Goal: Task Accomplishment & Management: Manage account settings

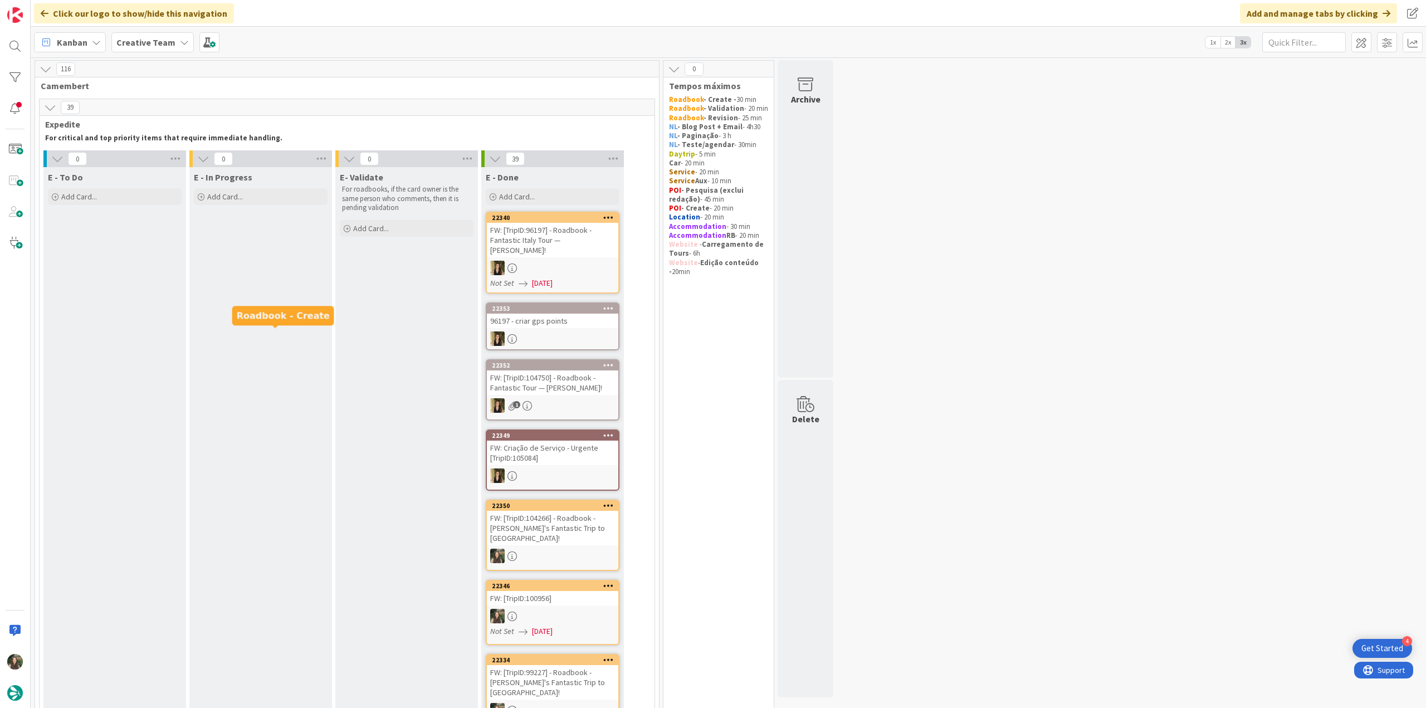
scroll to position [947, 0]
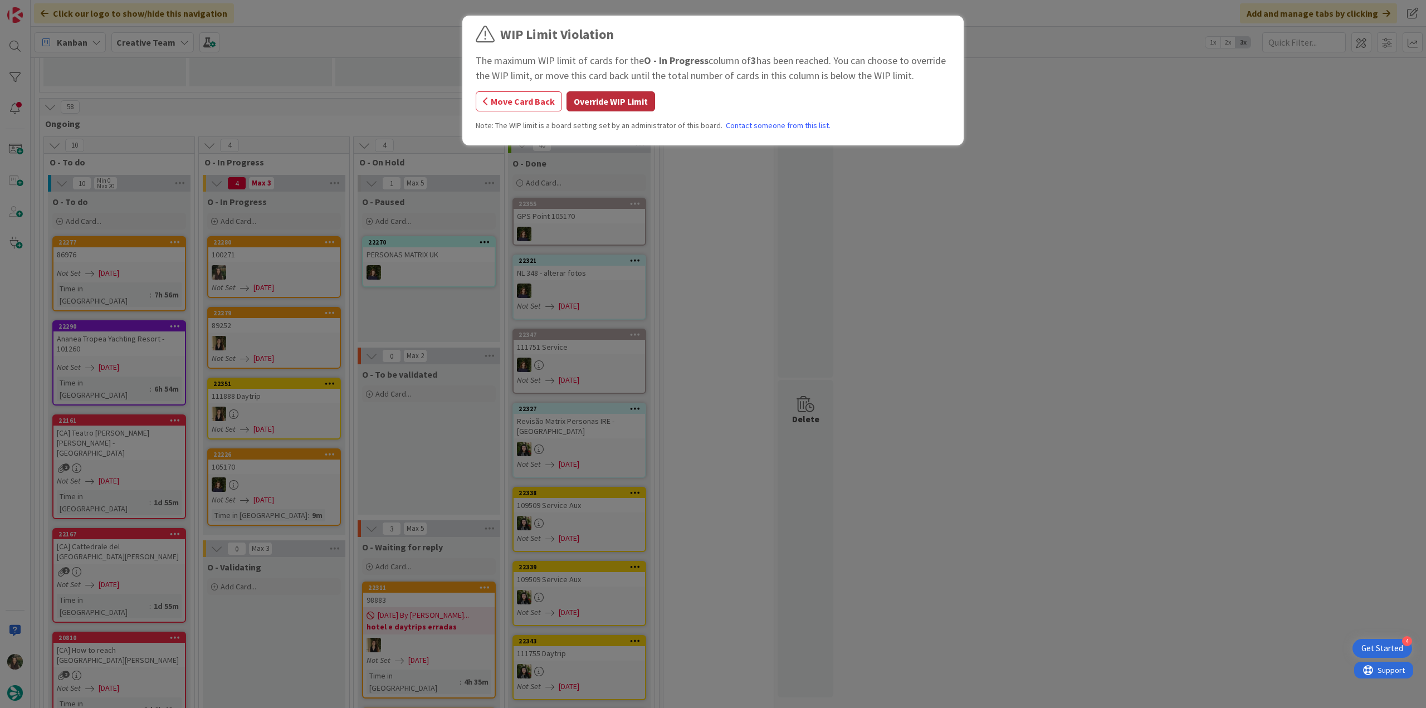
click at [630, 91] on button "Override WIP Limit" at bounding box center [610, 101] width 89 height 20
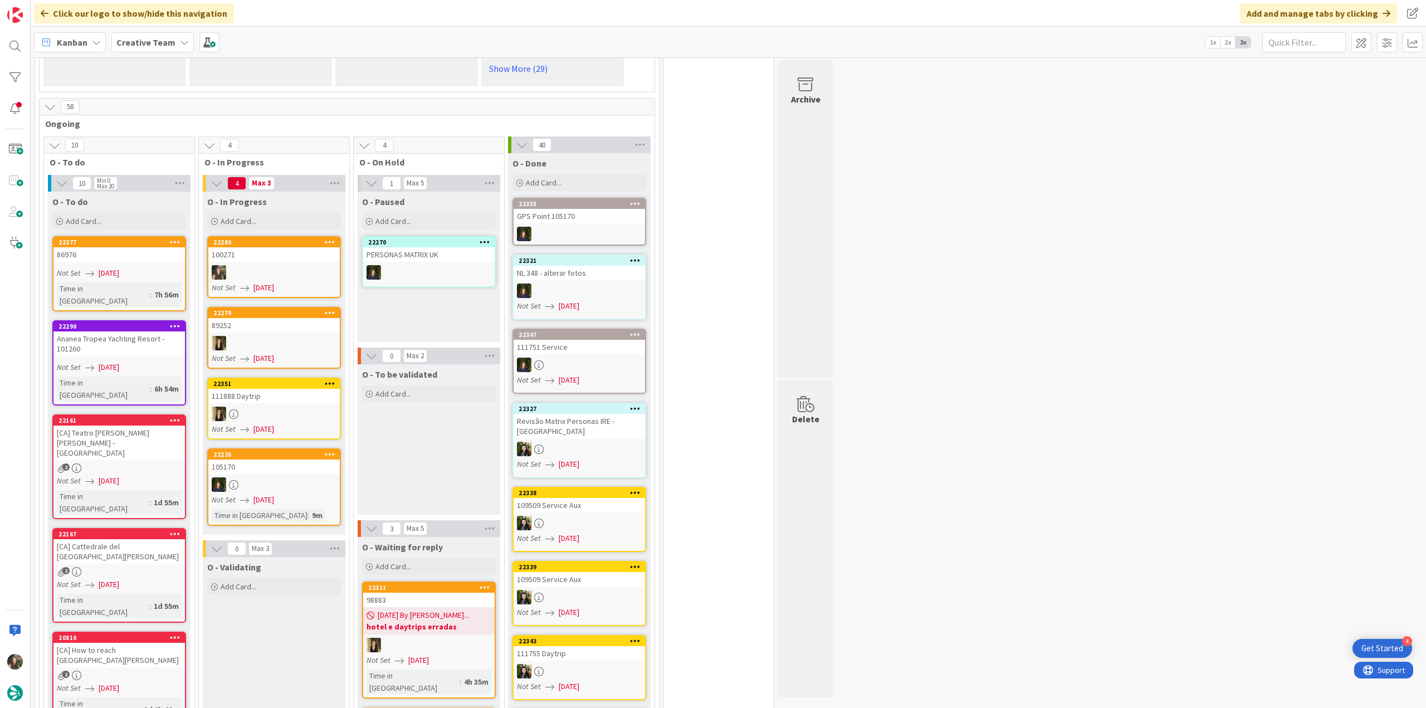
click at [291, 265] on div at bounding box center [273, 272] width 131 height 14
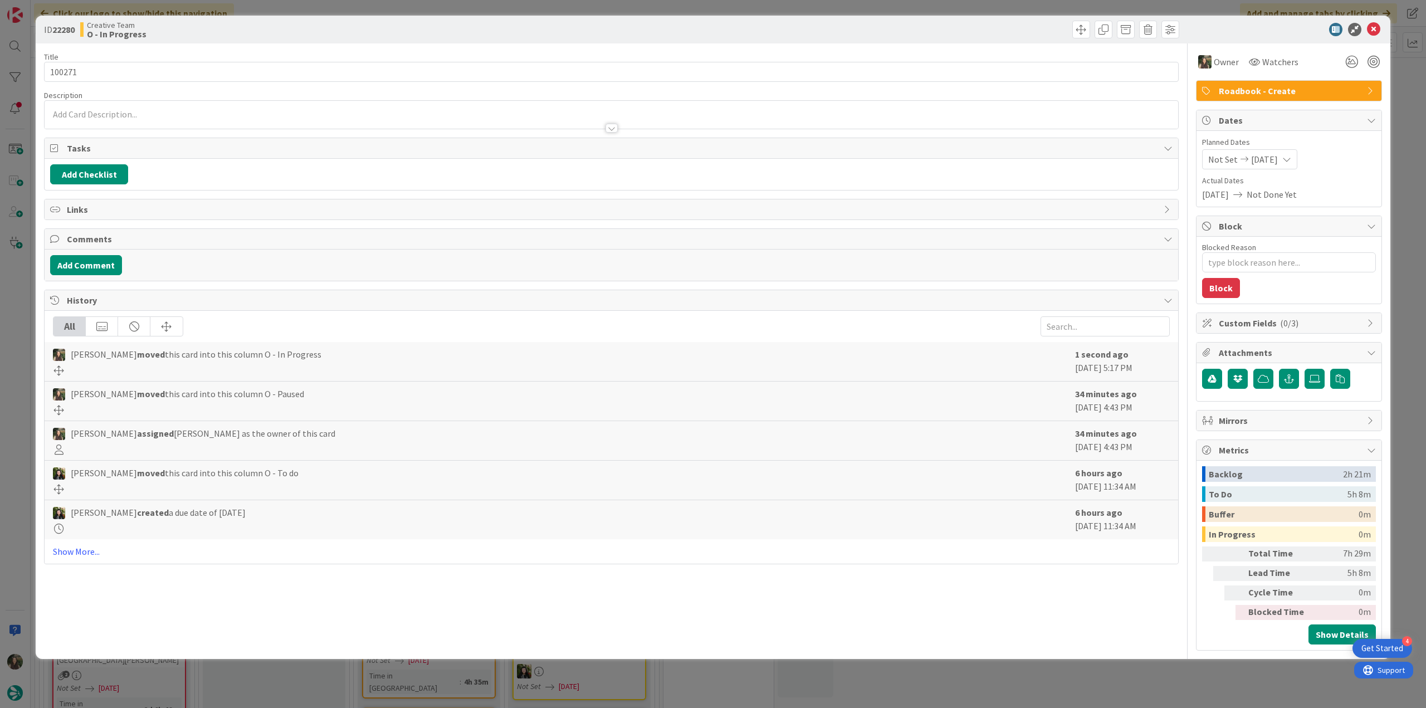
type textarea "x"
click at [1391, 461] on div "ID 22280 Creative Team O - In Progress Title 6 / 128 100271 Description [PERSON…" at bounding box center [713, 354] width 1426 height 708
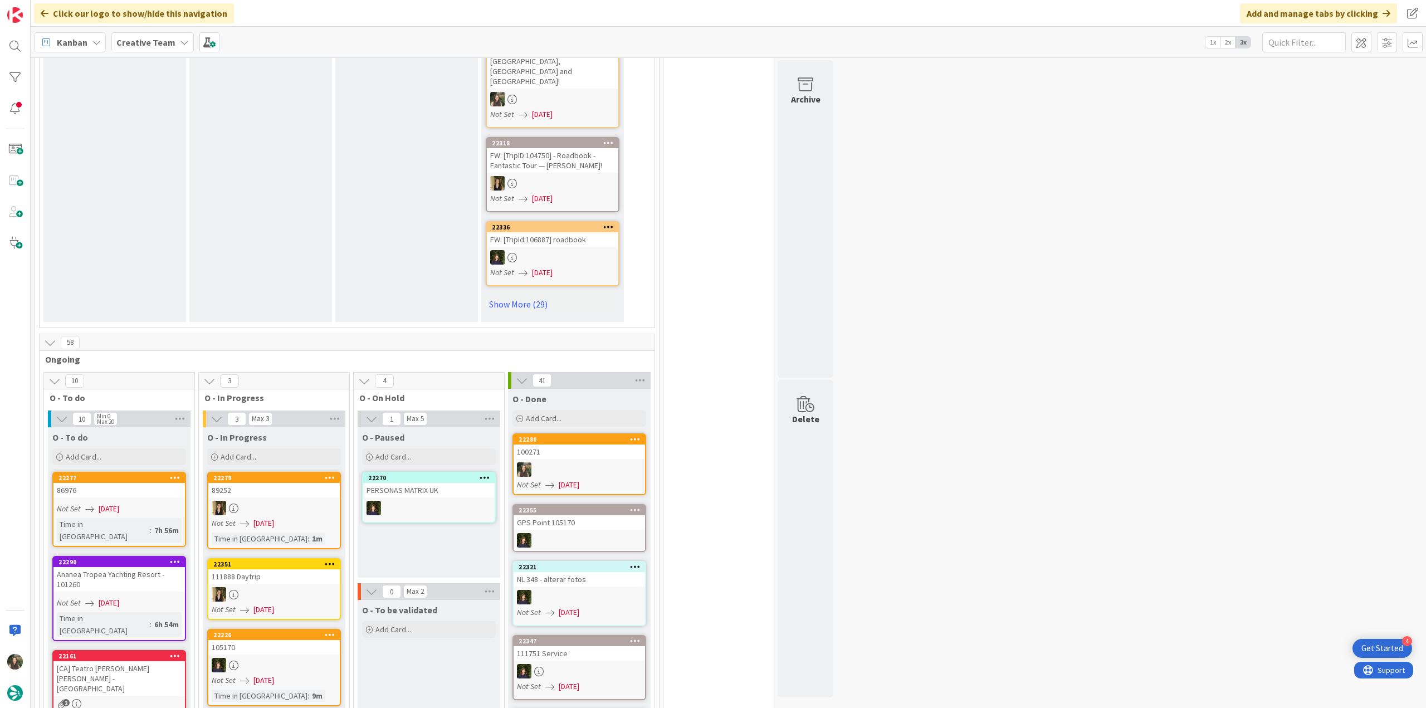
scroll to position [724, 0]
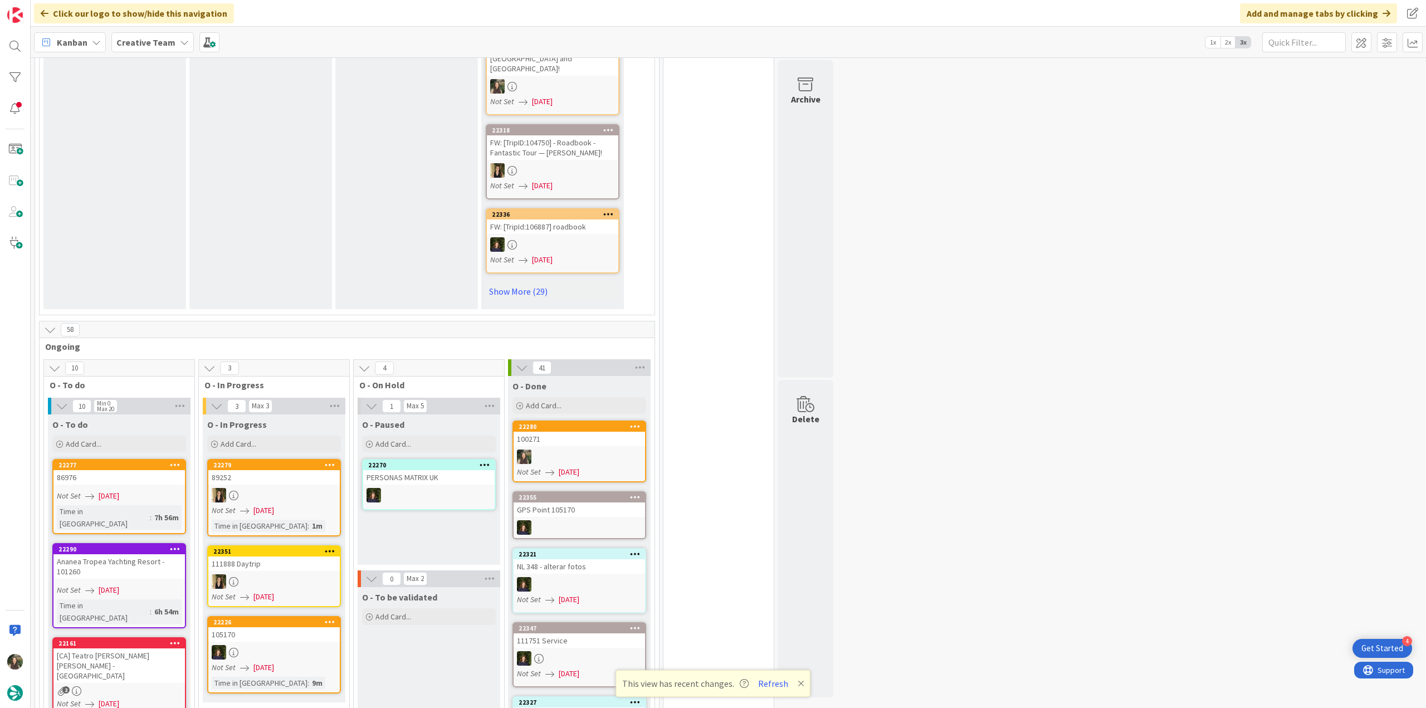
click at [775, 685] on button "Refresh" at bounding box center [773, 683] width 38 height 14
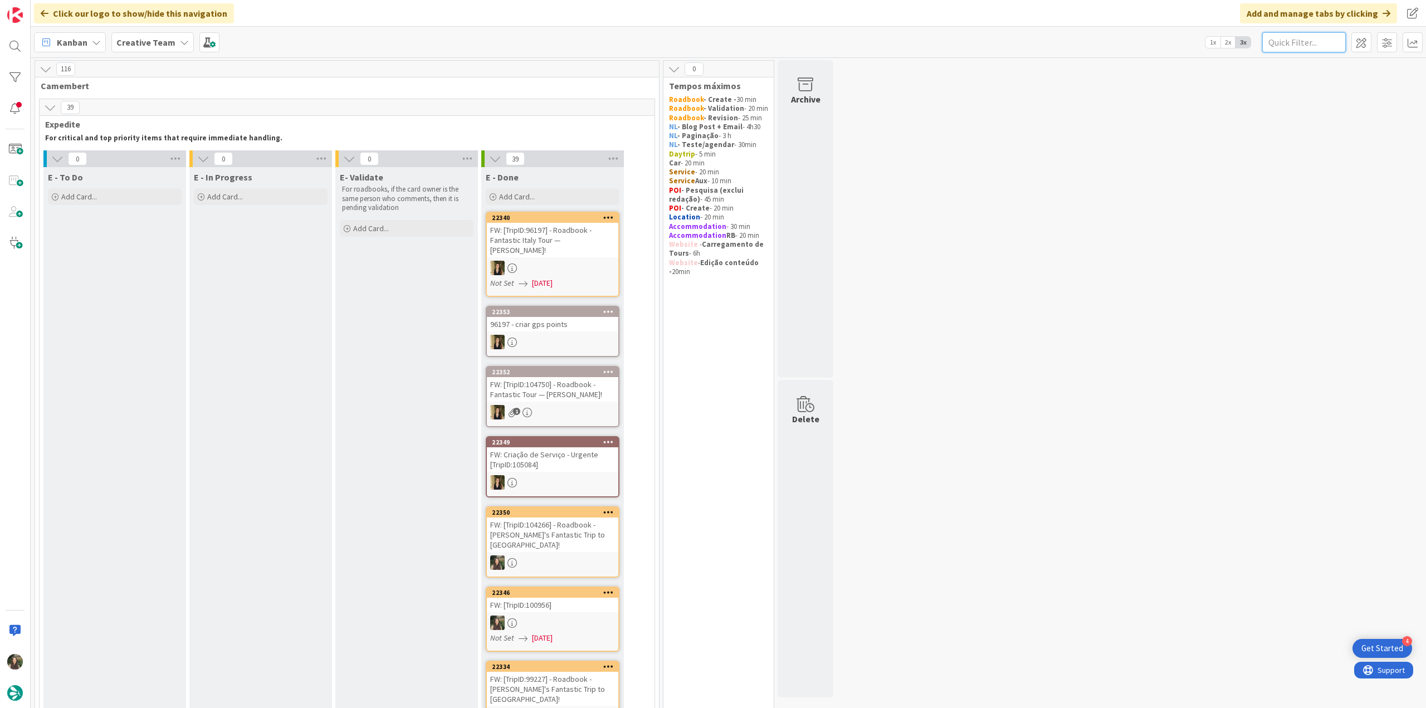
click at [1303, 44] on input "text" at bounding box center [1304, 42] width 84 height 20
paste input "96197"
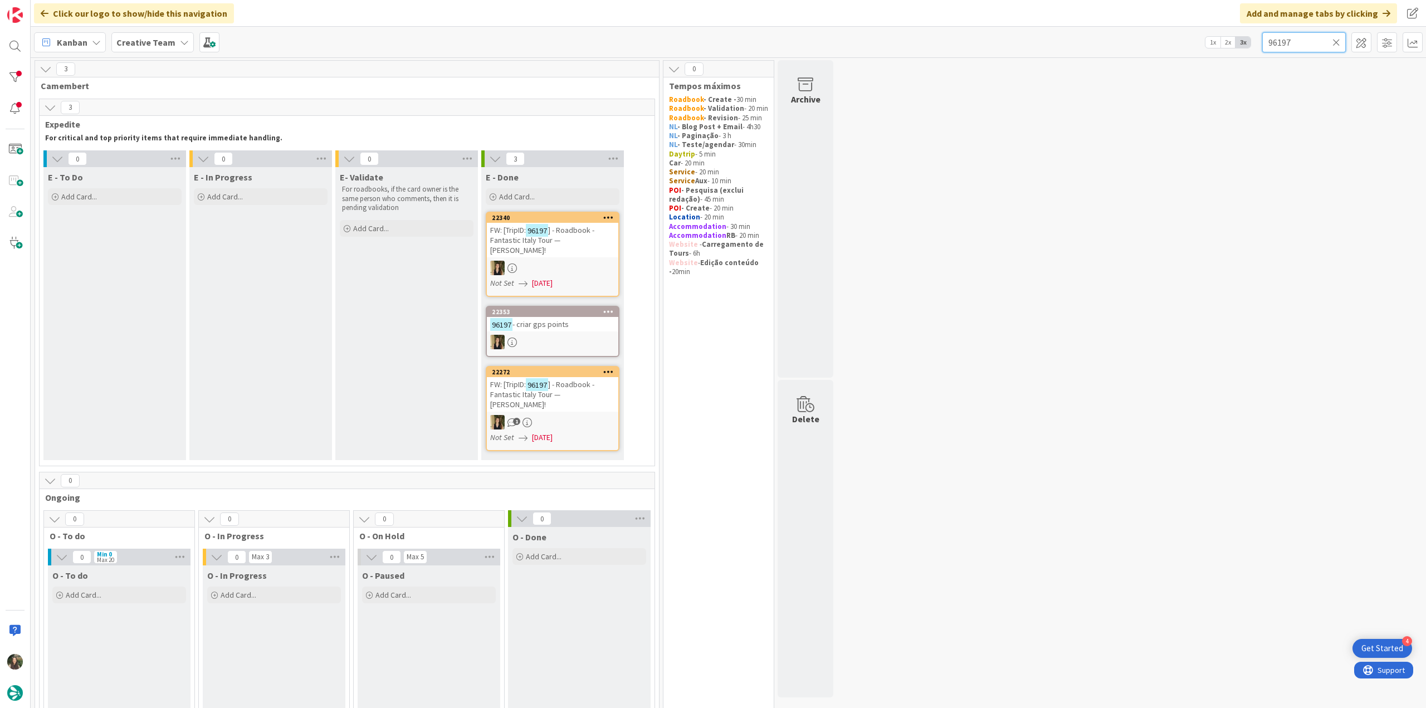
type input "96197"
click at [594, 277] on div "Not Set 09/03/2025" at bounding box center [554, 283] width 128 height 12
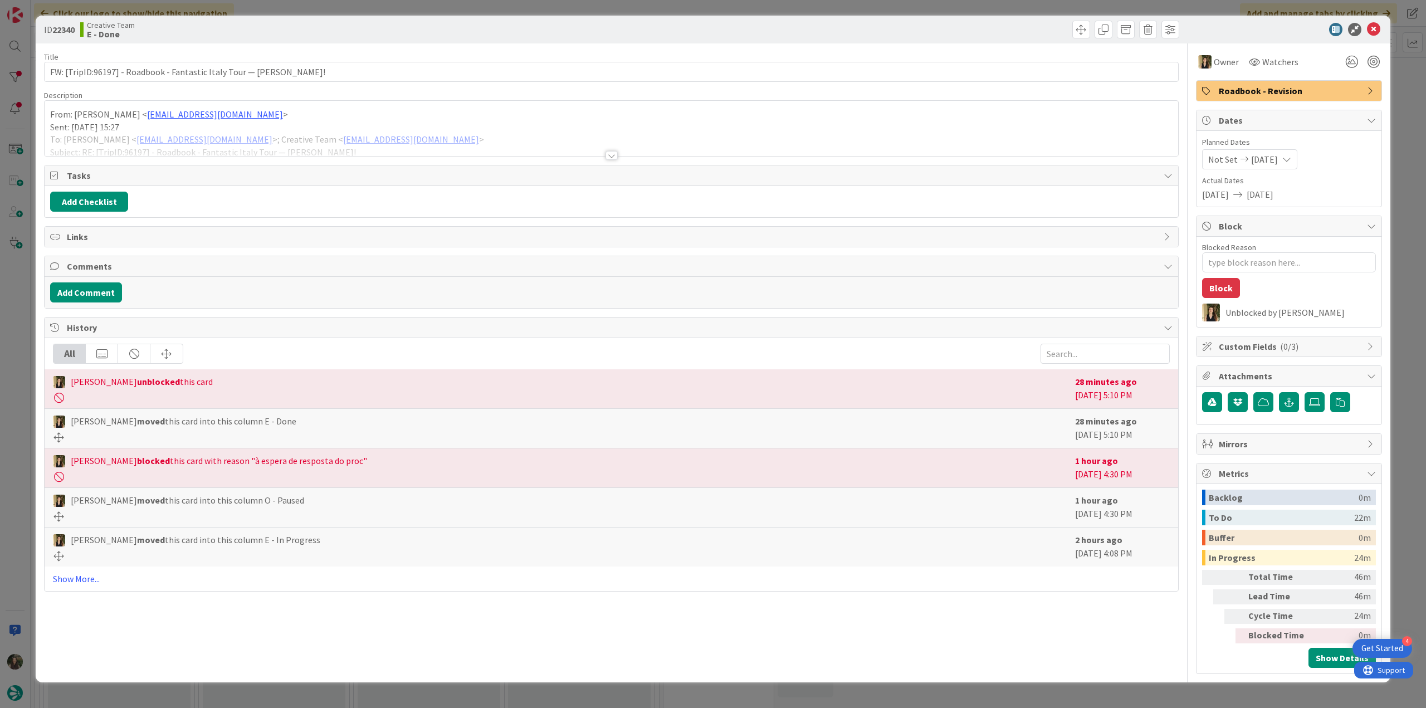
click at [506, 141] on div at bounding box center [611, 142] width 1133 height 28
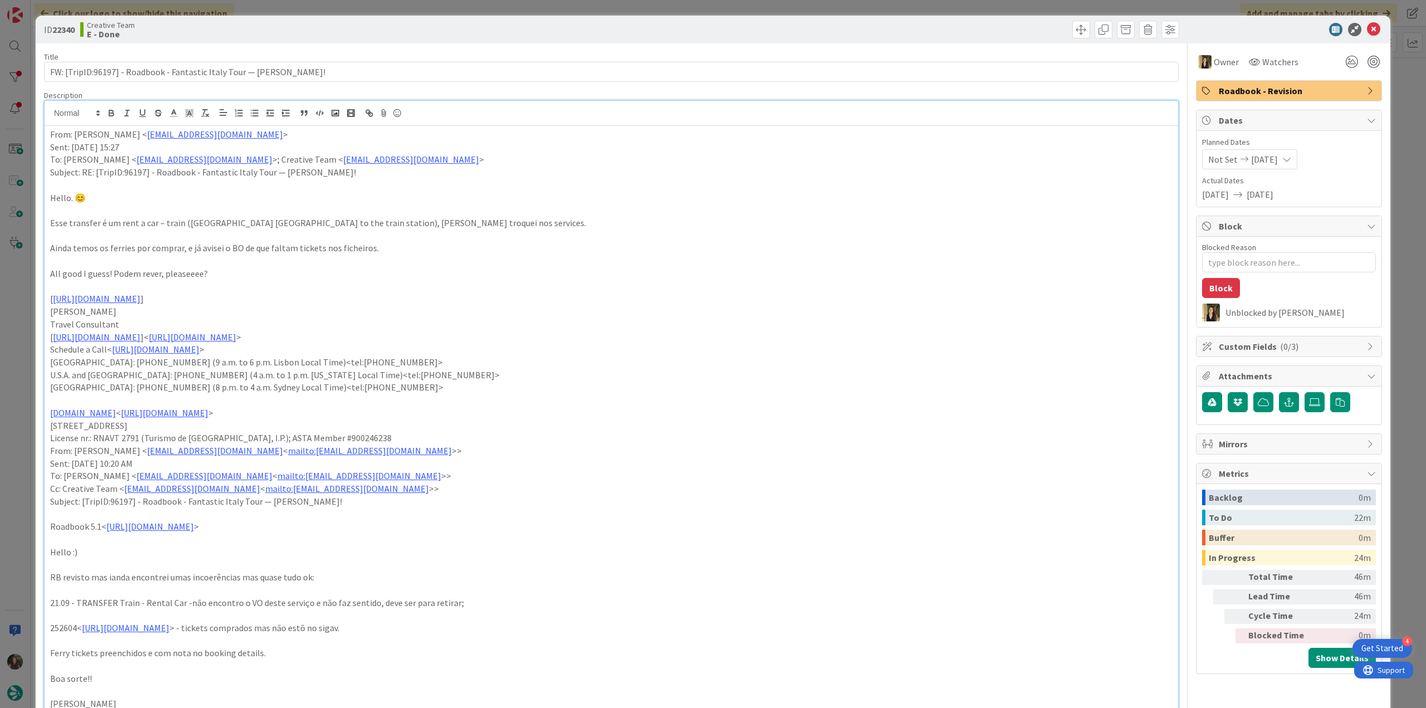
click at [26, 320] on div "ID 22340 Creative Team E - Done Title 69 / 128 FW: [TripID:96197] - Roadbook - …" at bounding box center [713, 354] width 1426 height 708
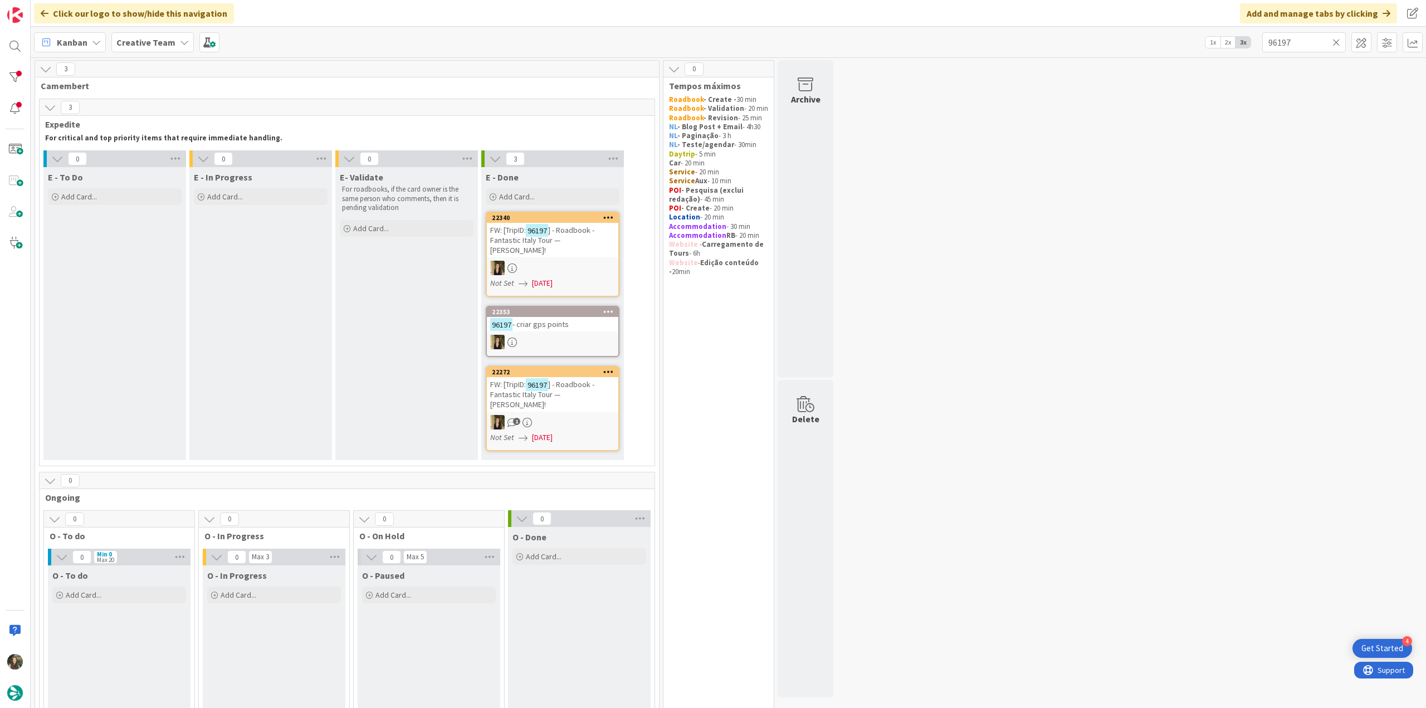
click at [609, 432] on div "Not Set 09/03/2025" at bounding box center [554, 438] width 128 height 12
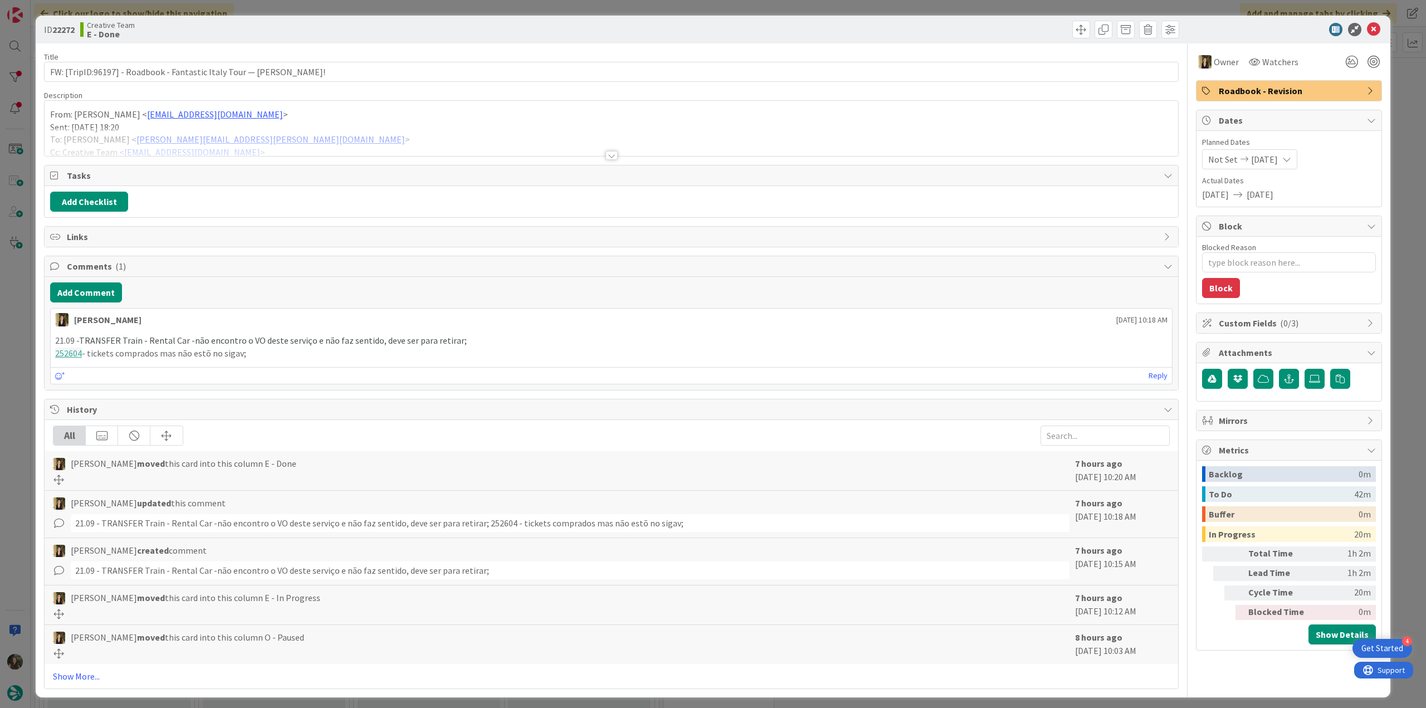
click at [439, 143] on div at bounding box center [611, 142] width 1133 height 28
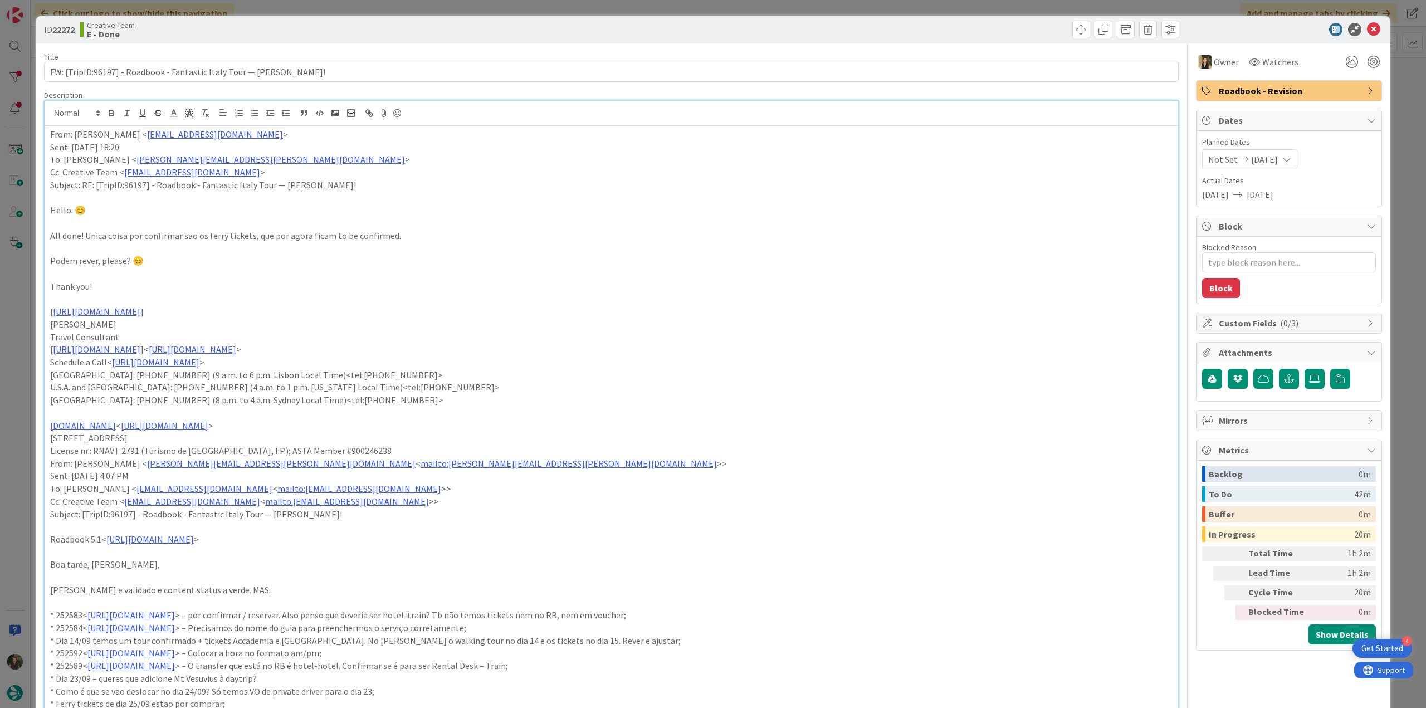
click at [439, 143] on p "Sent: Tuesday, September 2, 2025 18:20" at bounding box center [611, 147] width 1122 height 13
type textarea "x"
click at [514, 126] on div "From: Gonçalo Calheiros < goncalo.calheiros@tourtailors.com > Sent: Tuesday, Se…" at bounding box center [611, 461] width 1133 height 671
click at [530, 154] on p "To: Melissa Santos < melissa.santos@tourtailors.com >" at bounding box center [611, 159] width 1122 height 13
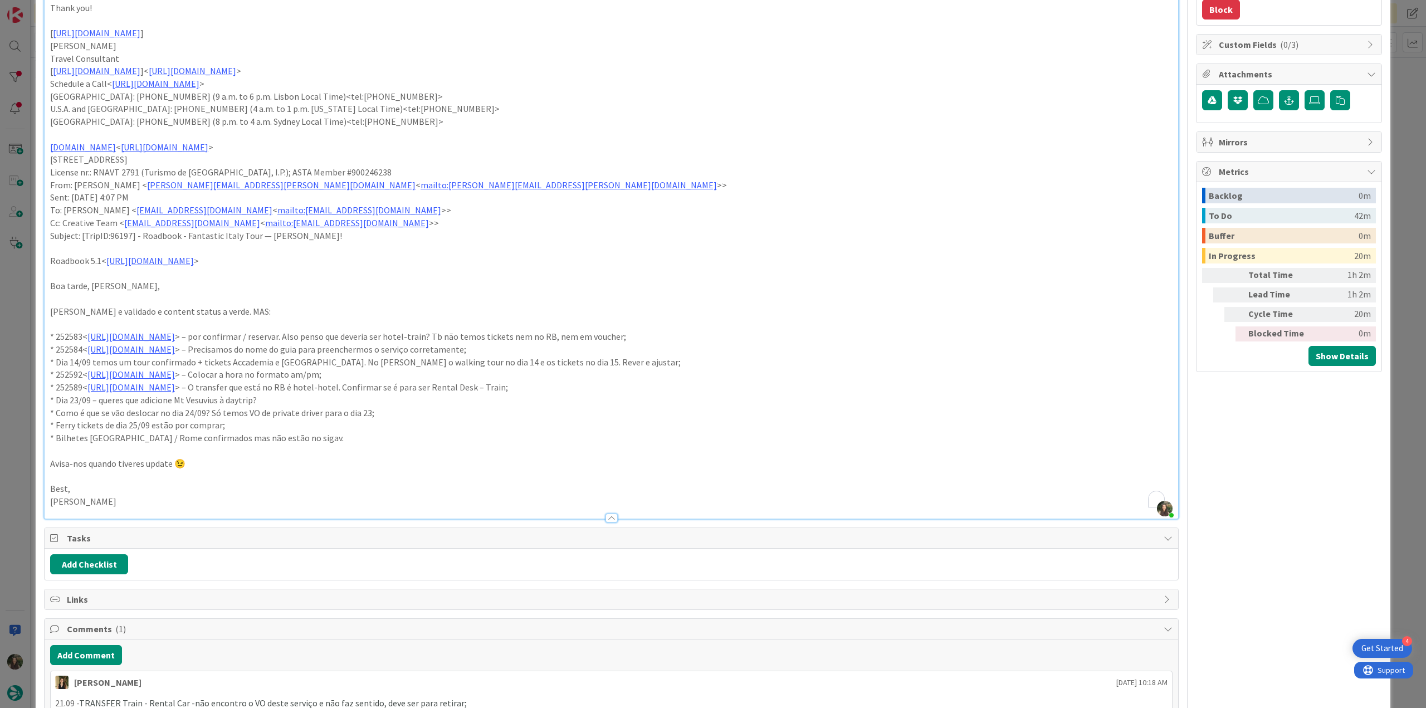
scroll to position [557, 0]
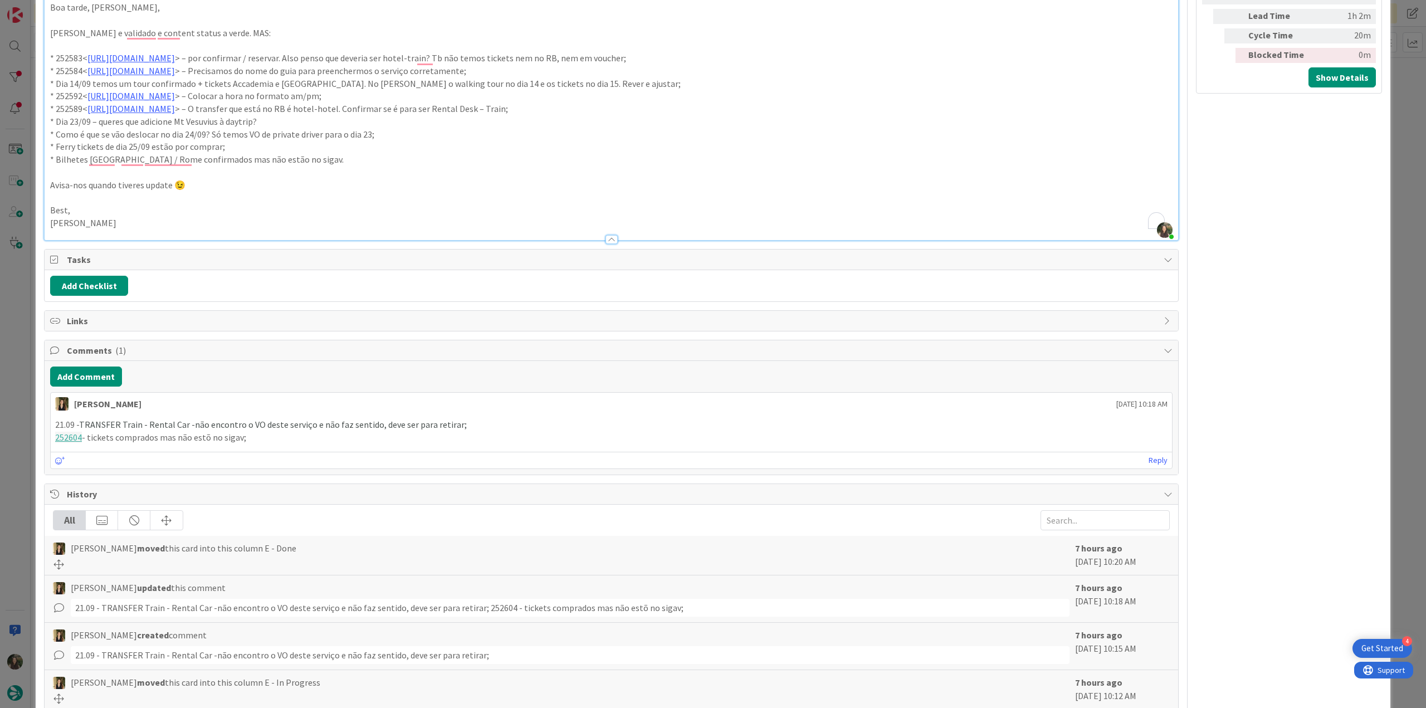
click at [29, 439] on div "ID 22272 Creative Team E - Done Title 69 / 128 FW: [TripID:96197] - Roadbook - …" at bounding box center [713, 354] width 1426 height 708
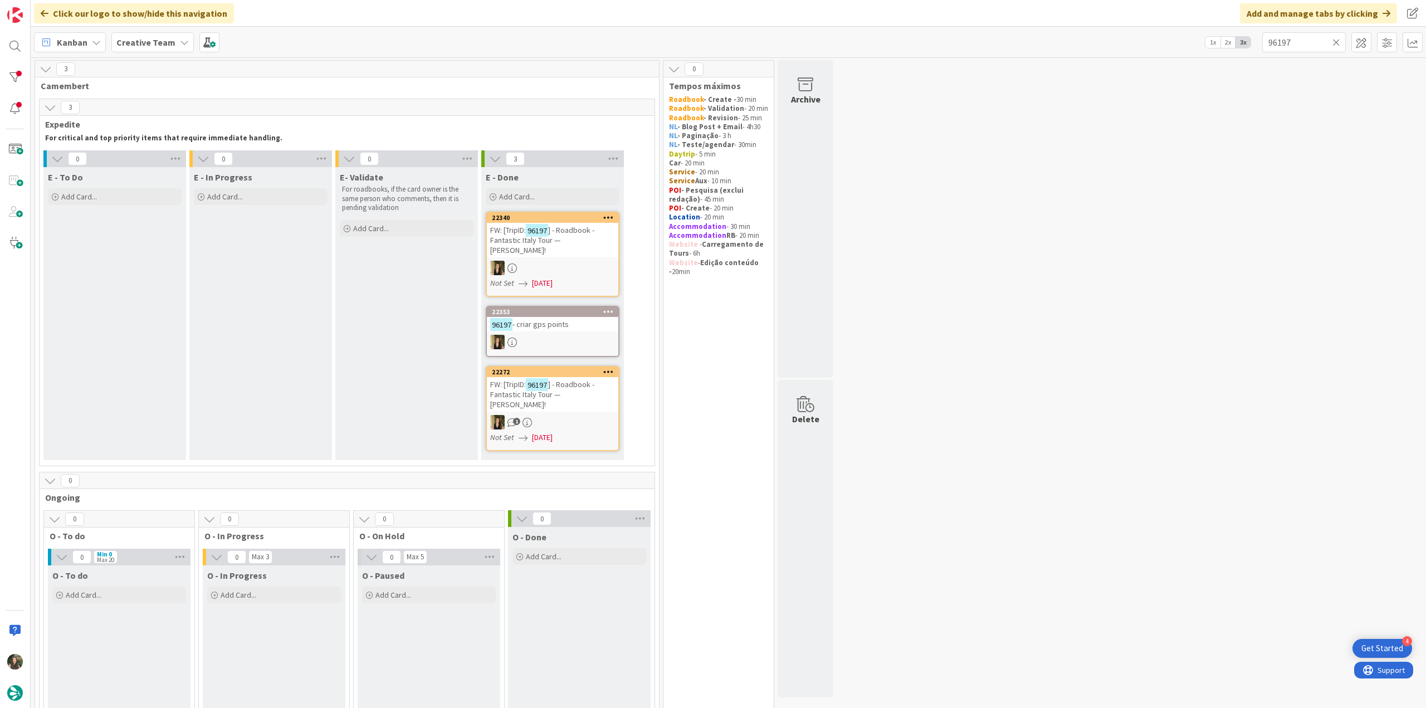
click at [1338, 41] on icon at bounding box center [1336, 42] width 8 height 10
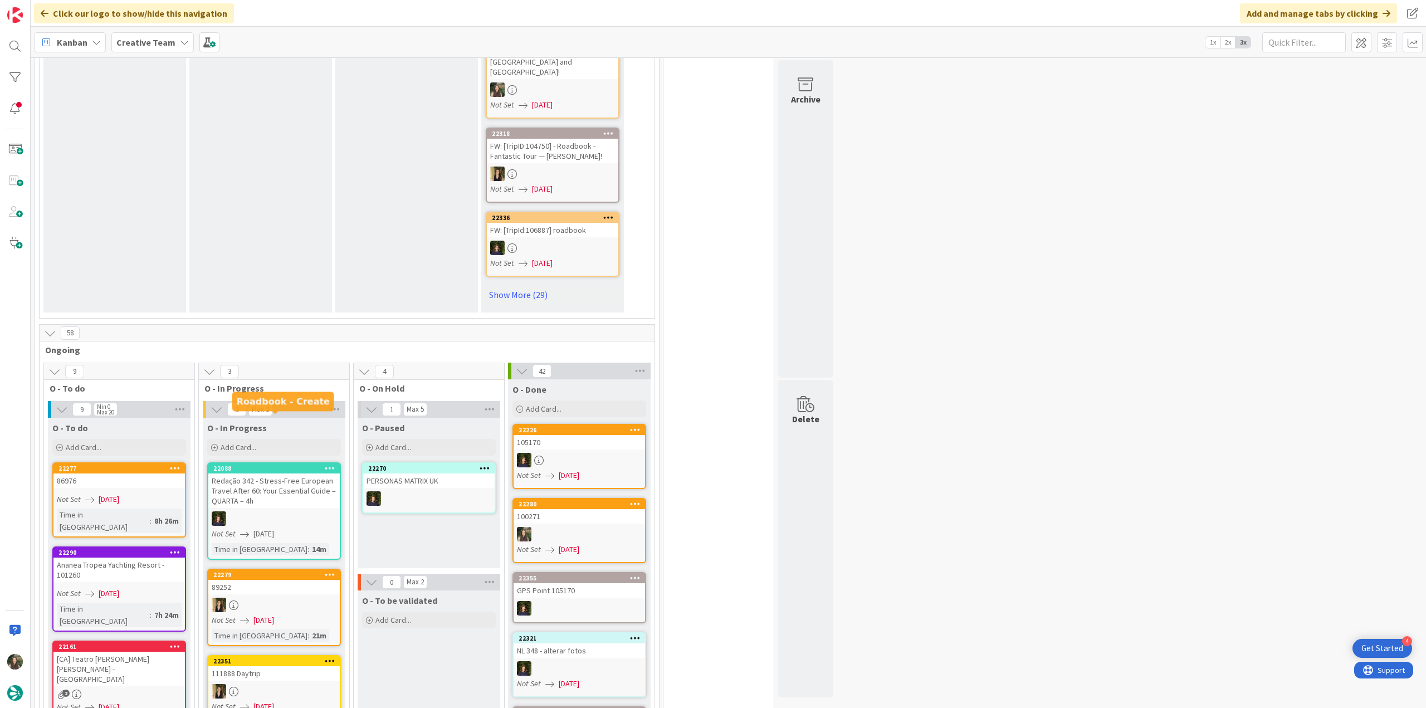
scroll to position [835, 0]
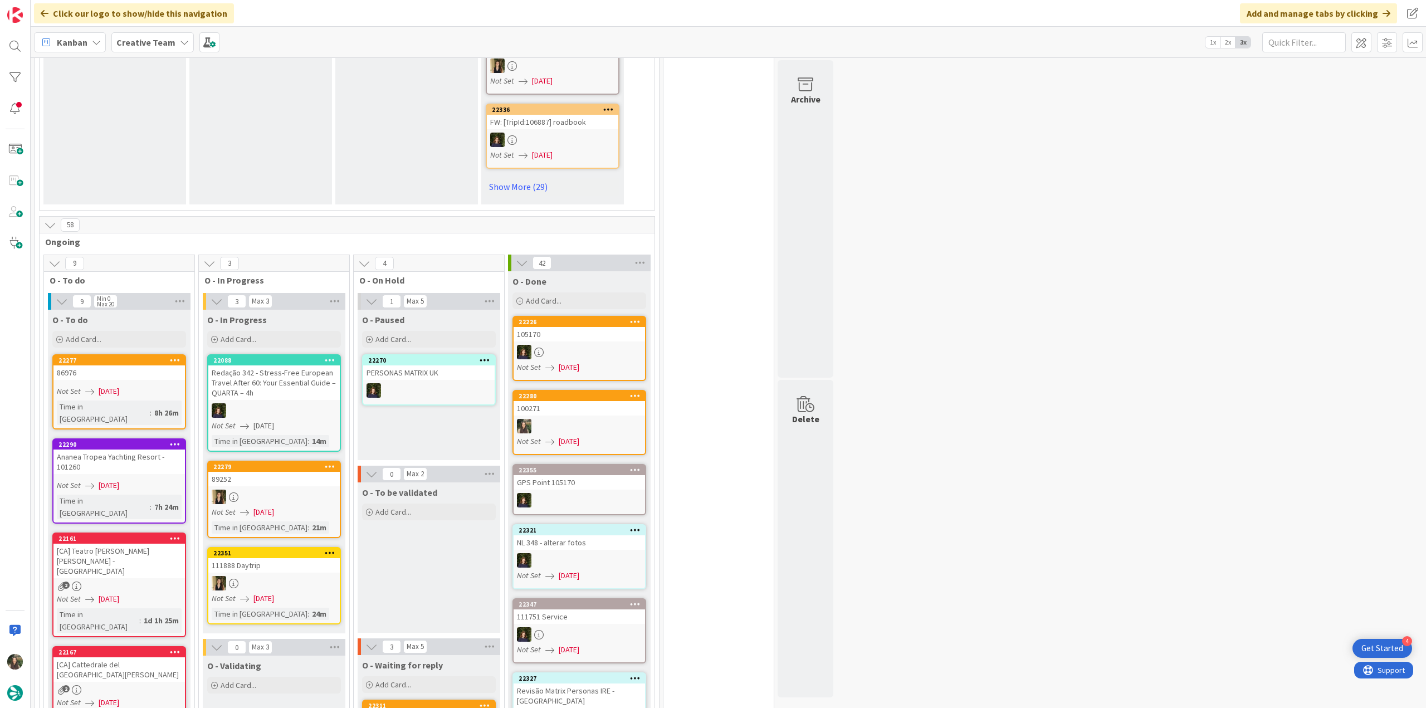
click at [175, 385] on div "Not Set 09/03/2025" at bounding box center [121, 391] width 128 height 12
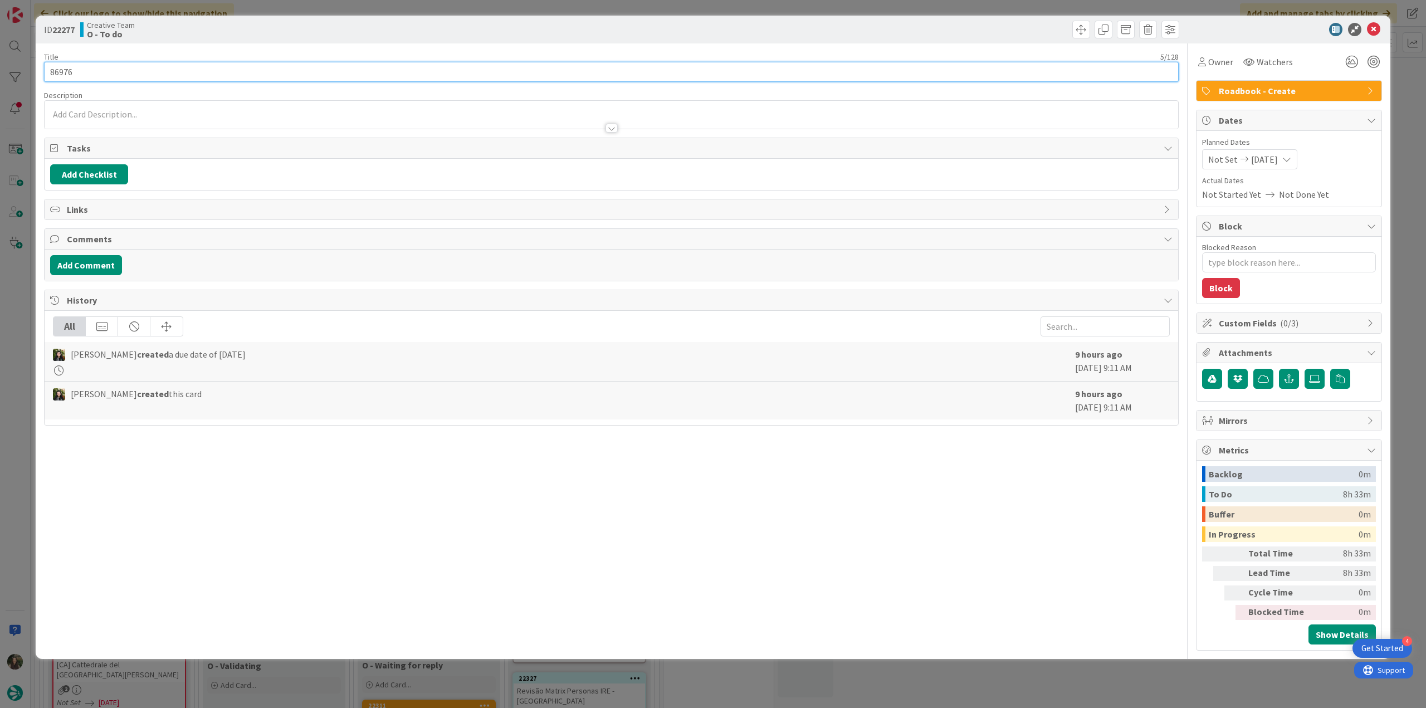
click at [66, 74] on input "86976" at bounding box center [611, 72] width 1135 height 20
click at [18, 277] on div "ID 22277 Creative Team O - To do Title 5 / 128 86976 Description Inês Gonçalves…" at bounding box center [713, 354] width 1426 height 708
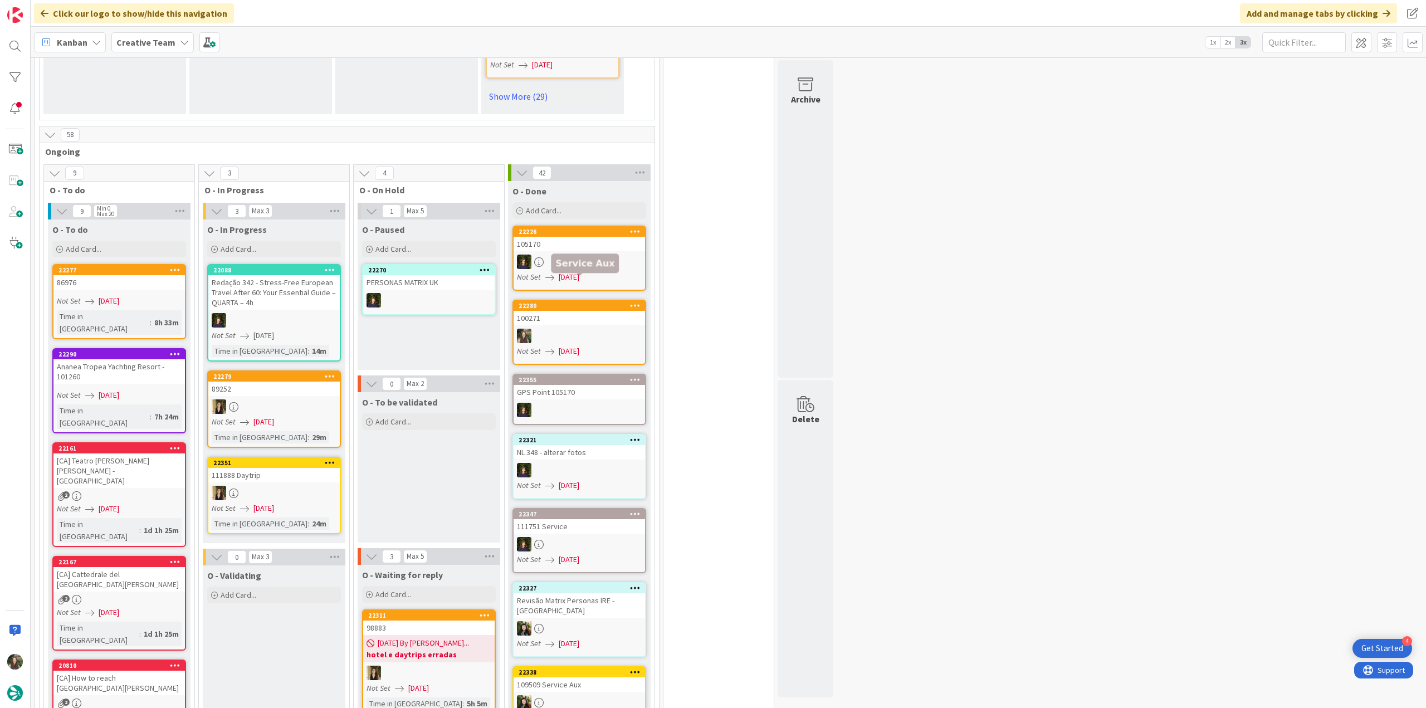
scroll to position [835, 0]
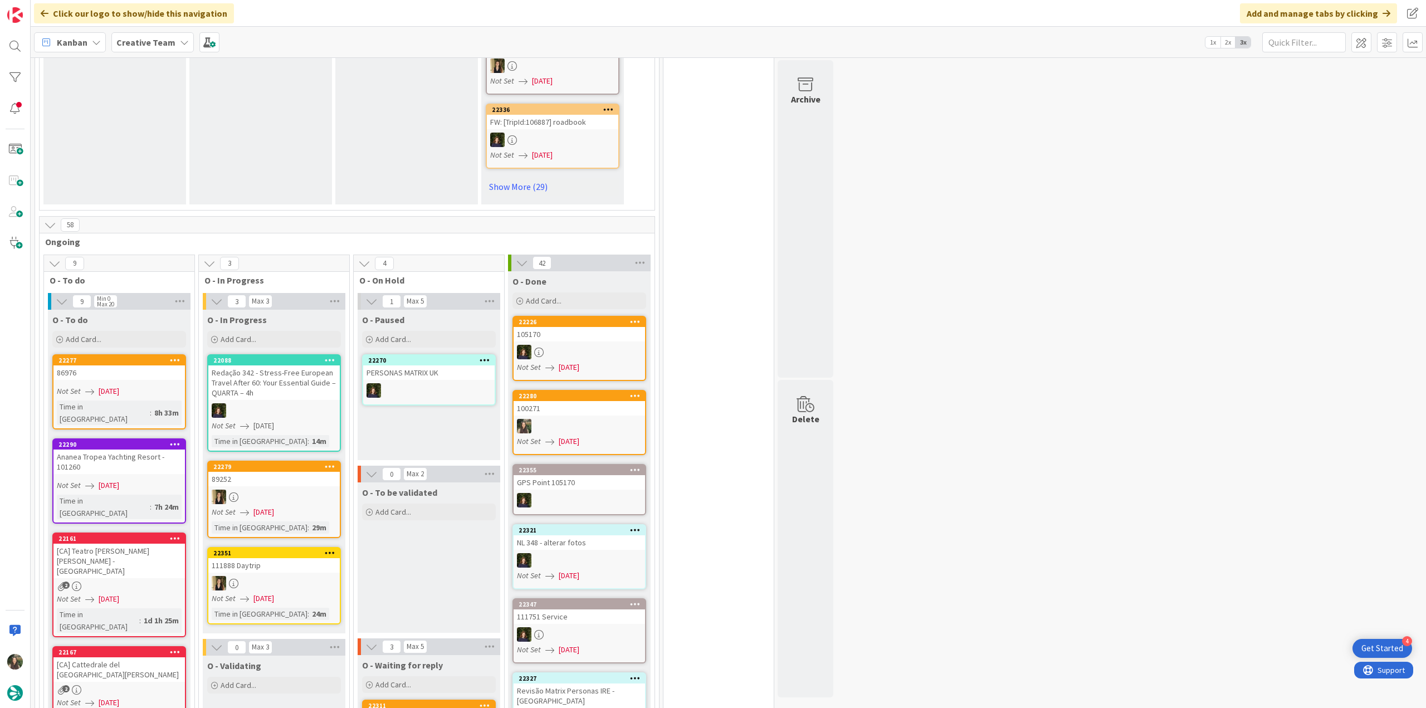
click at [154, 480] on div "Not Set 09/03/2025" at bounding box center [121, 486] width 128 height 12
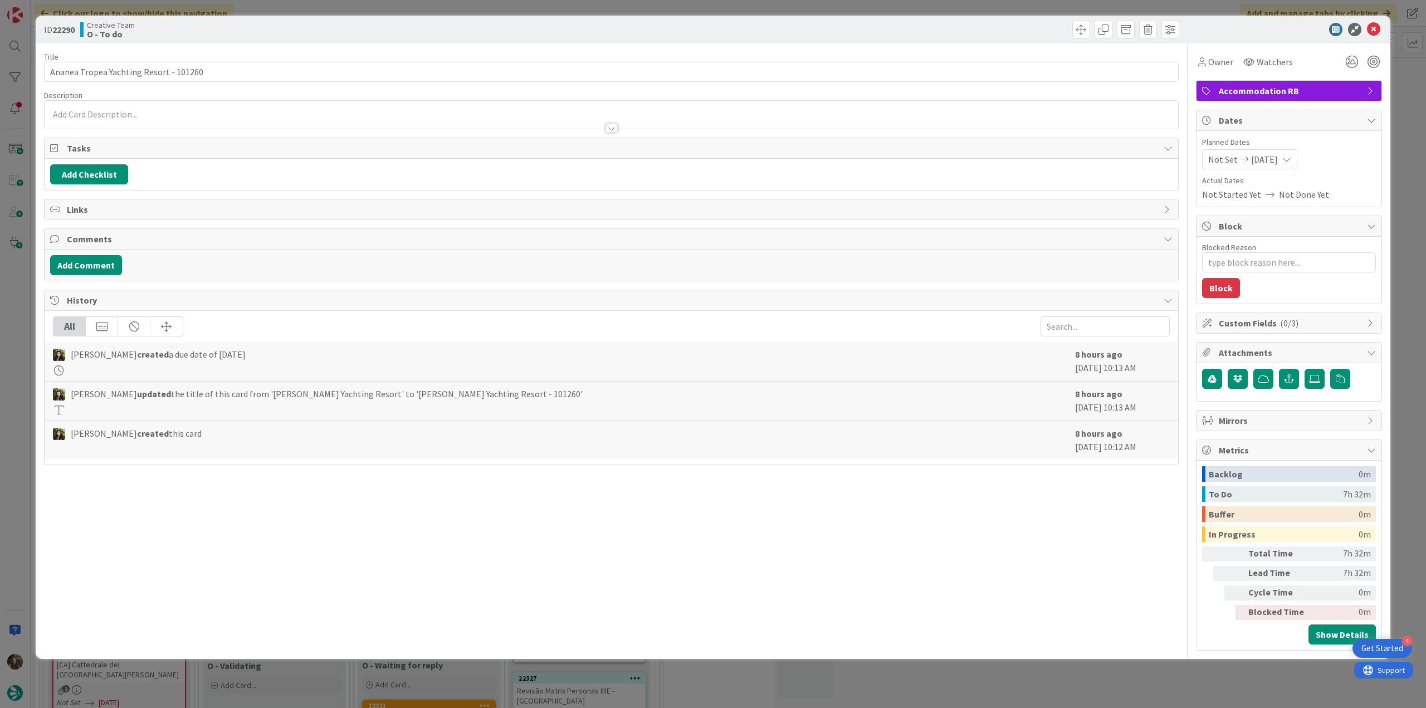
click at [22, 355] on div "ID 22290 Creative Team O - To do Title 38 / 128 Ananea Tropea Yachting Resort -…" at bounding box center [713, 354] width 1426 height 708
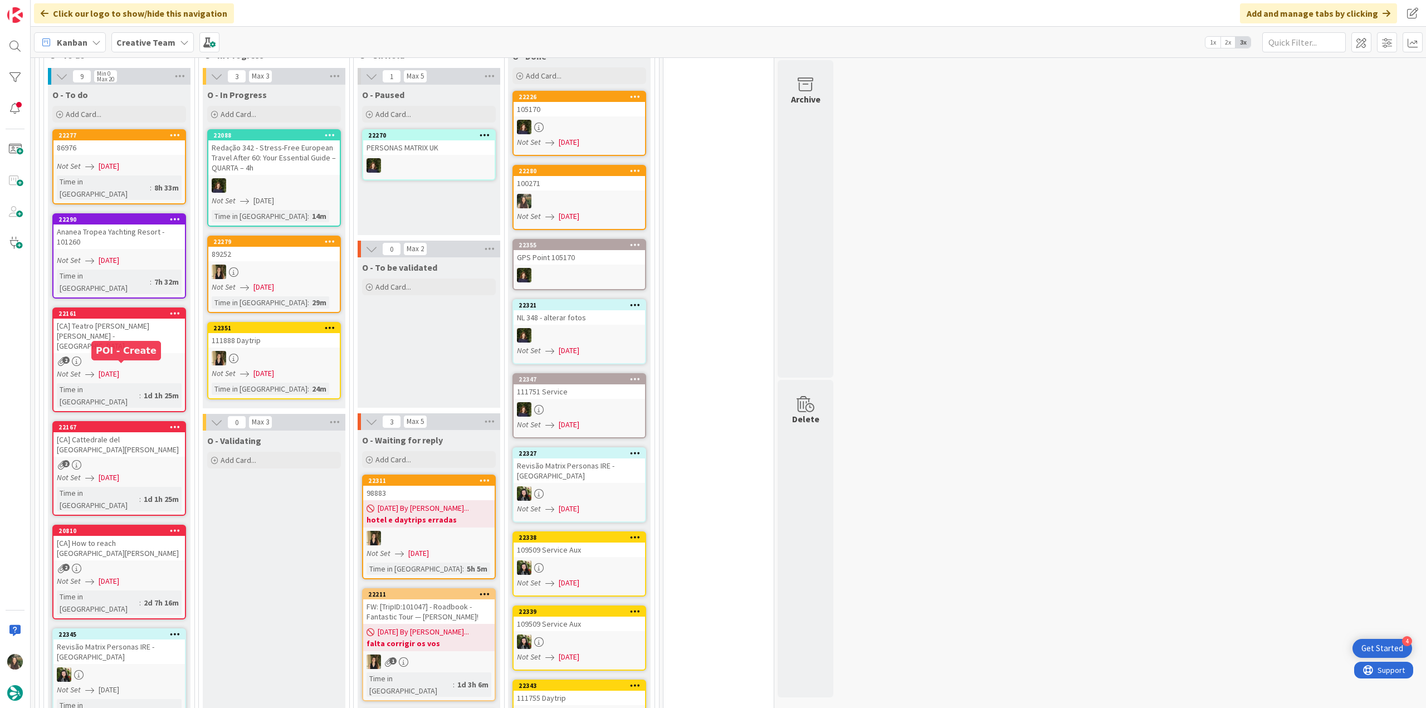
scroll to position [1170, 0]
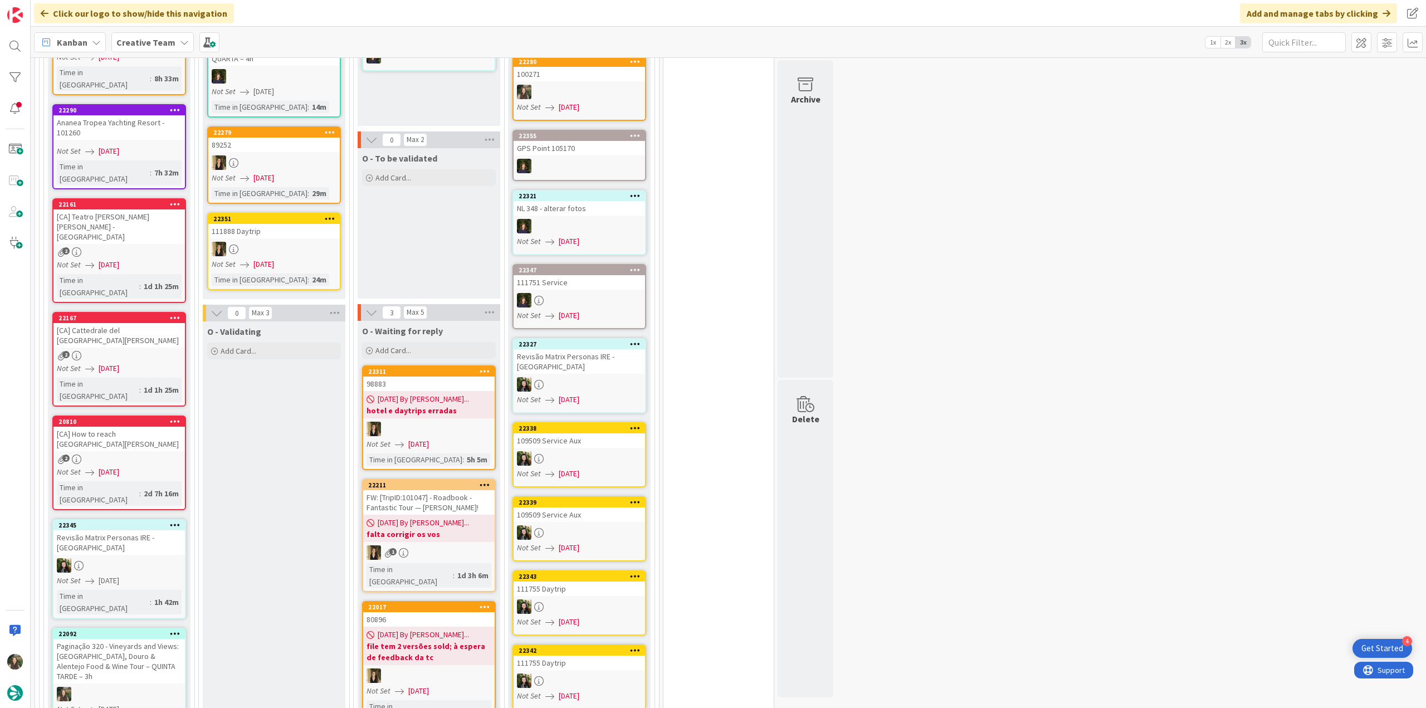
click at [444, 438] on div "Not Set 09/03/2025" at bounding box center [430, 444] width 128 height 12
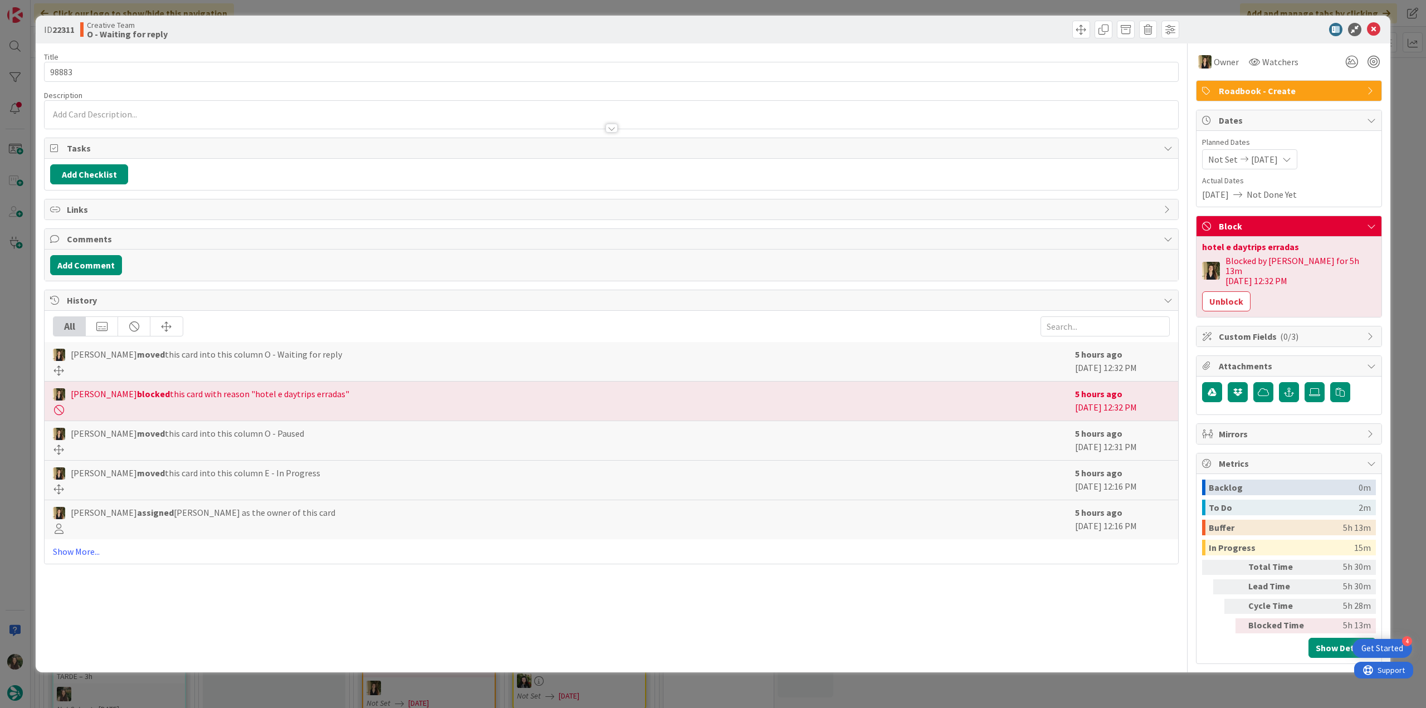
click at [18, 344] on div "ID 22311 Creative Team O - Waiting for reply Title 5 / 128 98883 Description Ow…" at bounding box center [713, 354] width 1426 height 708
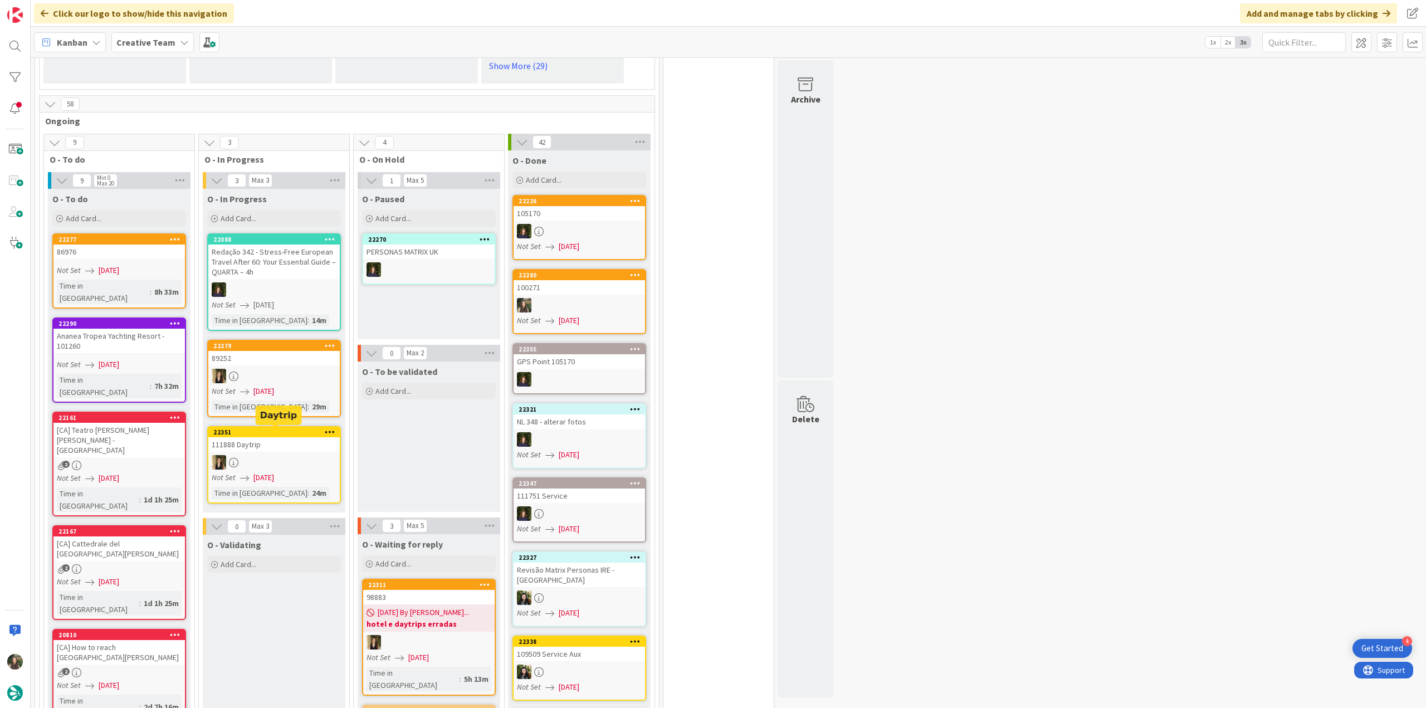
scroll to position [891, 0]
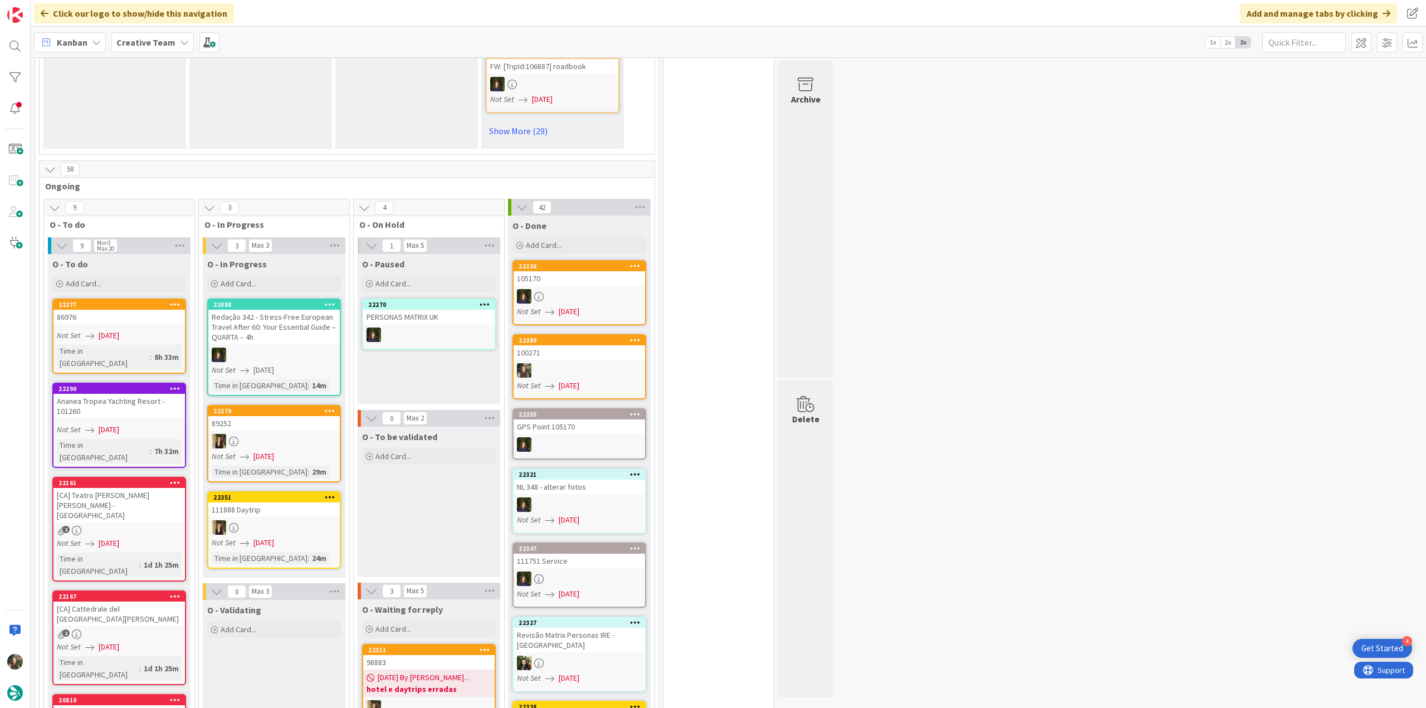
click at [157, 477] on link "22161 [CA] Teatro Comunale Luciano Pavarotti - Modena 2 Not Set 09/03/2025 Time…" at bounding box center [119, 529] width 134 height 105
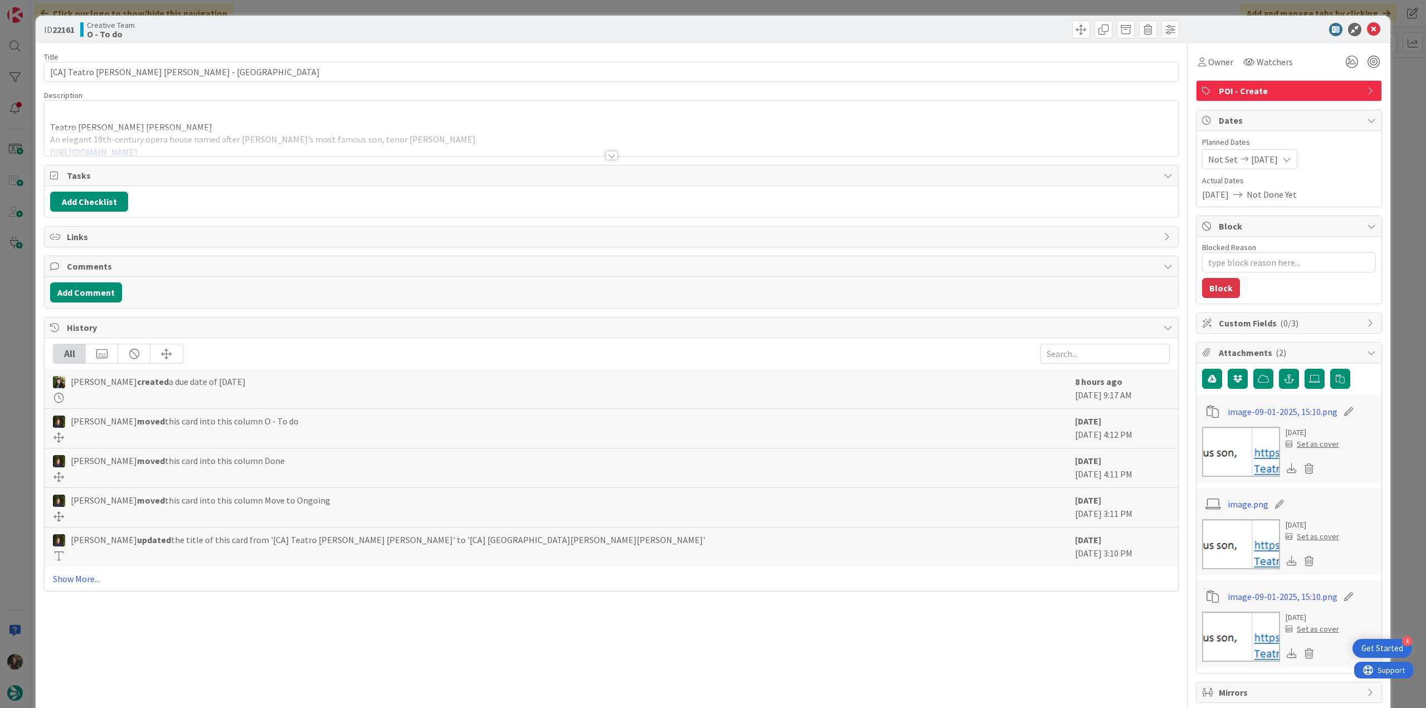
click at [20, 282] on div "ID 22161 Creative Team O - To do Title 47 / 128 [CA] Teatro Comunale Luciano Pa…" at bounding box center [713, 354] width 1426 height 708
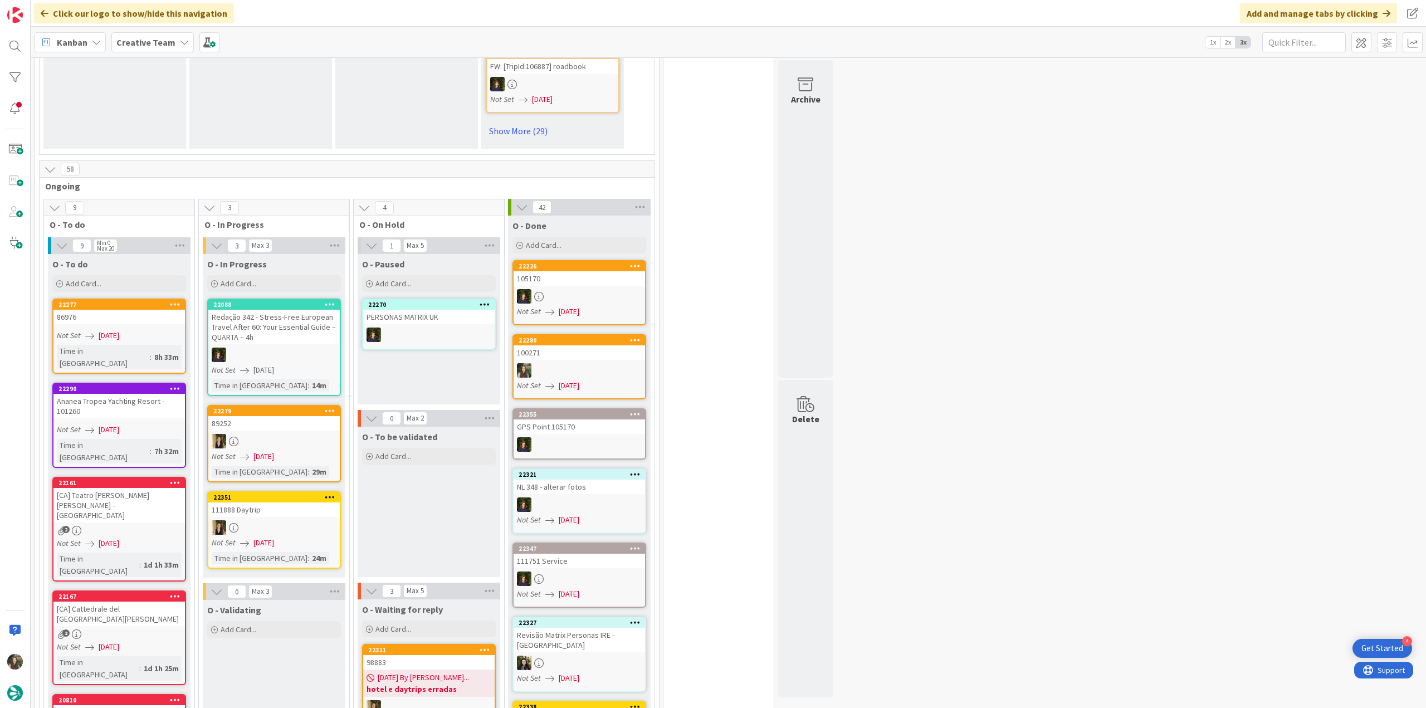
click at [109, 299] on link "22277 86976 Not Set 09/03/2025 Time in Column : 8h 33m" at bounding box center [119, 336] width 134 height 75
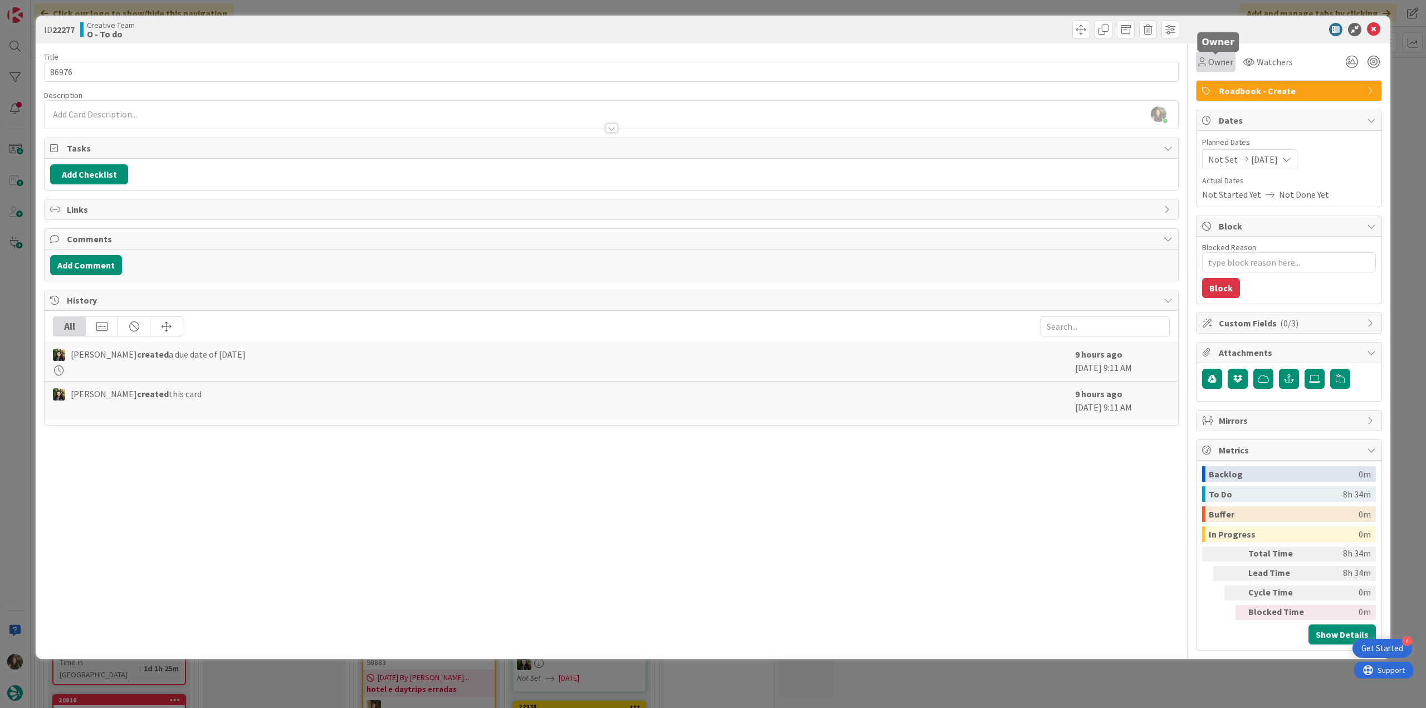
drag, startPoint x: 1218, startPoint y: 64, endPoint x: 1227, endPoint y: 72, distance: 11.8
click at [1218, 65] on span "Owner" at bounding box center [1220, 61] width 25 height 13
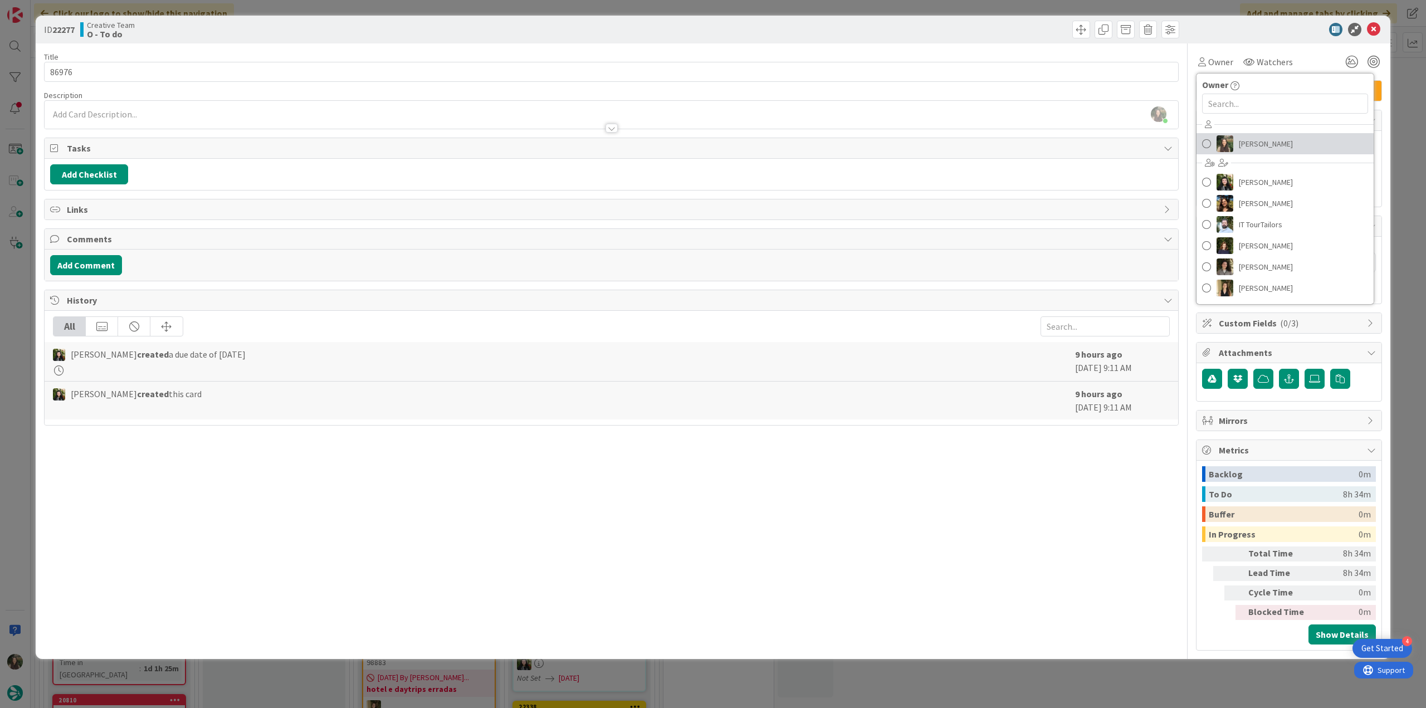
drag, startPoint x: 1250, startPoint y: 144, endPoint x: 1257, endPoint y: 143, distance: 6.9
click at [1250, 144] on span "[PERSON_NAME]" at bounding box center [1266, 143] width 54 height 17
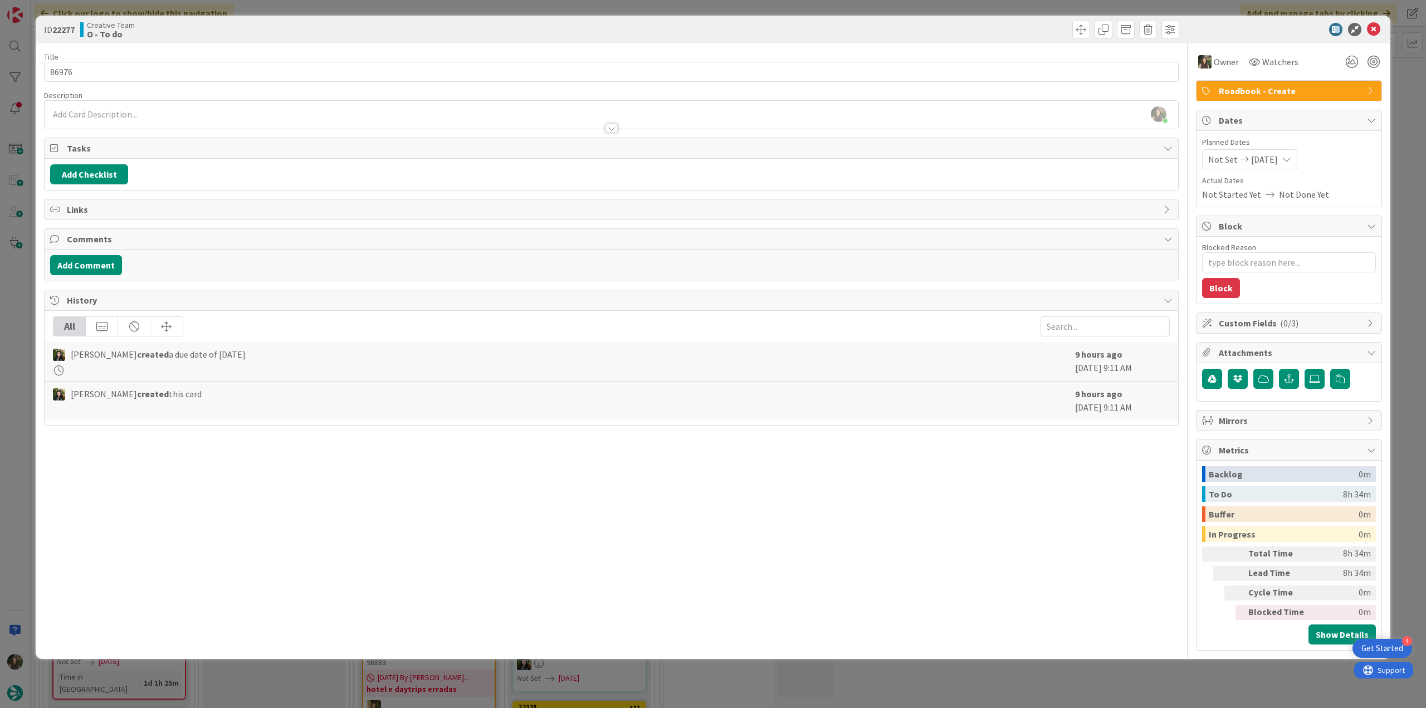
click at [1402, 113] on div "ID 22277 Creative Team O - To do Title 5 / 128 86976 Description Inês Gonçalves…" at bounding box center [713, 354] width 1426 height 708
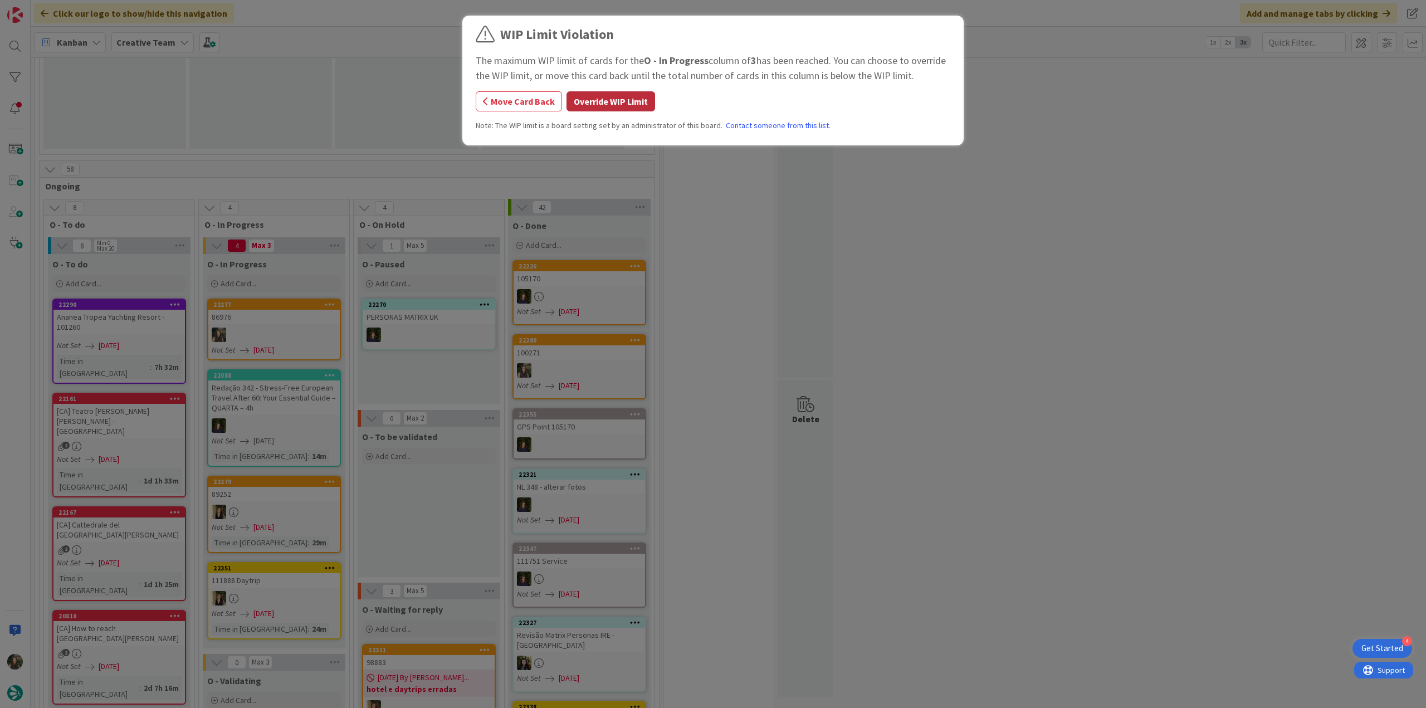
click at [586, 99] on button "Override WIP Limit" at bounding box center [610, 101] width 89 height 20
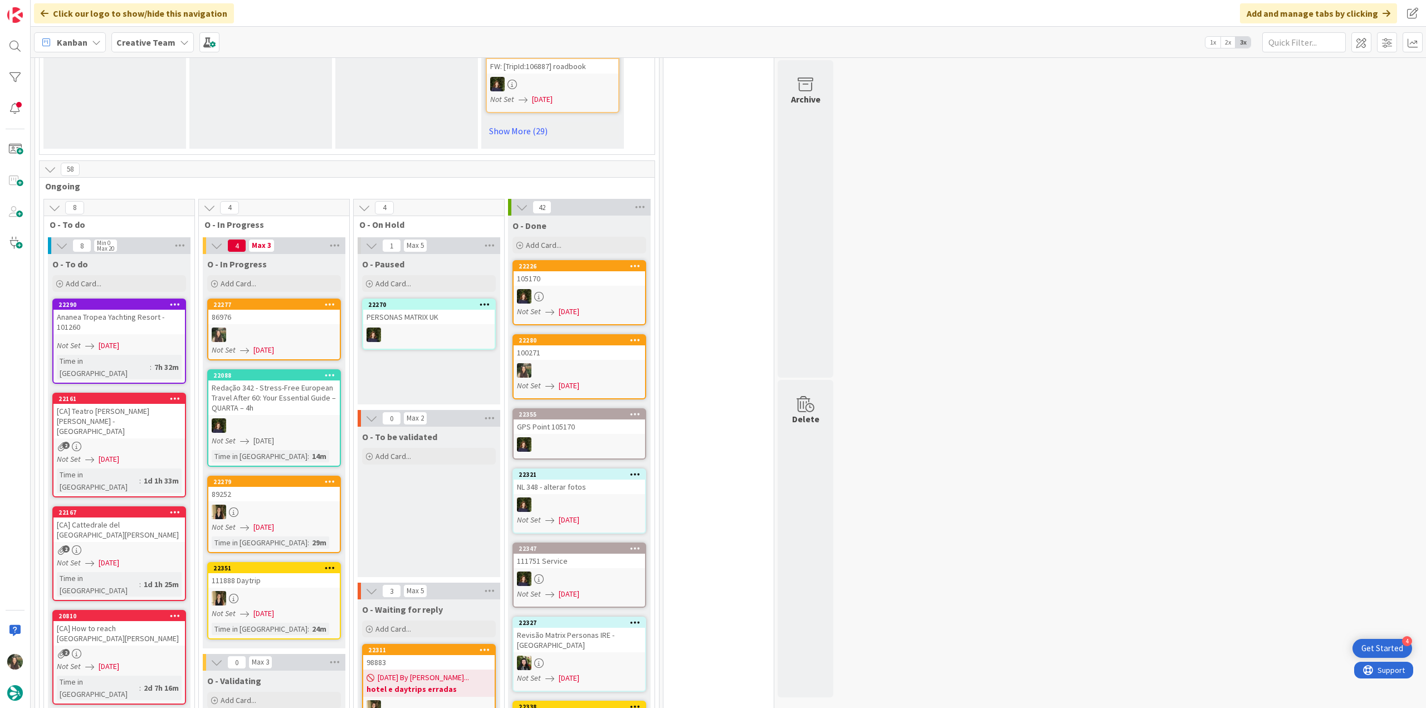
click at [247, 328] on div at bounding box center [273, 335] width 131 height 14
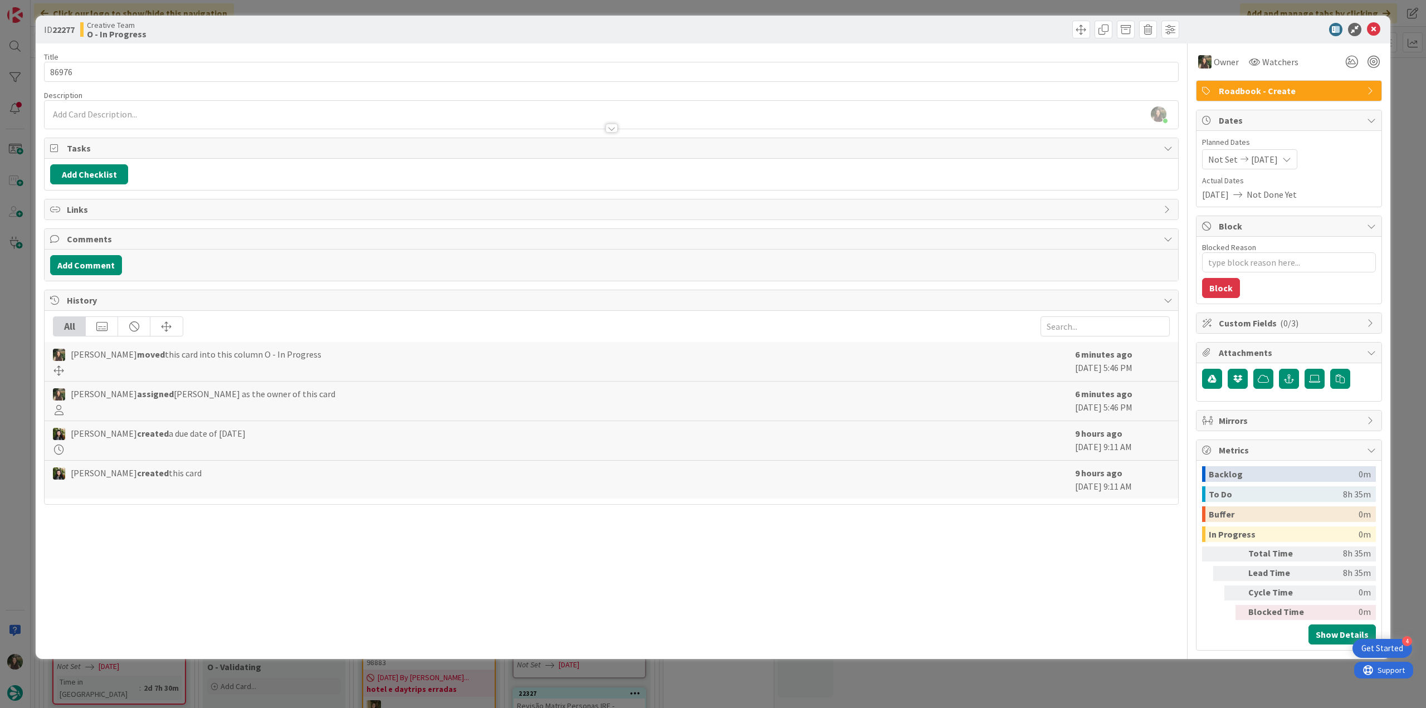
type textarea "x"
click at [17, 335] on div "ID 22277 Creative Team O - In Progress Title 5 / 128 86976 Description Inês Gon…" at bounding box center [713, 354] width 1426 height 708
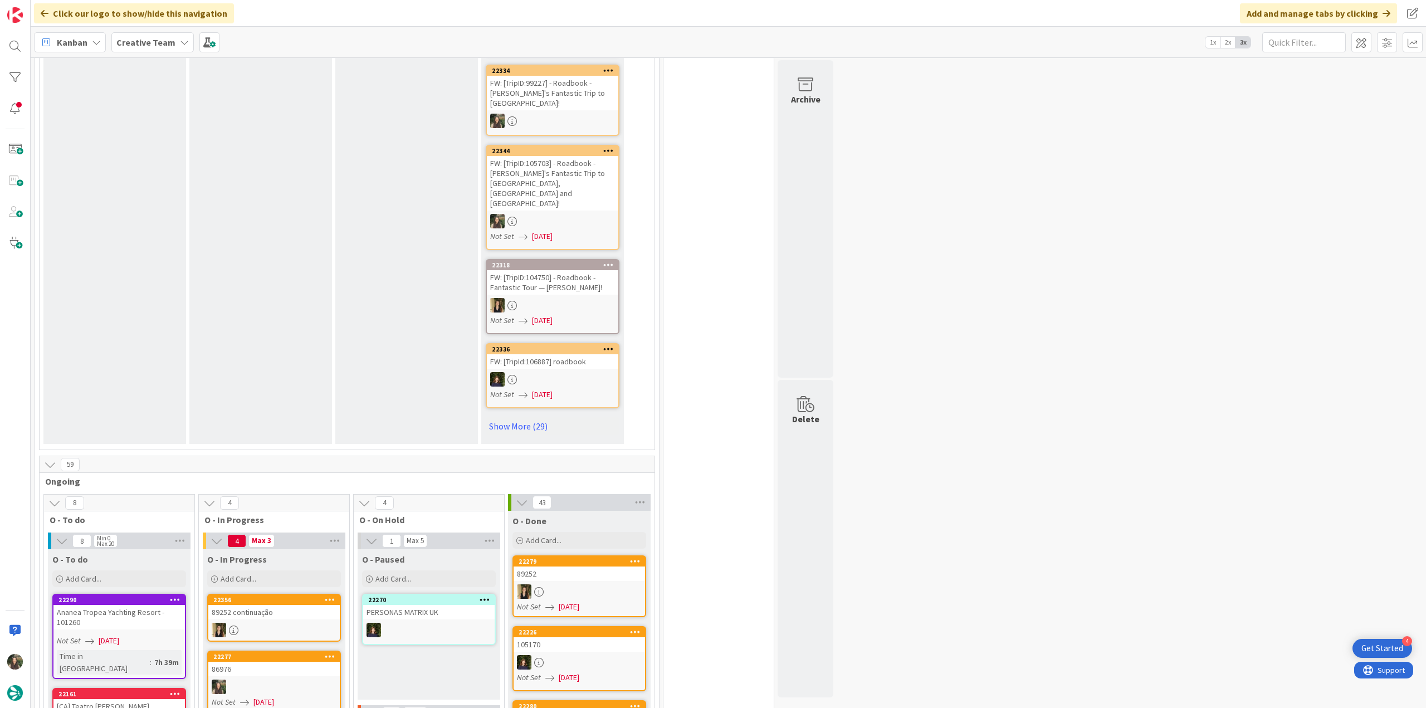
scroll to position [557, 0]
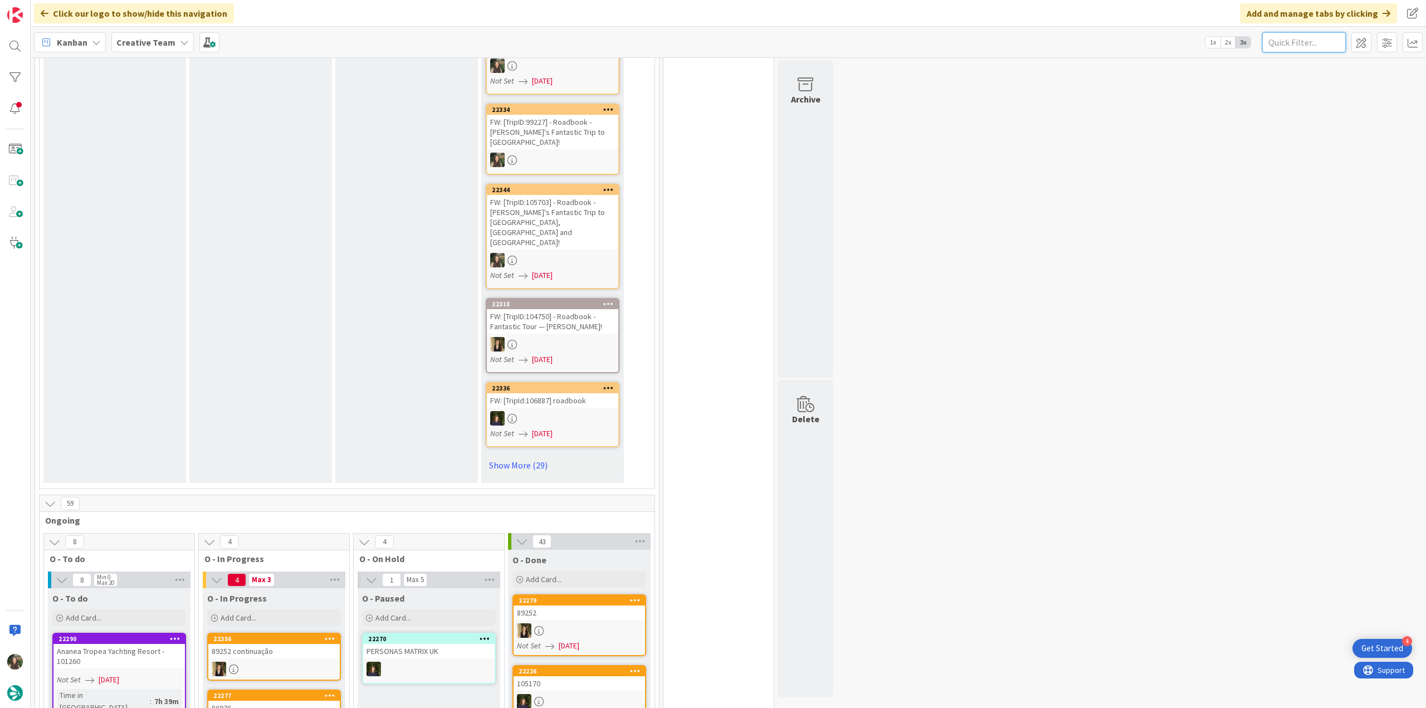
click at [1308, 44] on input "text" at bounding box center [1304, 42] width 84 height 20
paste input "106513"
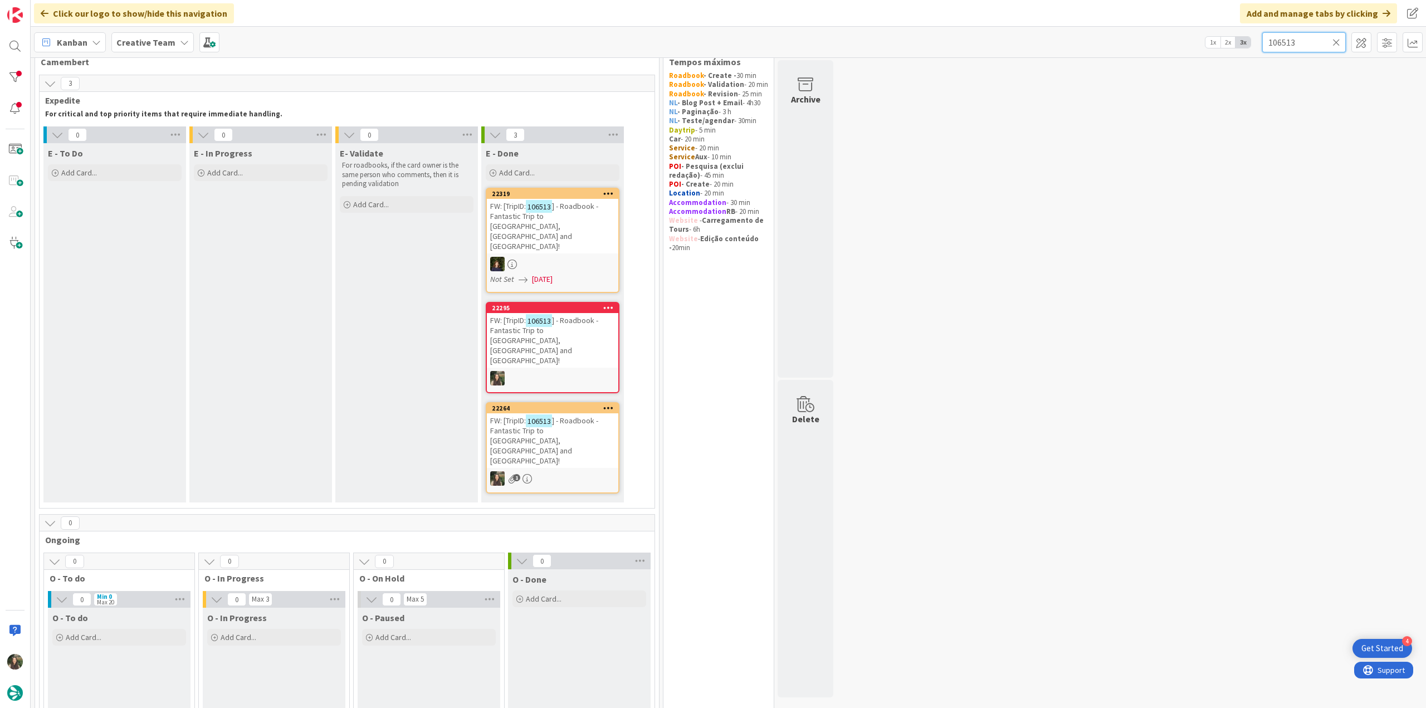
scroll to position [0, 0]
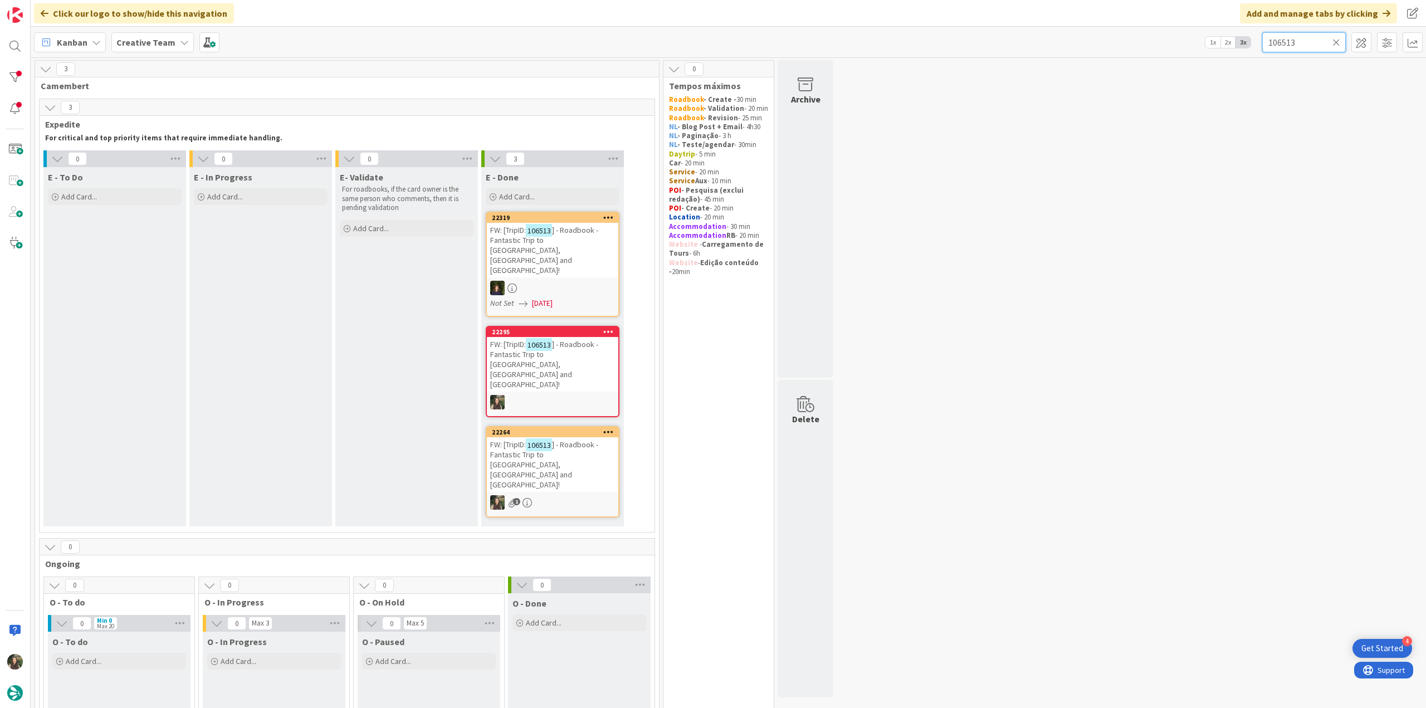
type input "106513"
click at [573, 437] on div "FW: [TripID: 106513 ] - Roadbook - Fantastic Trip to Algarve, Normandy and Lond…" at bounding box center [552, 464] width 131 height 55
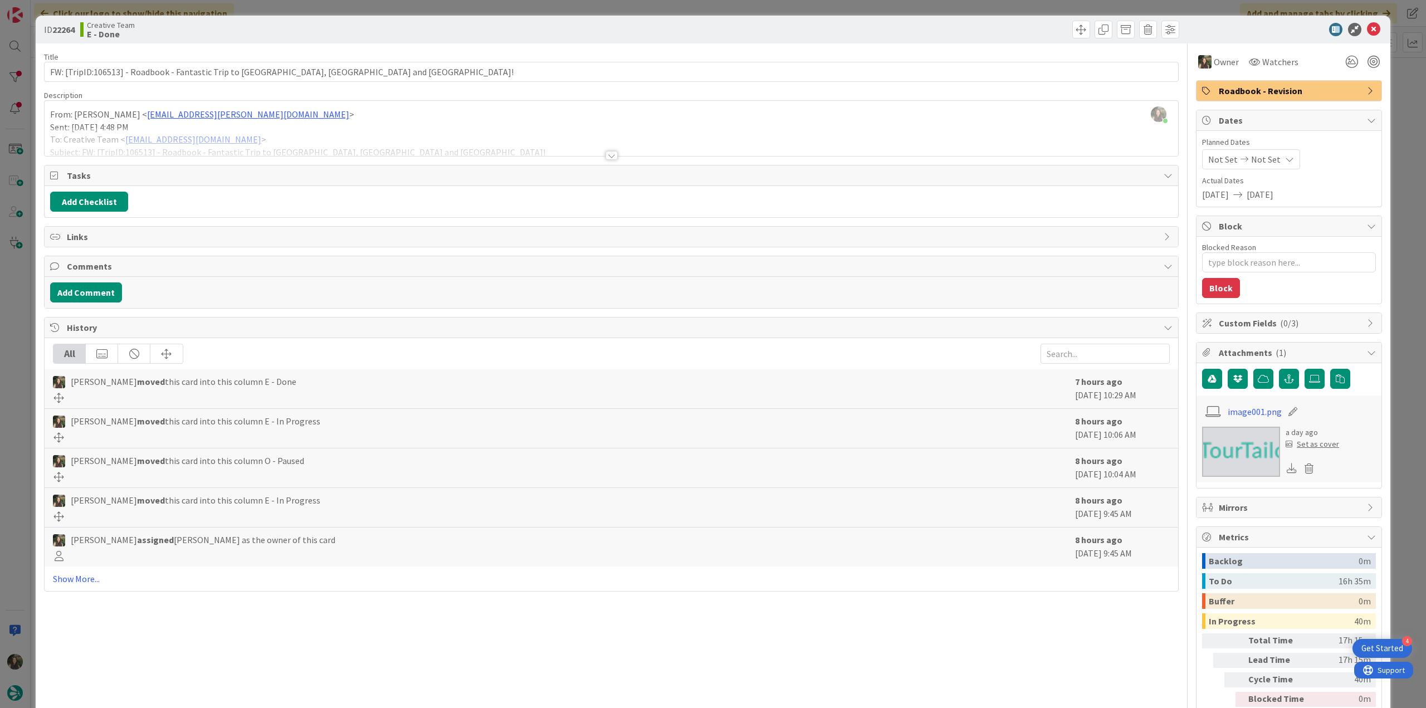
click at [1400, 356] on div "ID 22264 Creative Team E - Done Title 80 / 128 FW: [TripID:106513] - Roadbook -…" at bounding box center [713, 354] width 1426 height 708
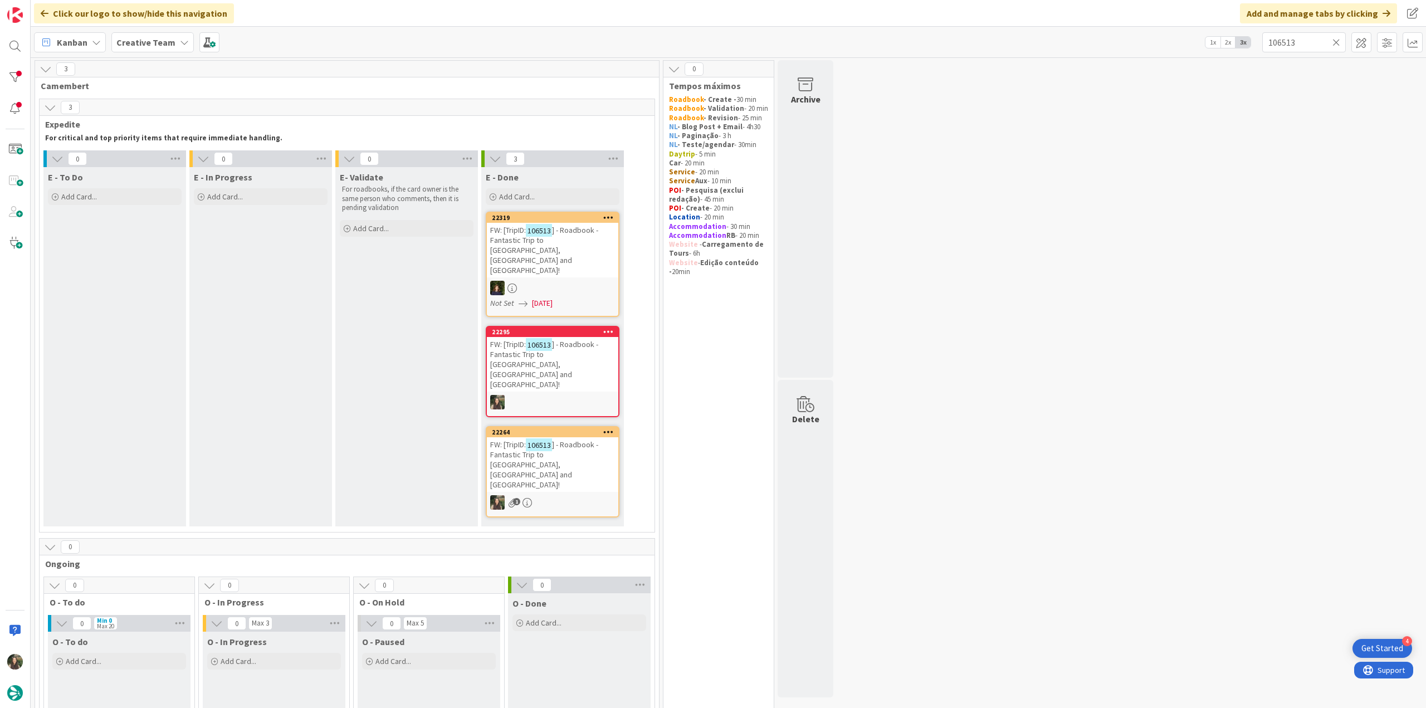
click at [584, 281] on div at bounding box center [552, 288] width 131 height 14
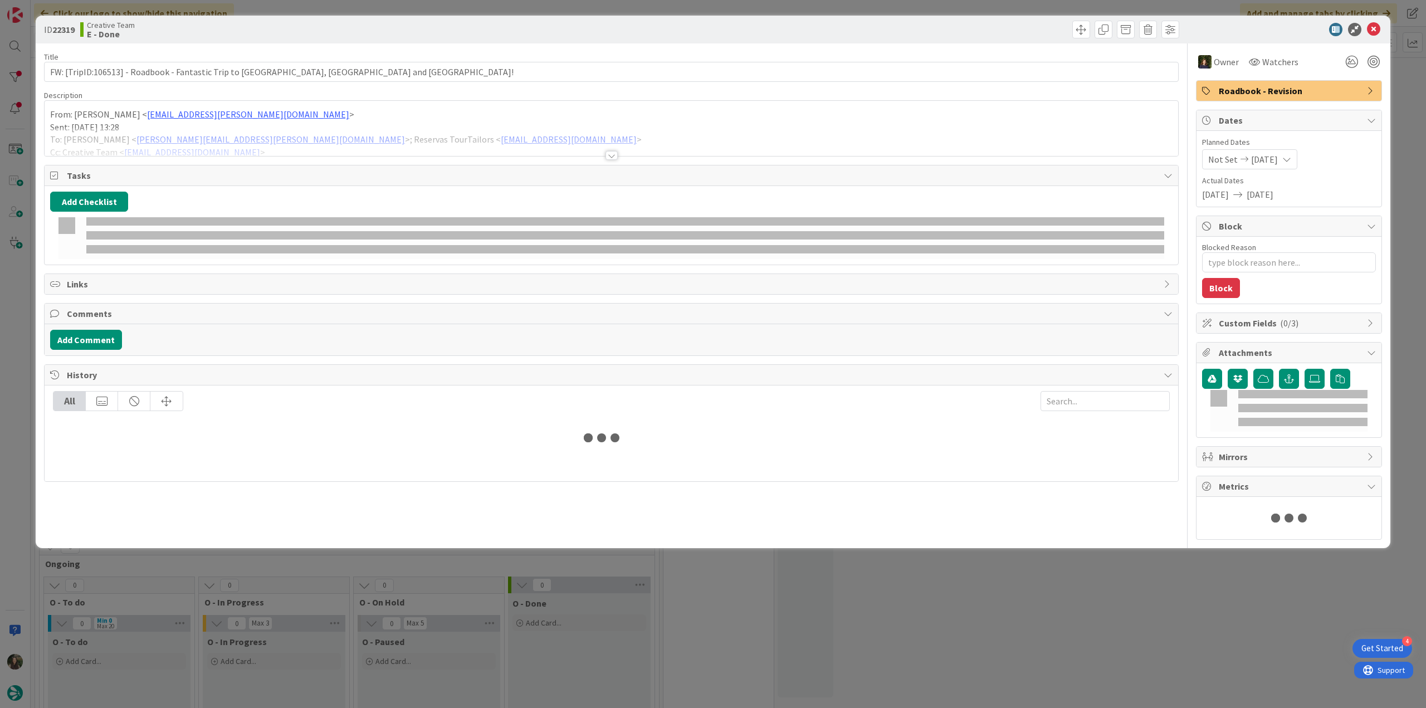
type textarea "x"
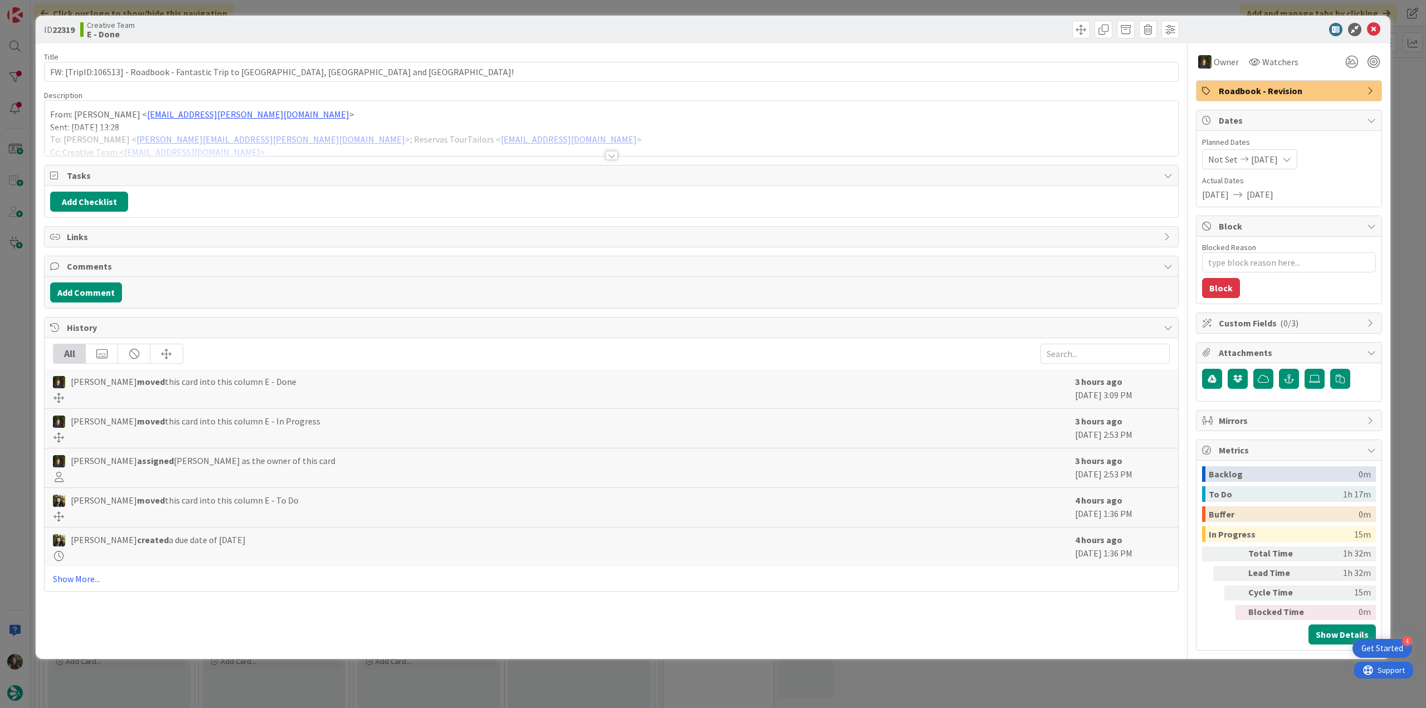
click at [1406, 163] on div "ID 22319 Creative Team E - Done Title 80 / 128 FW: [TripID:106513] - Roadbook -…" at bounding box center [713, 354] width 1426 height 708
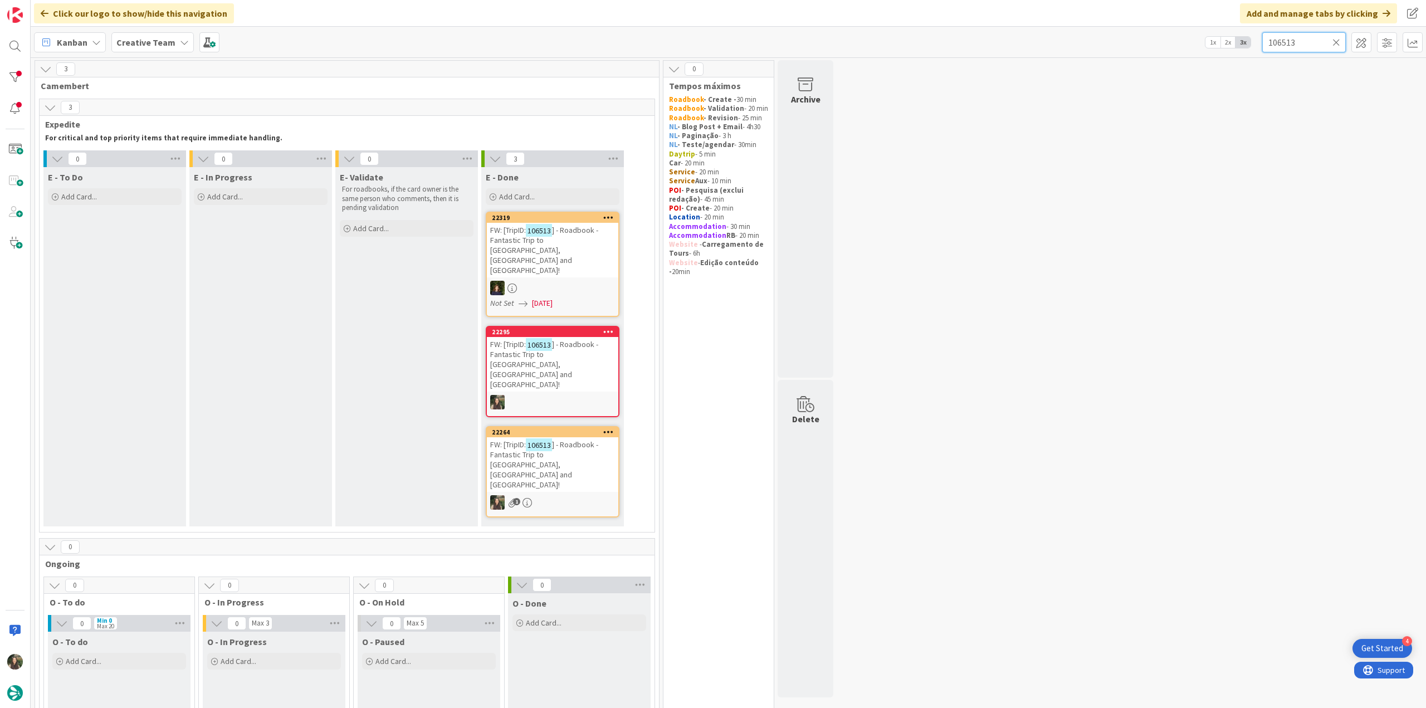
drag, startPoint x: 1296, startPoint y: 40, endPoint x: 1253, endPoint y: 41, distance: 42.3
click at [1253, 41] on div "Kanban Creative Team 1x 2x 3x 106513" at bounding box center [728, 42] width 1395 height 31
paste input "89036"
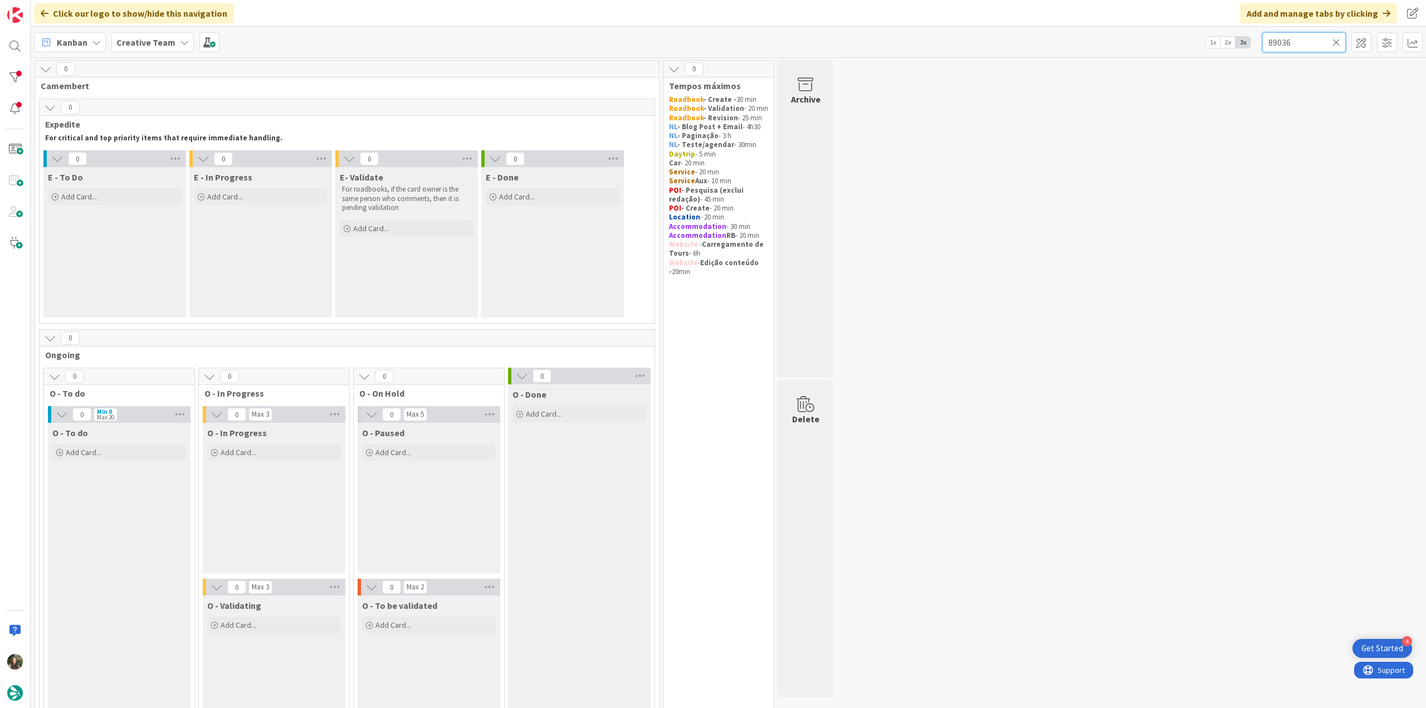
type input "89036"
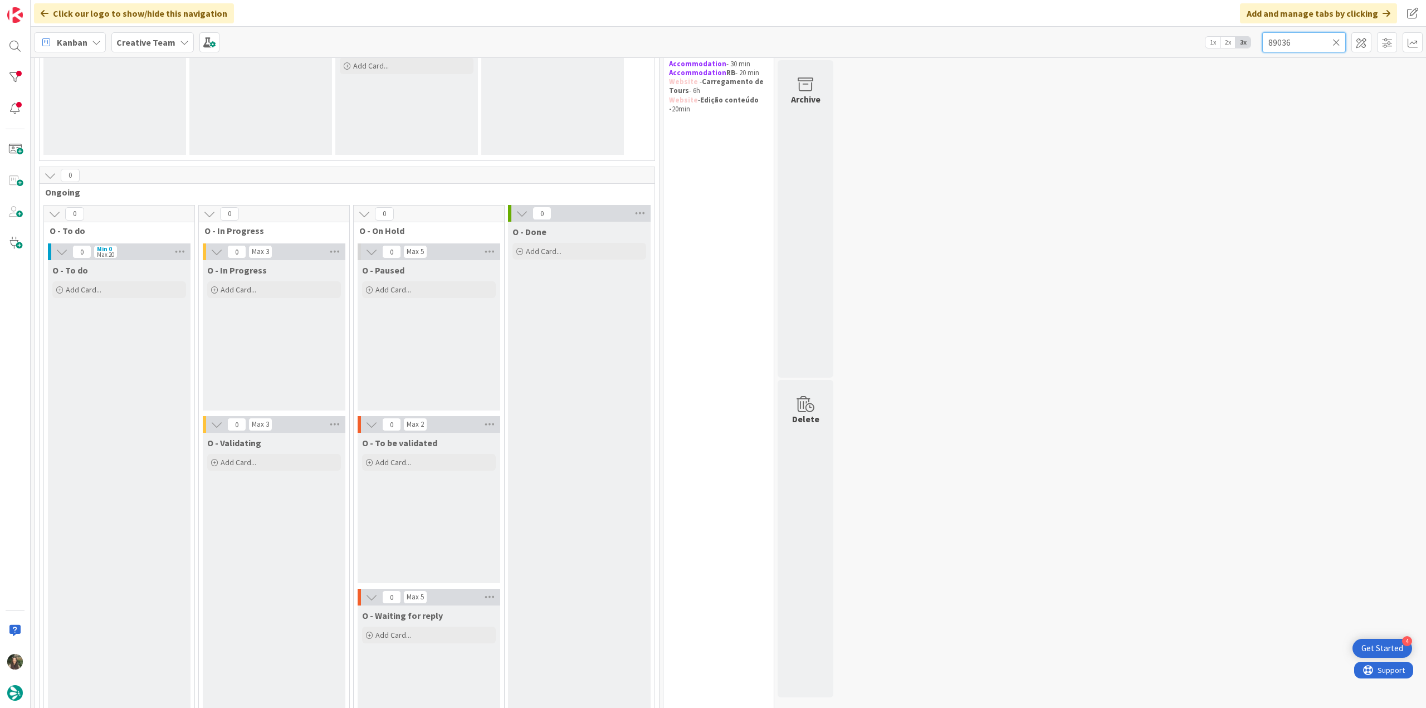
scroll to position [111, 0]
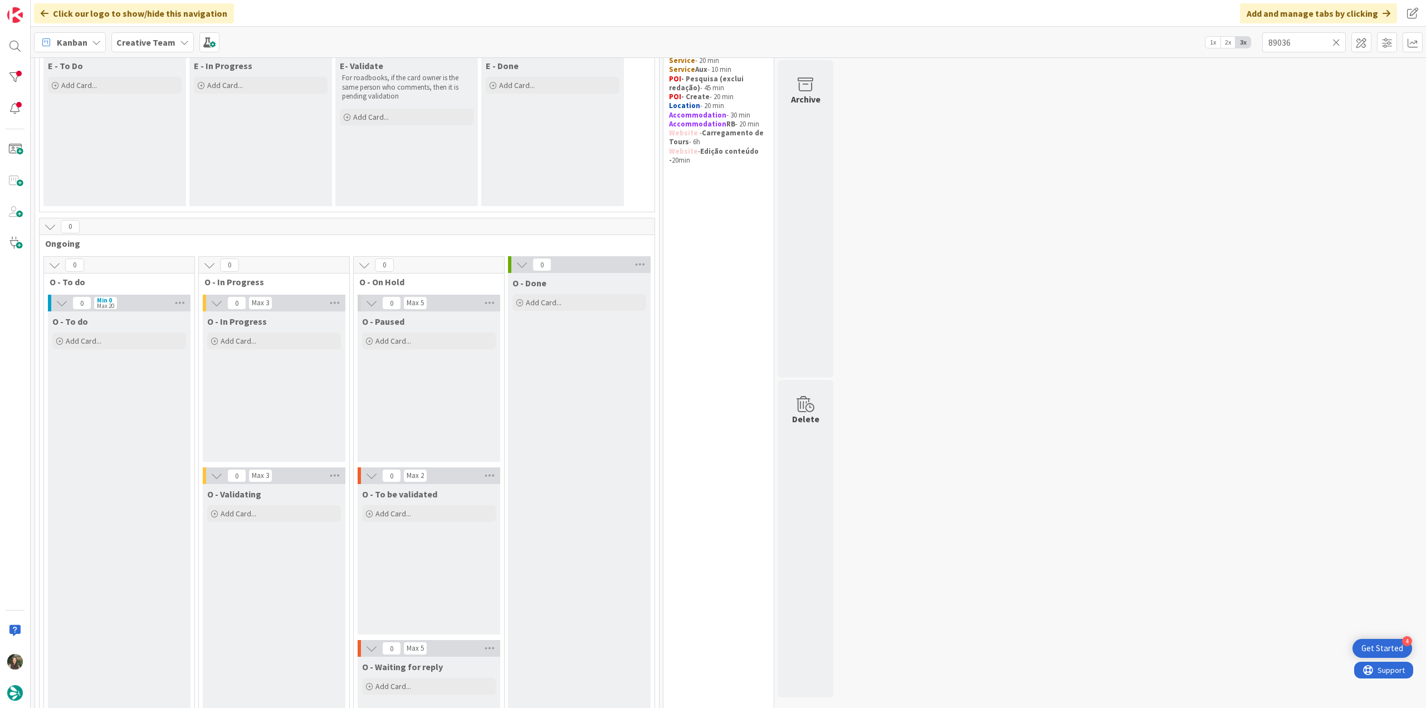
click at [1338, 40] on icon at bounding box center [1336, 42] width 8 height 10
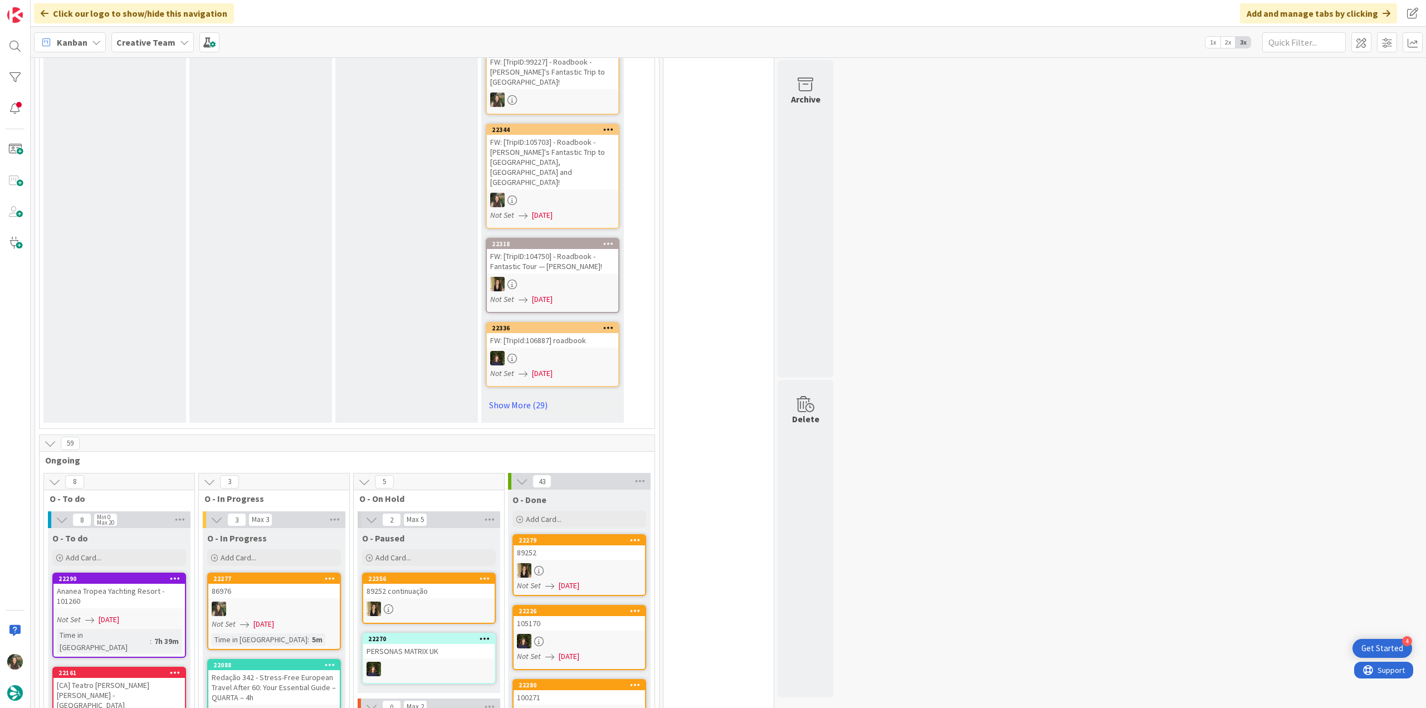
scroll to position [724, 0]
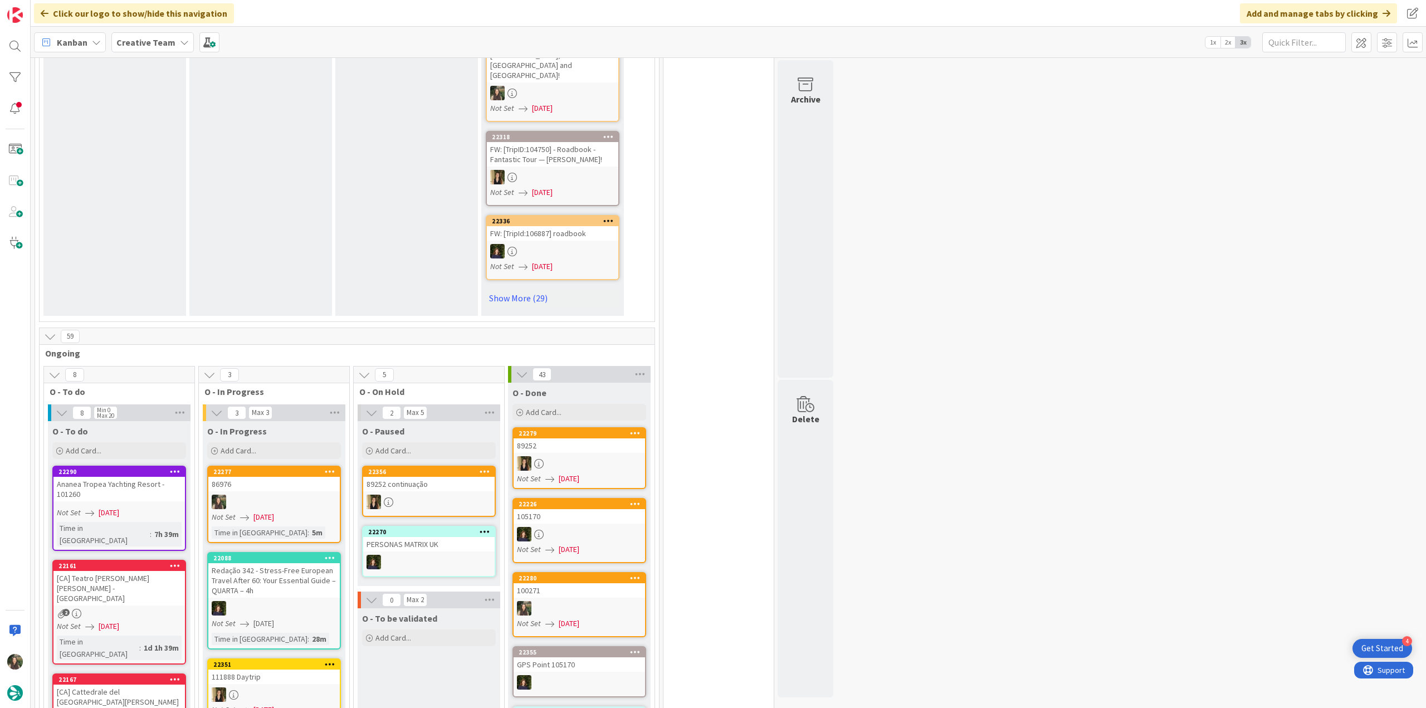
click at [310, 495] on div at bounding box center [273, 502] width 131 height 14
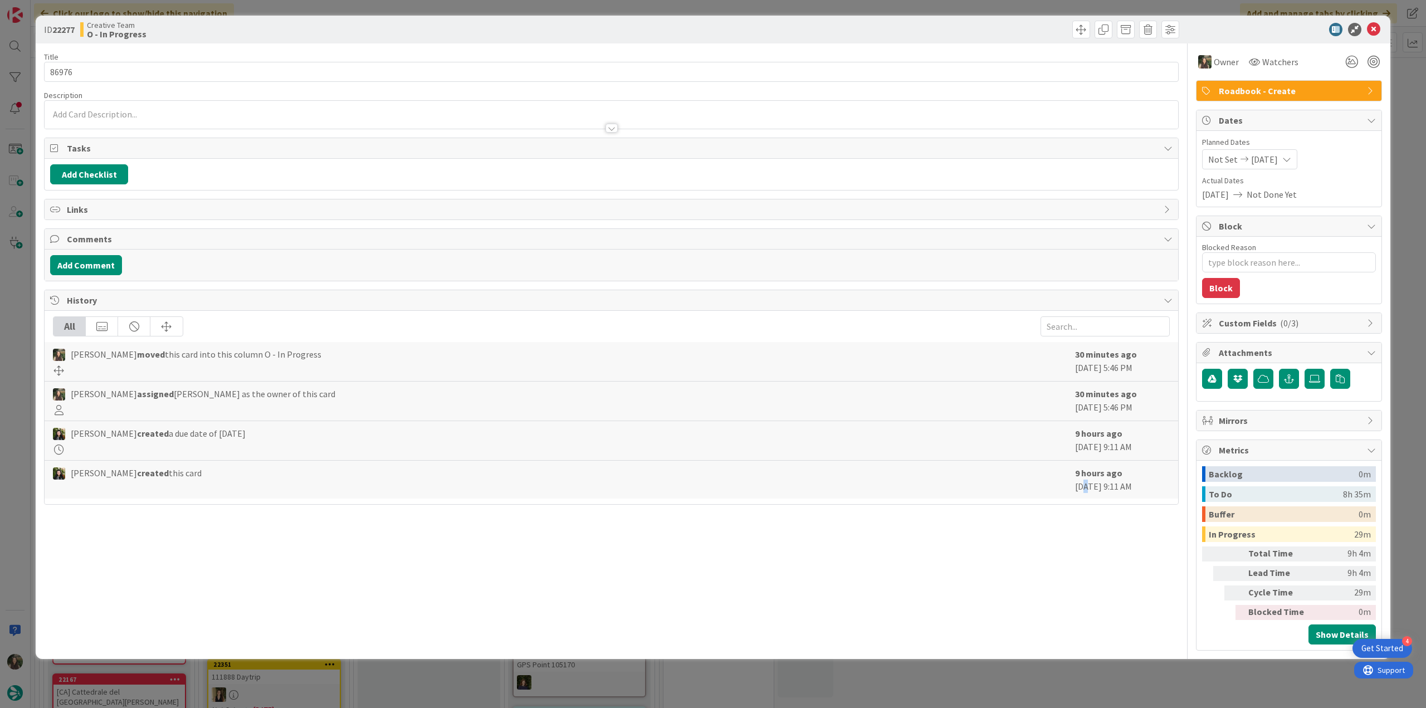
click at [1079, 674] on div "ID 22277 Creative Team O - In Progress Title 5 / 128 86976 Description Owner Wa…" at bounding box center [713, 354] width 1426 height 708
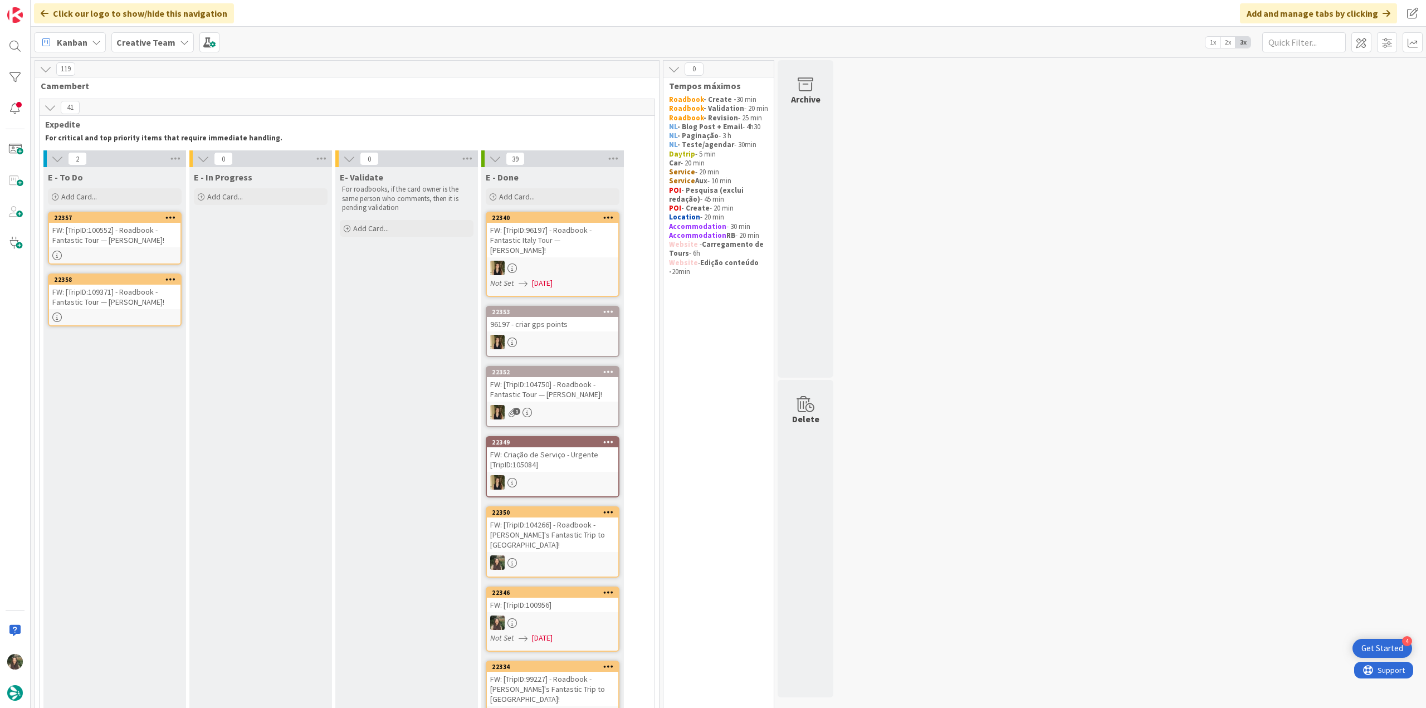
click at [151, 246] on div "FW: [TripID:100552] - Roadbook - Fantastic Tour — John Renzi!" at bounding box center [114, 235] width 131 height 25
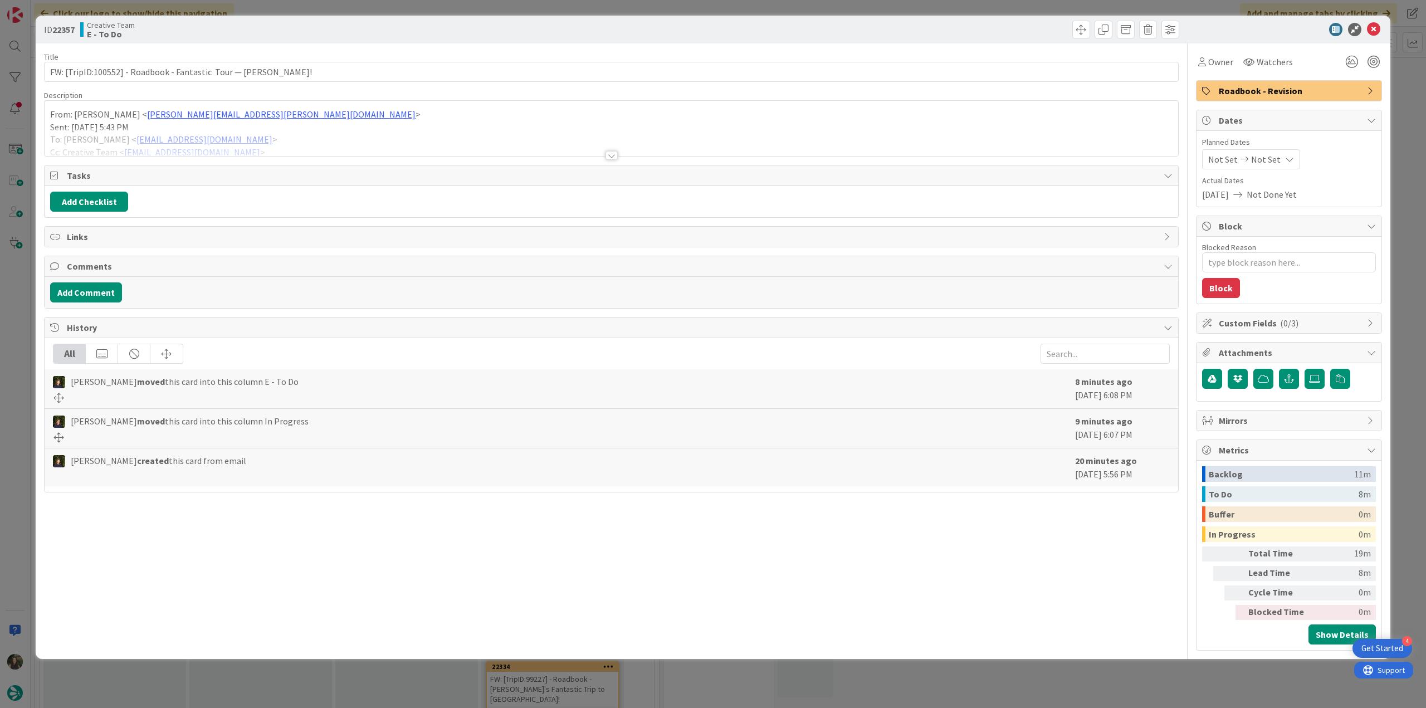
click at [266, 126] on div "From: Bárbara Pinto < Barbara.pinto@tourtailors.com > Sent: Wednesday, 3 Septem…" at bounding box center [611, 131] width 1133 height 50
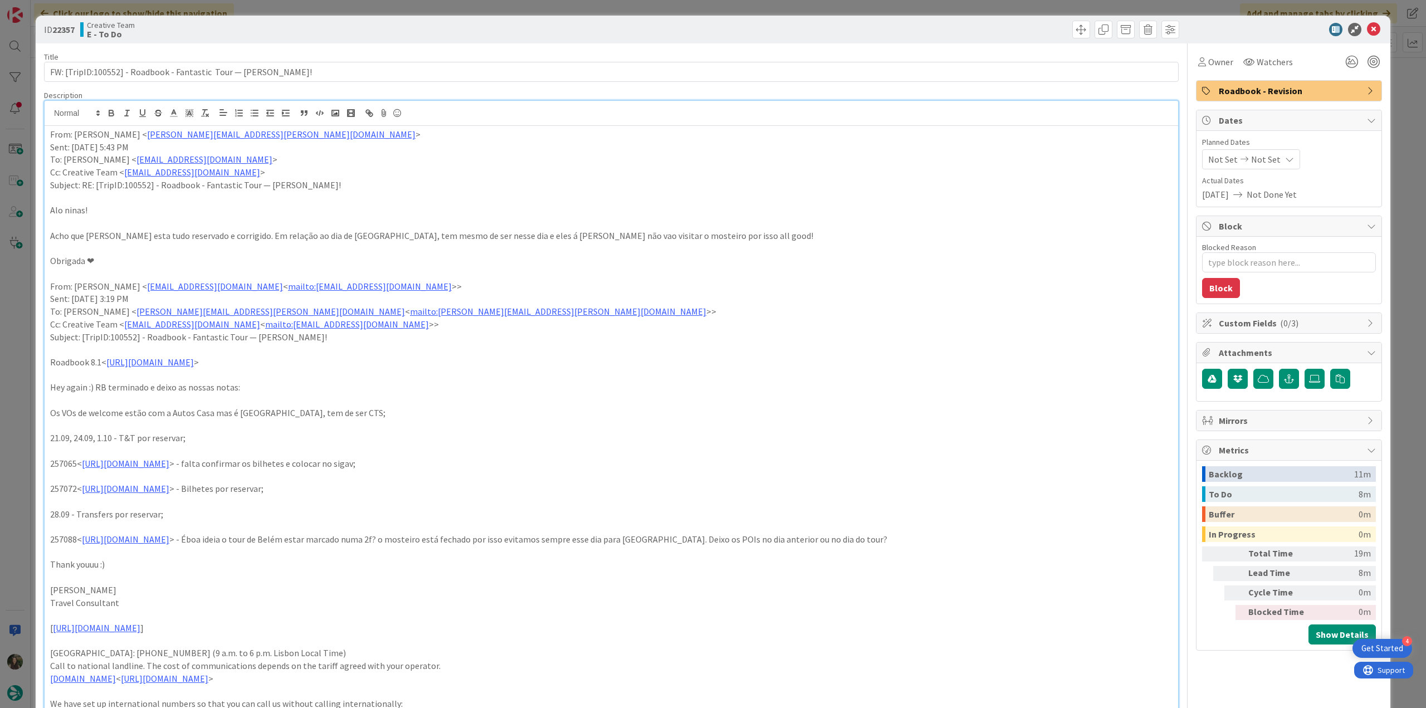
click at [20, 326] on div "ID 22357 Creative Team E - To Do Title 62 / 128 FW: [TripID:100552] - Roadbook …" at bounding box center [713, 354] width 1426 height 708
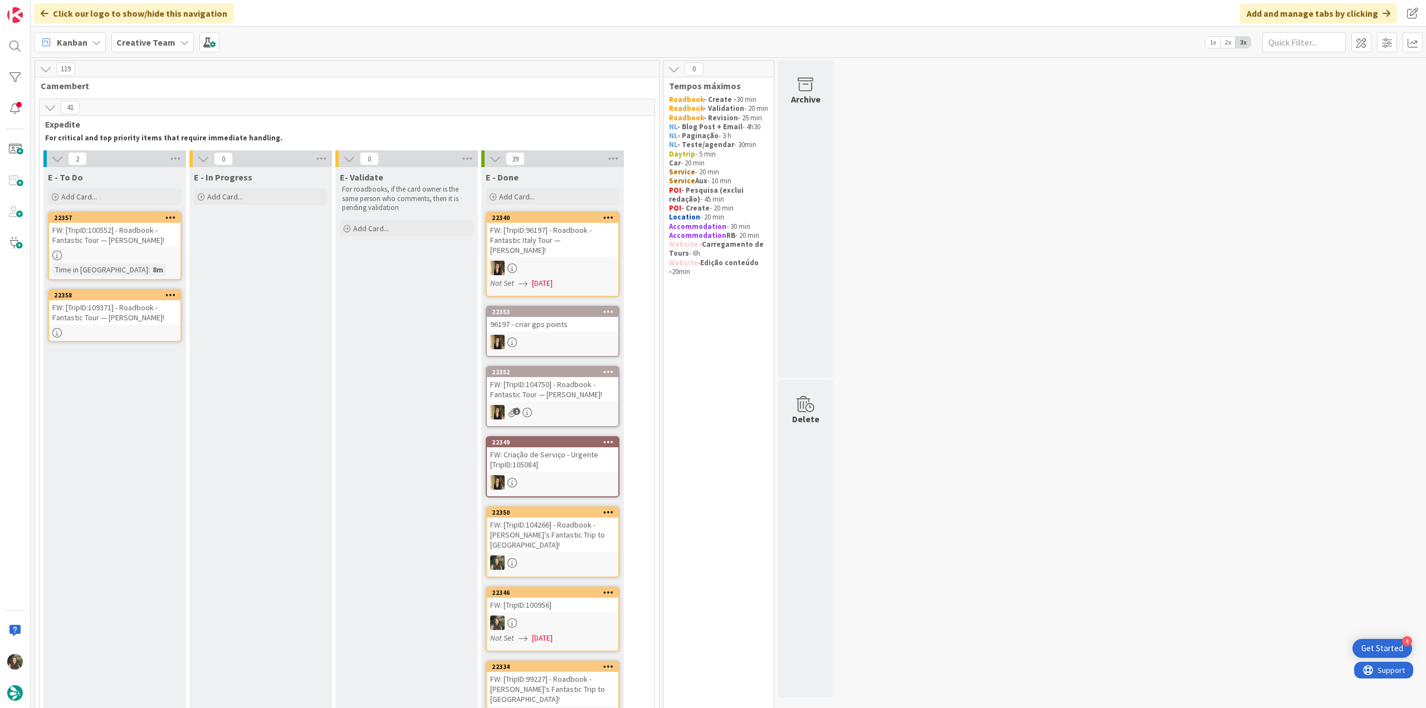
click at [126, 249] on link "22357 FW: [TripID:100552] - Roadbook - Fantastic Tour — John Renzi! Time in Col…" at bounding box center [115, 246] width 134 height 69
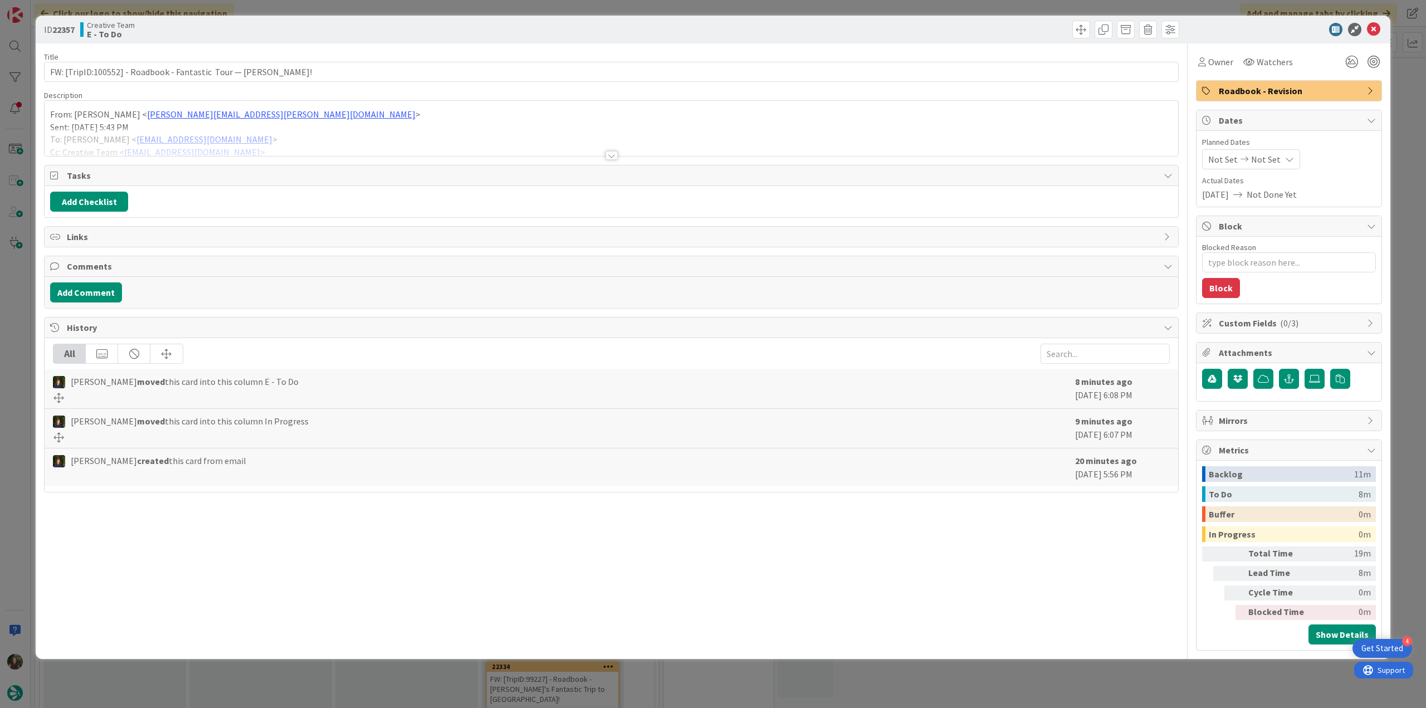
click at [299, 124] on p "Sent: Wednesday, 3 September, 2025 5:43 PM" at bounding box center [611, 127] width 1122 height 13
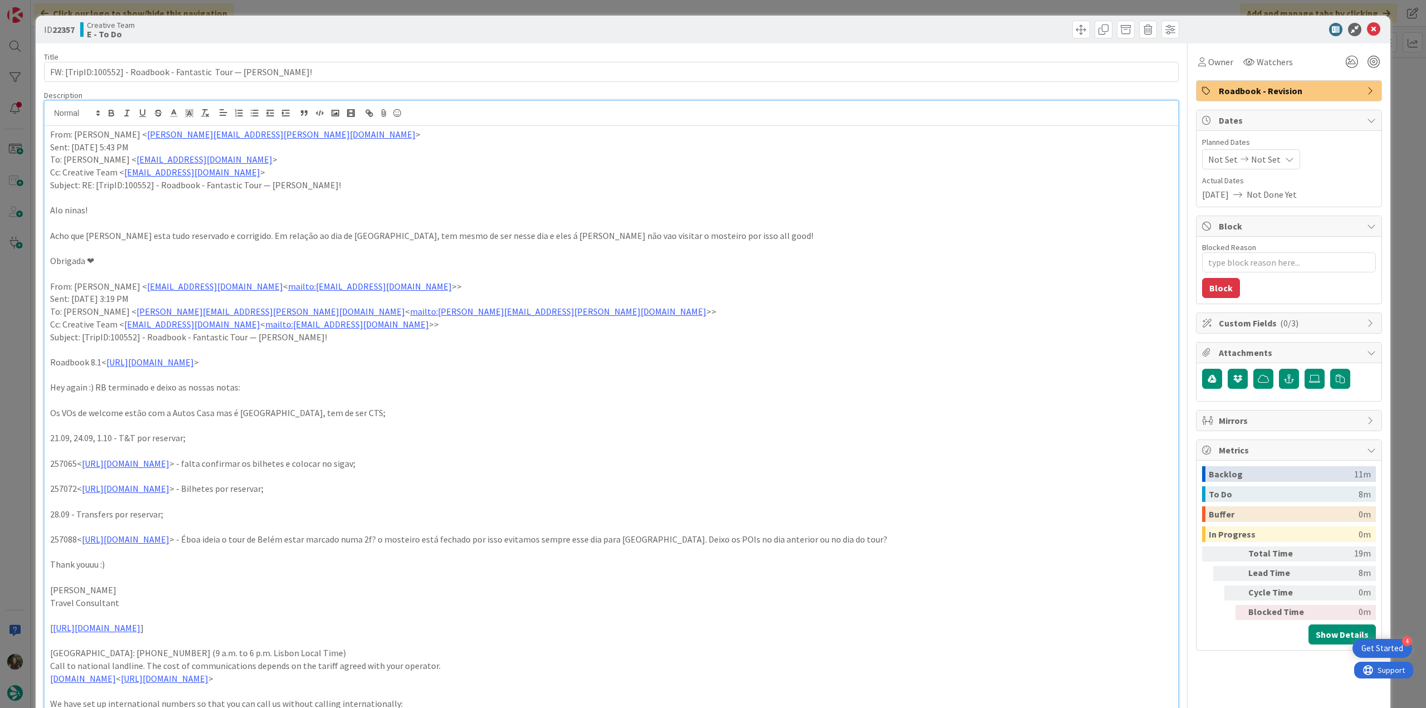
click at [14, 312] on div "ID 22357 Creative Team E - To Do Title 62 / 128 FW: [TripID:100552] - Roadbook …" at bounding box center [713, 354] width 1426 height 708
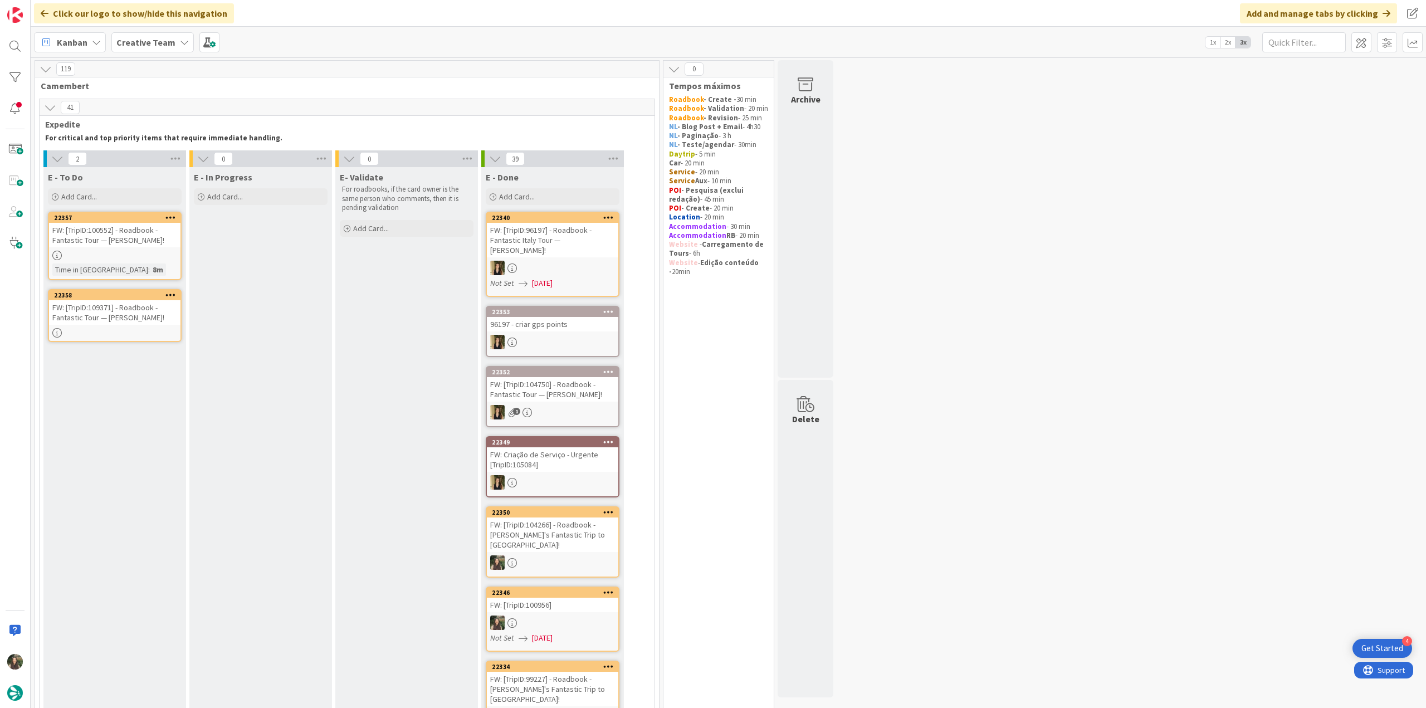
click at [104, 310] on div "FW: [TripID:109371] - Roadbook - Fantastic Tour — Julie!" at bounding box center [114, 312] width 131 height 25
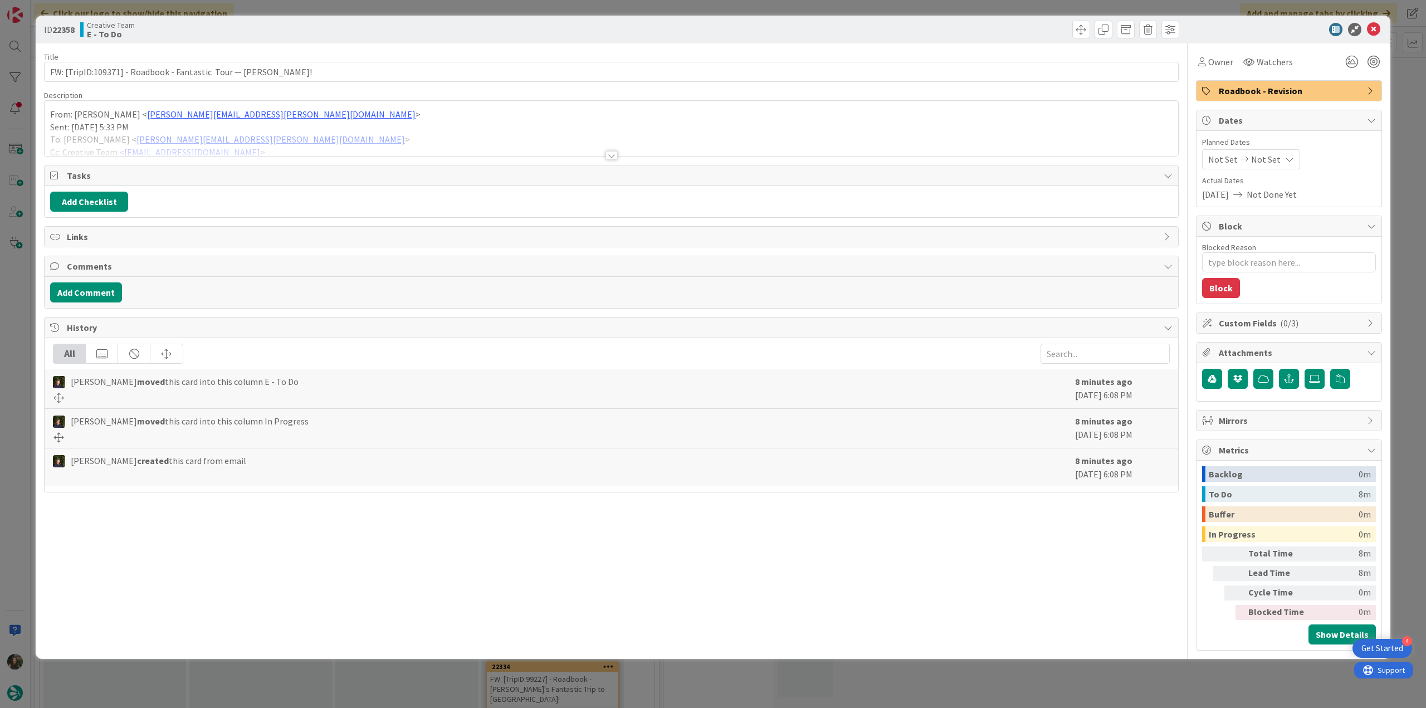
click at [299, 132] on div at bounding box center [611, 142] width 1133 height 28
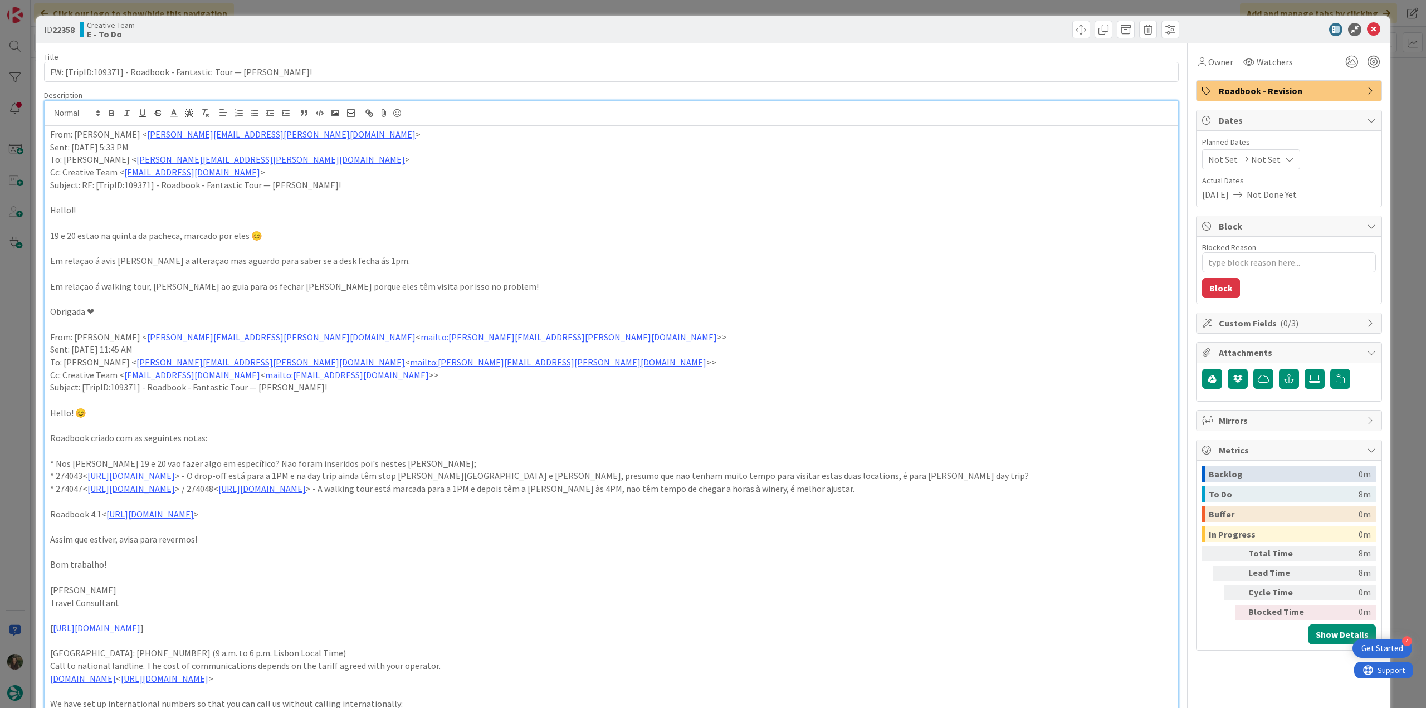
click at [14, 341] on div "ID 22358 Creative Team E - To Do Title 57 / 128 FW: [TripID:109371] - Roadbook …" at bounding box center [713, 354] width 1426 height 708
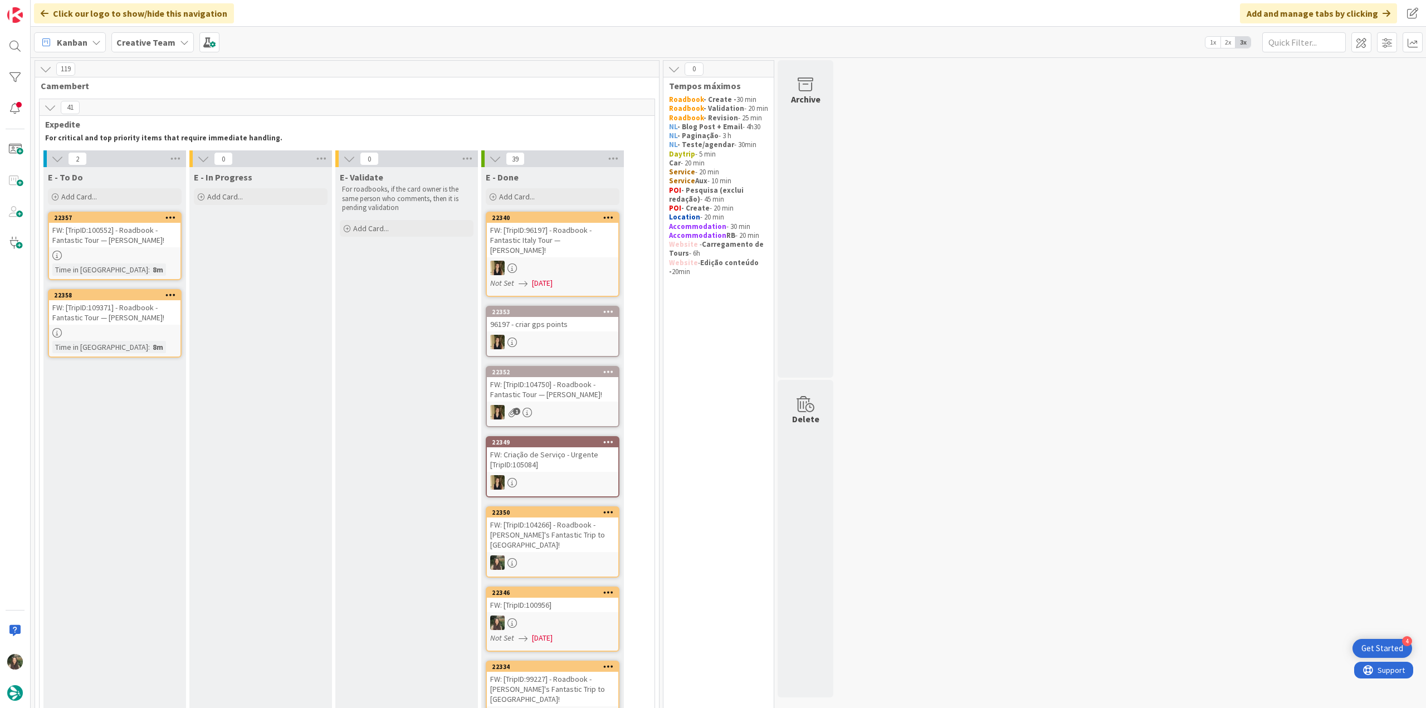
click at [129, 310] on div "FW: [TripID:109371] - Roadbook - Fantastic Tour — Julie!" at bounding box center [114, 312] width 131 height 25
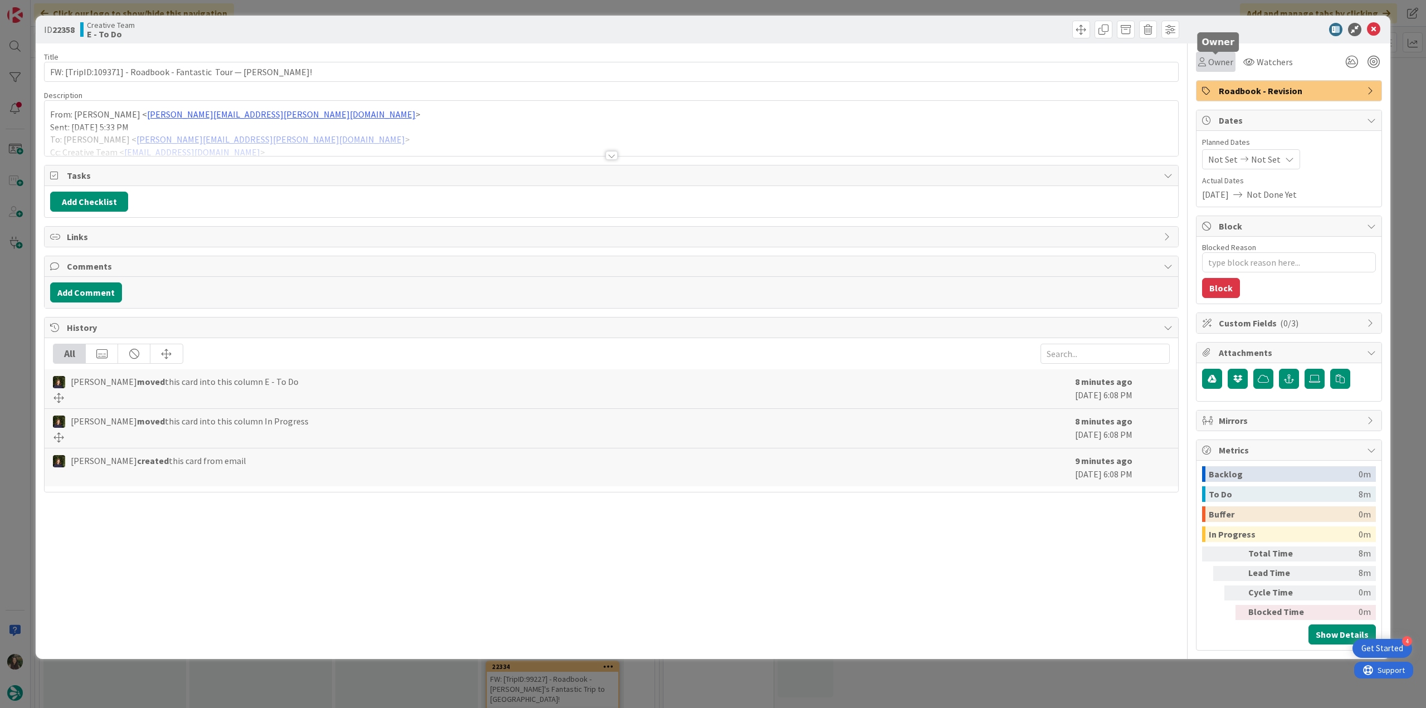
click at [1218, 68] on span "Owner" at bounding box center [1220, 61] width 25 height 13
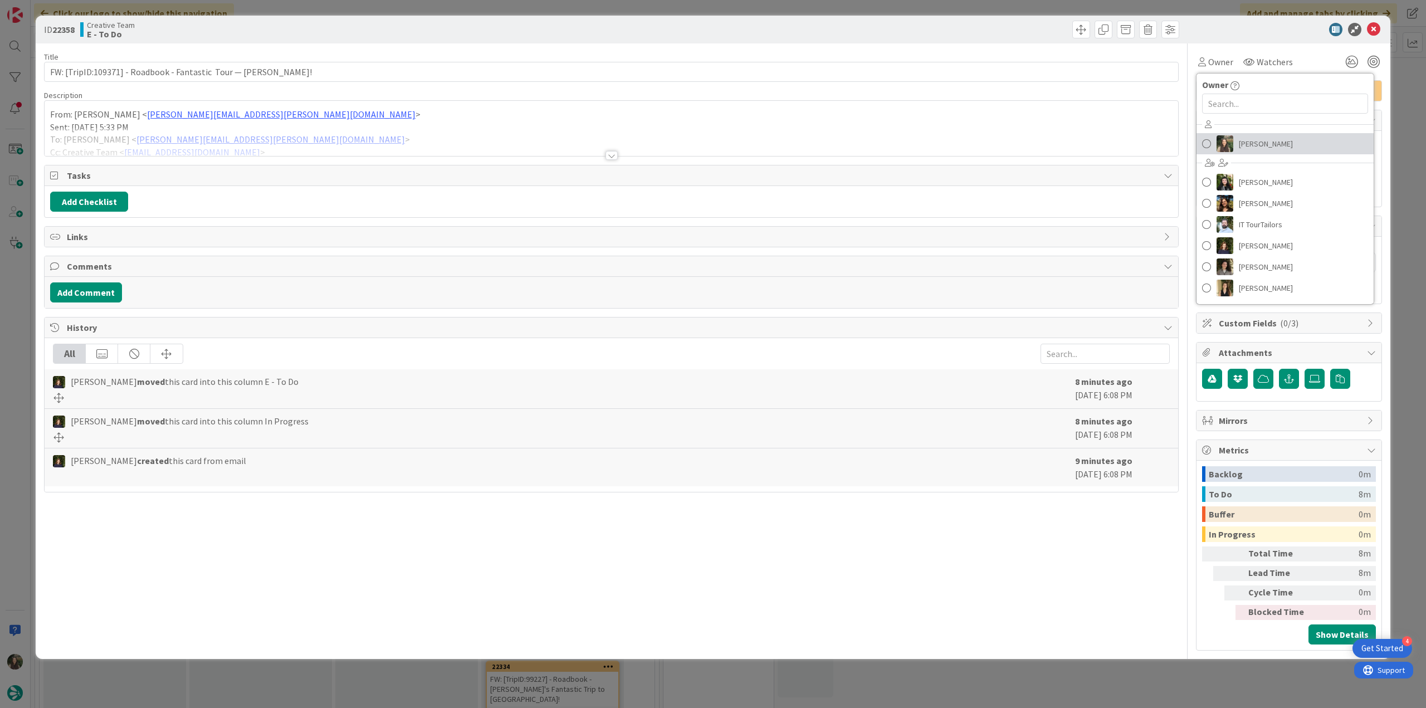
click at [1241, 139] on span "[PERSON_NAME]" at bounding box center [1266, 143] width 54 height 17
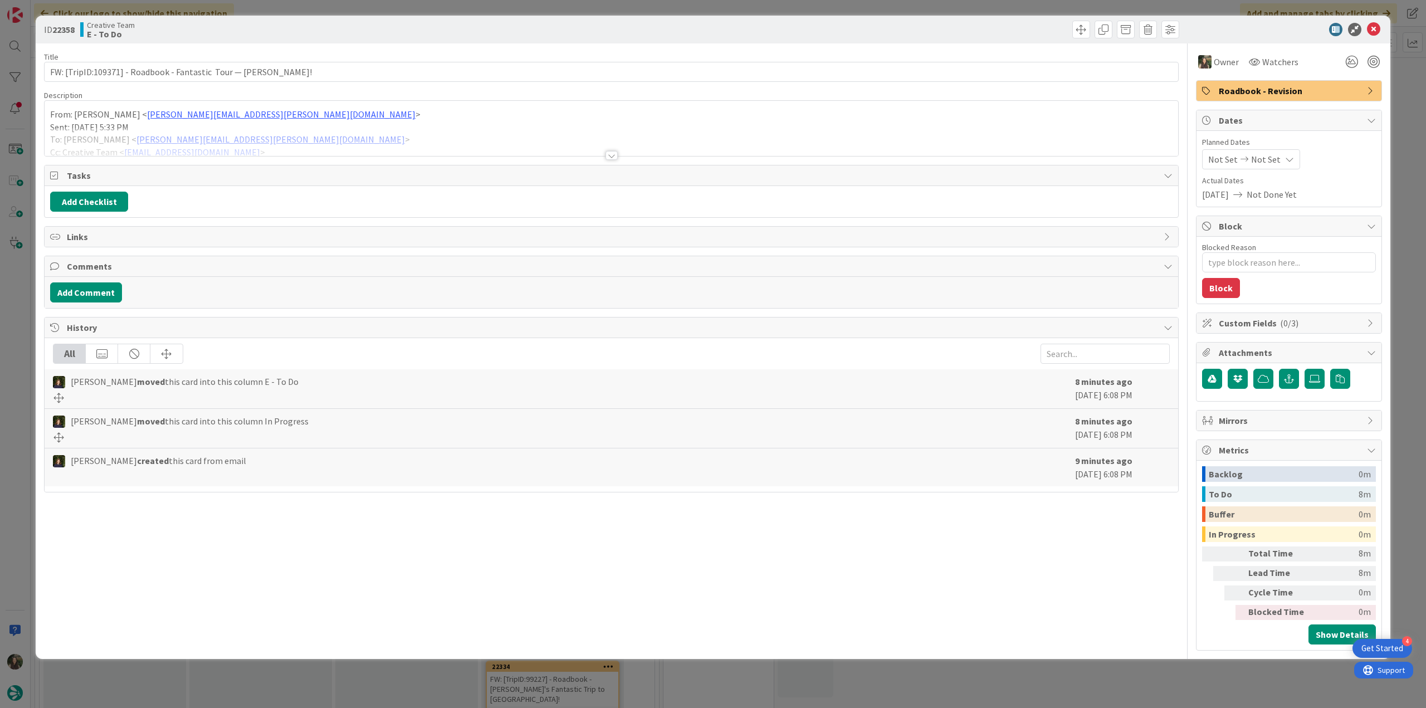
click at [1400, 106] on div "ID 22358 Creative Team E - To Do Title 57 / 128 FW: [TripID:109371] - Roadbook …" at bounding box center [713, 354] width 1426 height 708
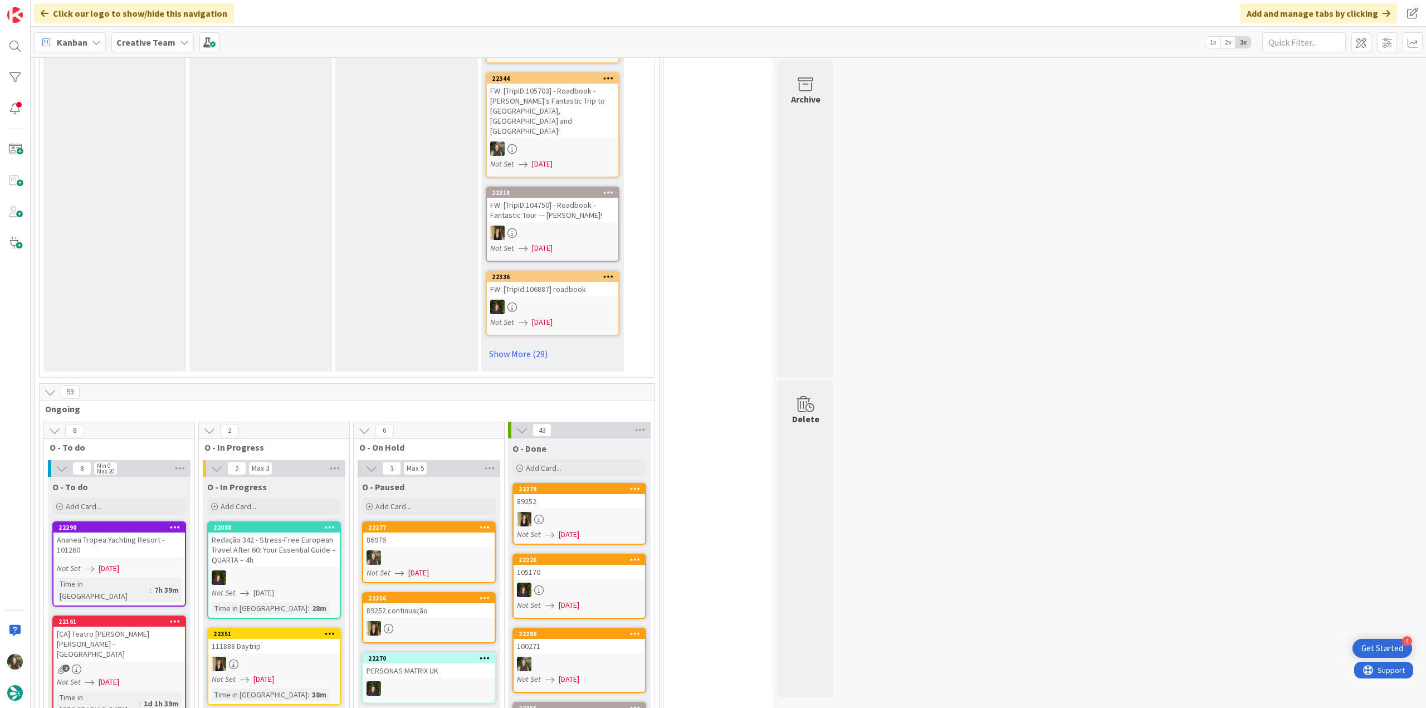
click at [309, 628] on link "22351 111888 Daytrip Not Set 09/03/2025 Time in Column : 38m" at bounding box center [274, 666] width 134 height 77
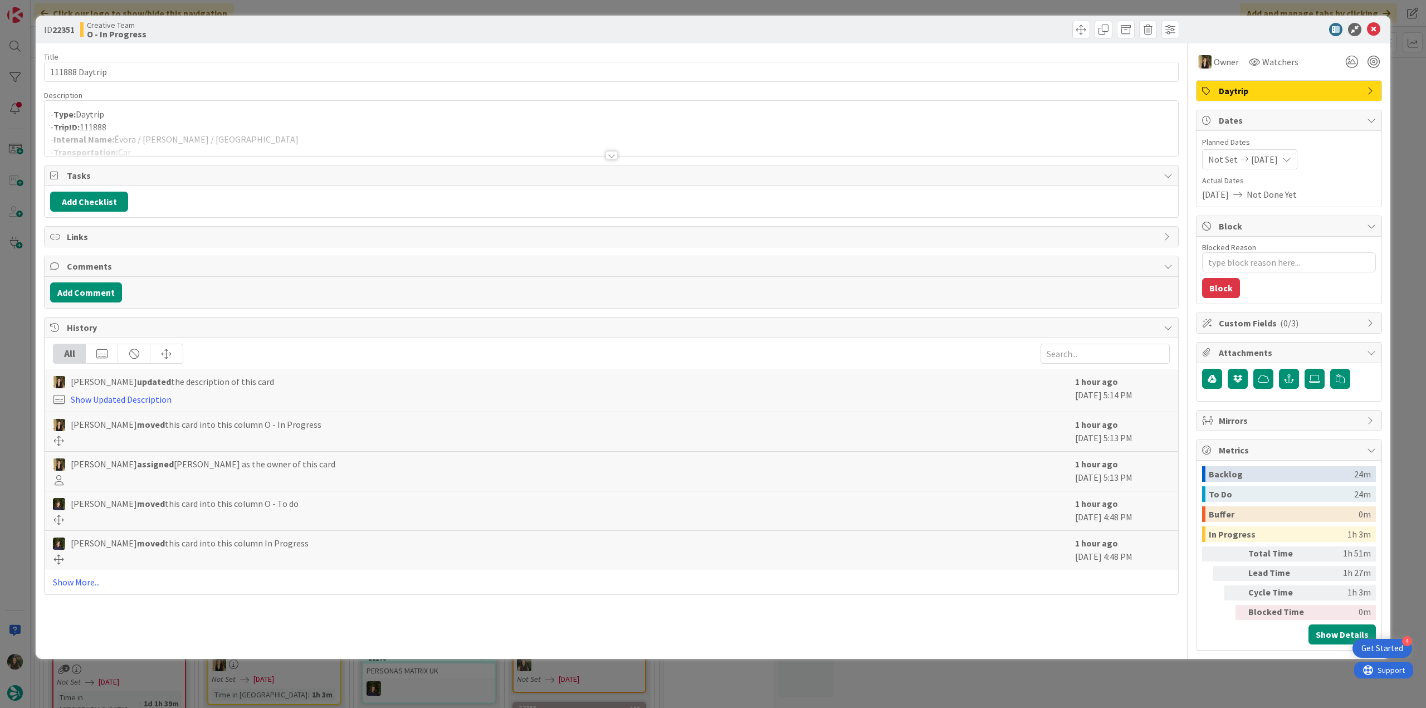
click at [290, 114] on div "- Type: Daytrip - TripID: 111888 - Internal Name: Évora / Sines / Porto Covo - …" at bounding box center [611, 128] width 1133 height 55
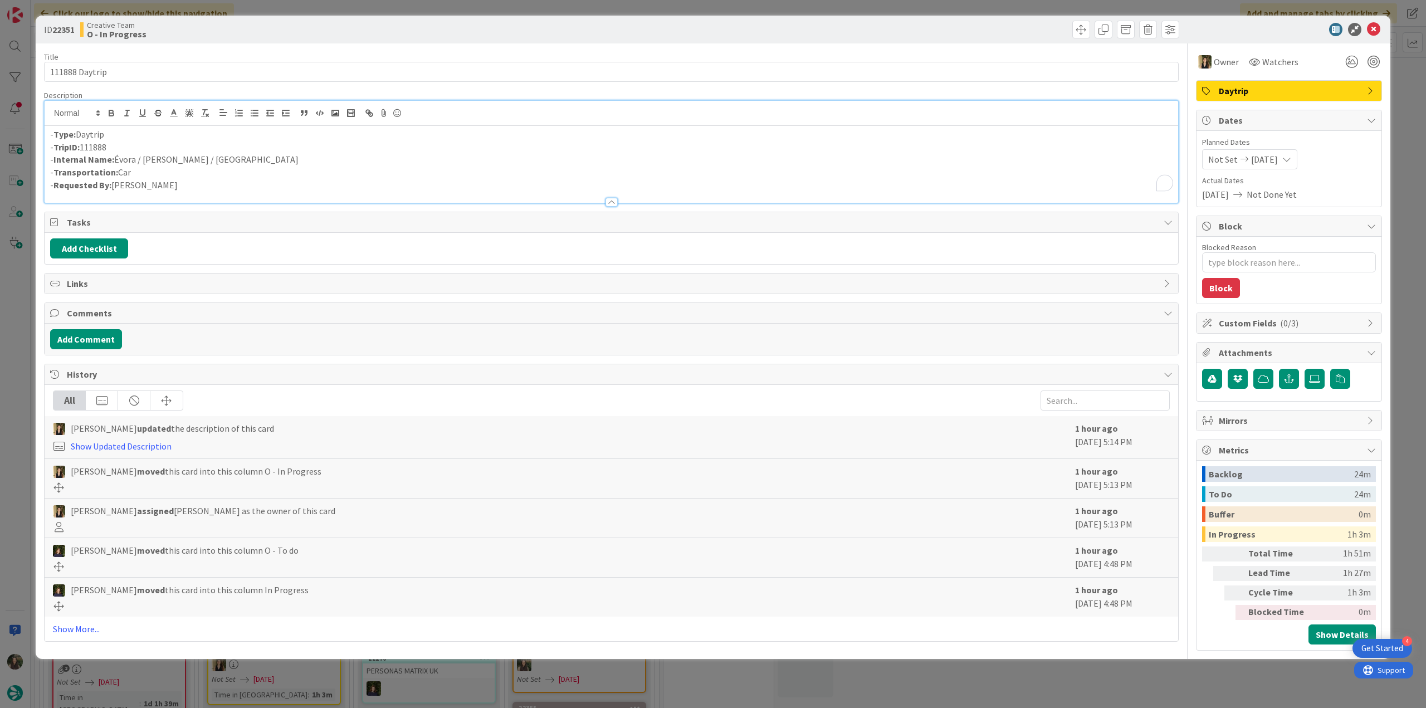
click at [18, 342] on div "ID 22351 Creative Team O - In Progress Title 14 / 128 111888 Daytrip Descriptio…" at bounding box center [713, 354] width 1426 height 708
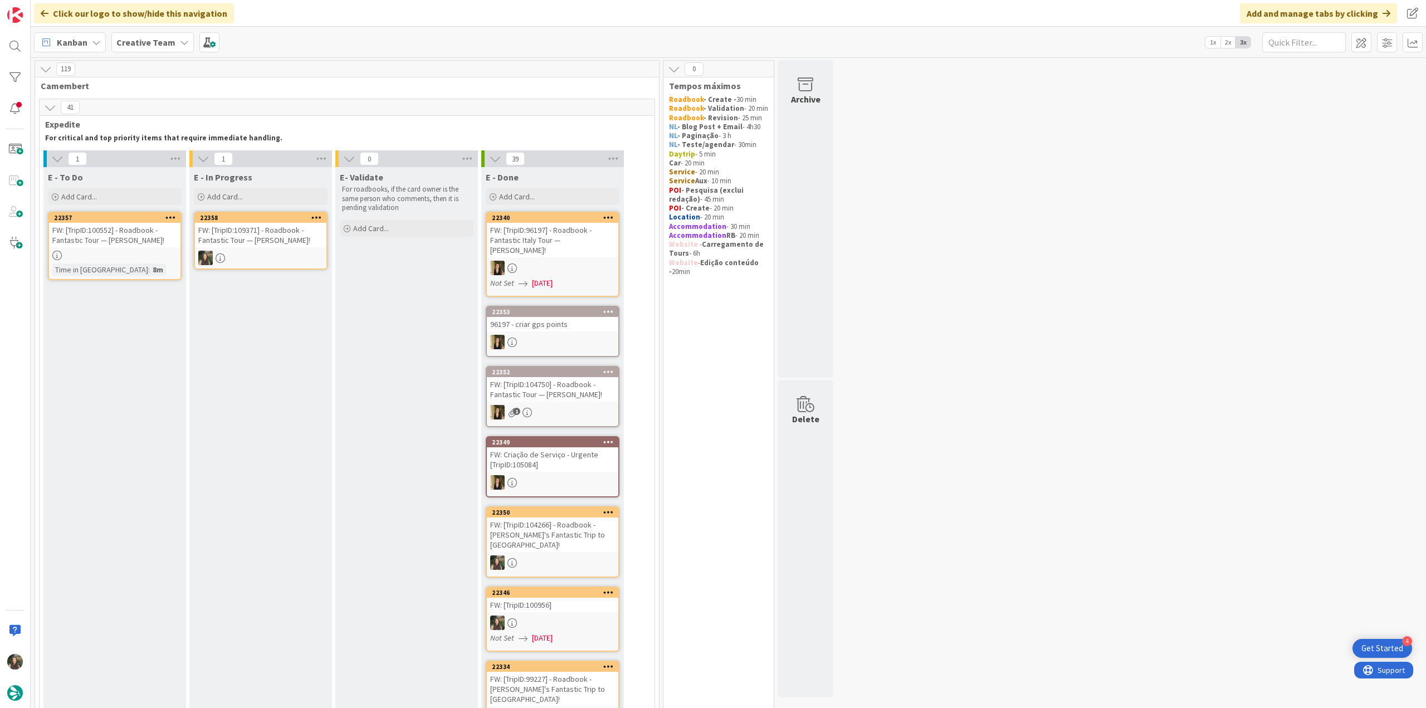
click at [278, 248] on link "22358 FW: [TripID:109371] - Roadbook - Fantastic Tour — Julie!" at bounding box center [261, 241] width 134 height 58
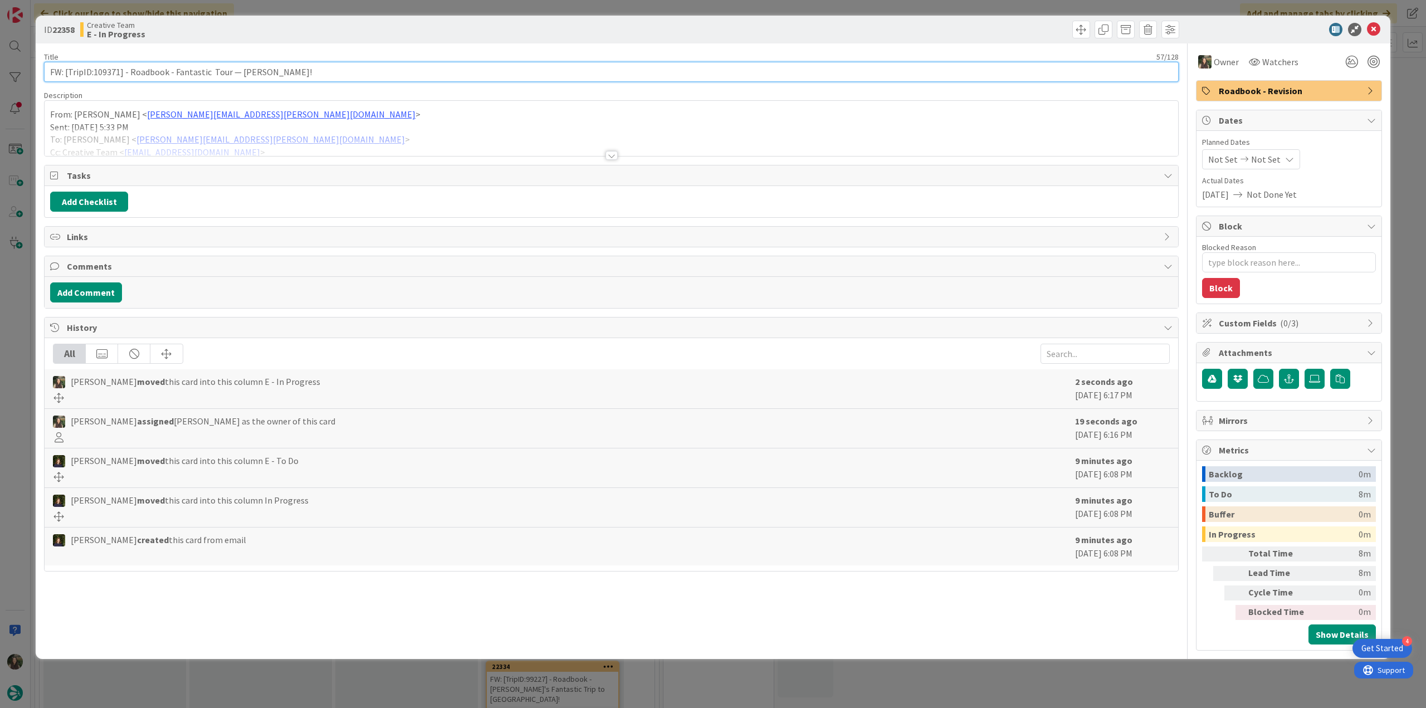
click at [105, 76] on input "FW: [TripID:109371] - Roadbook - Fantastic Tour — Julie!" at bounding box center [611, 72] width 1135 height 20
click at [31, 328] on div "ID 22358 Creative Team E - In Progress Title 57 / 128 FW: [TripID:109371] - Roa…" at bounding box center [713, 354] width 1426 height 708
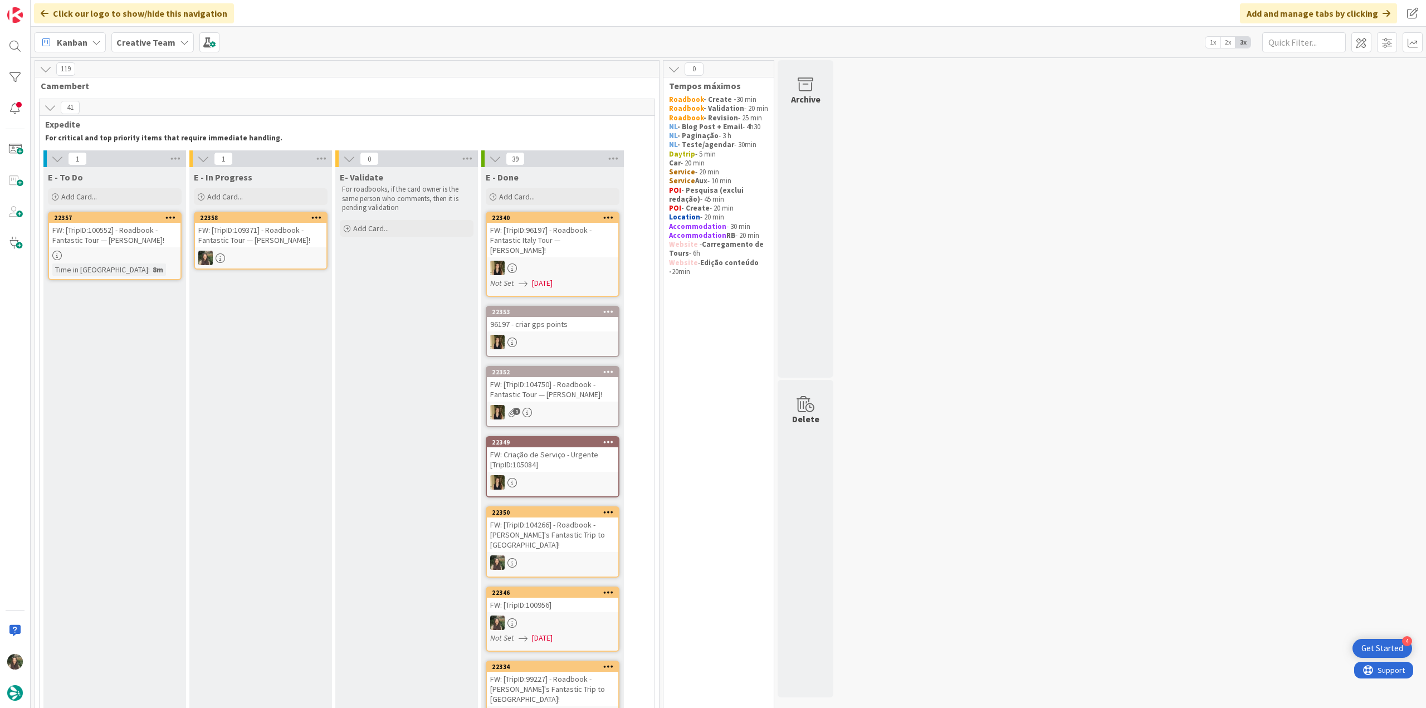
click at [291, 249] on link "22358 FW: [TripID:109371] - Roadbook - Fantastic Tour — Julie!" at bounding box center [261, 241] width 134 height 58
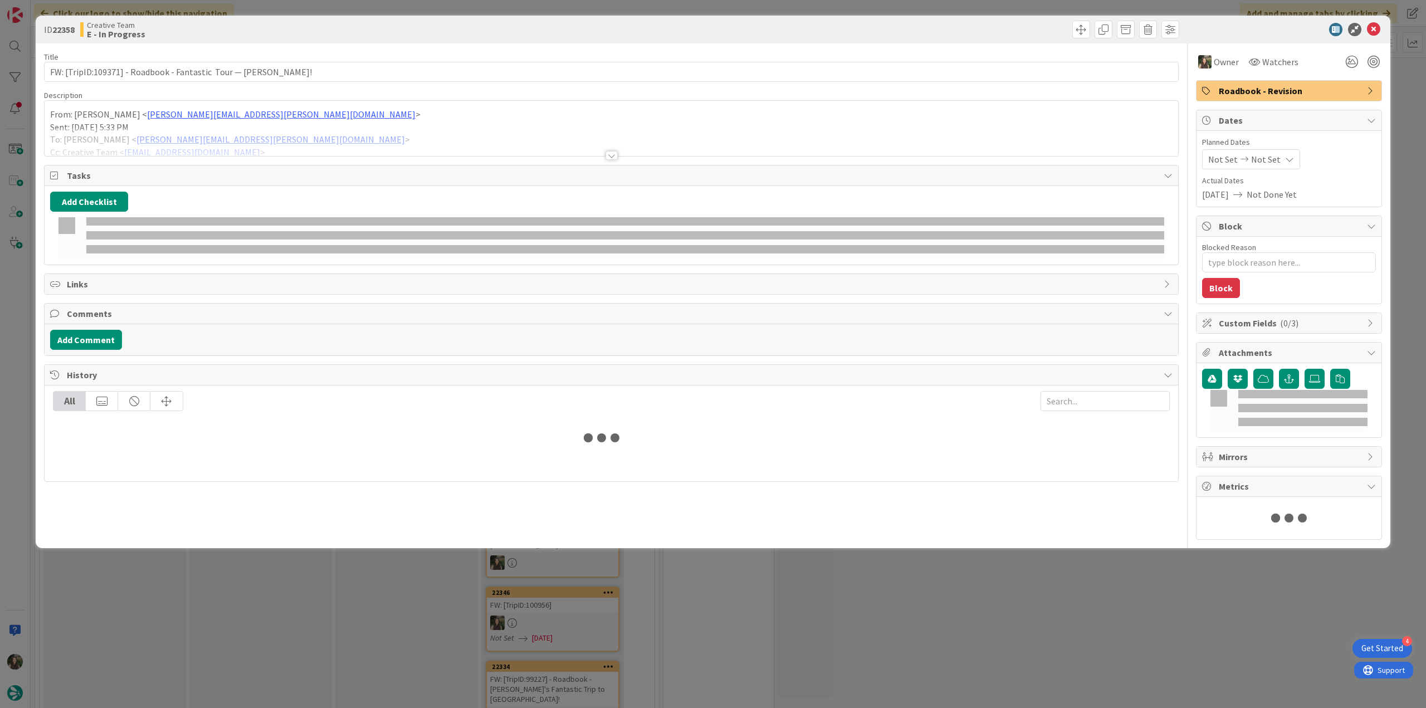
click at [346, 146] on div at bounding box center [611, 142] width 1133 height 28
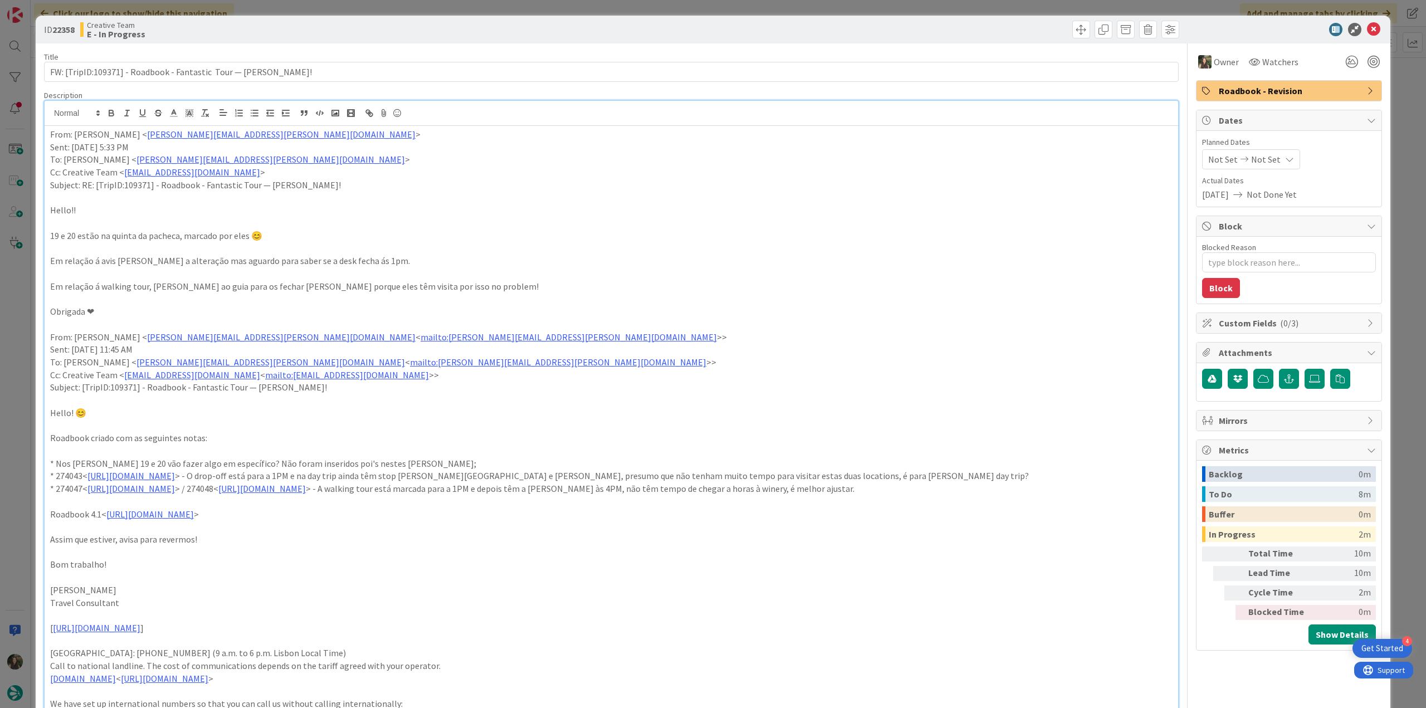
click at [26, 346] on div "ID 22358 Creative Team E - In Progress Title 57 / 128 FW: [TripID:109371] - Roa…" at bounding box center [713, 354] width 1426 height 708
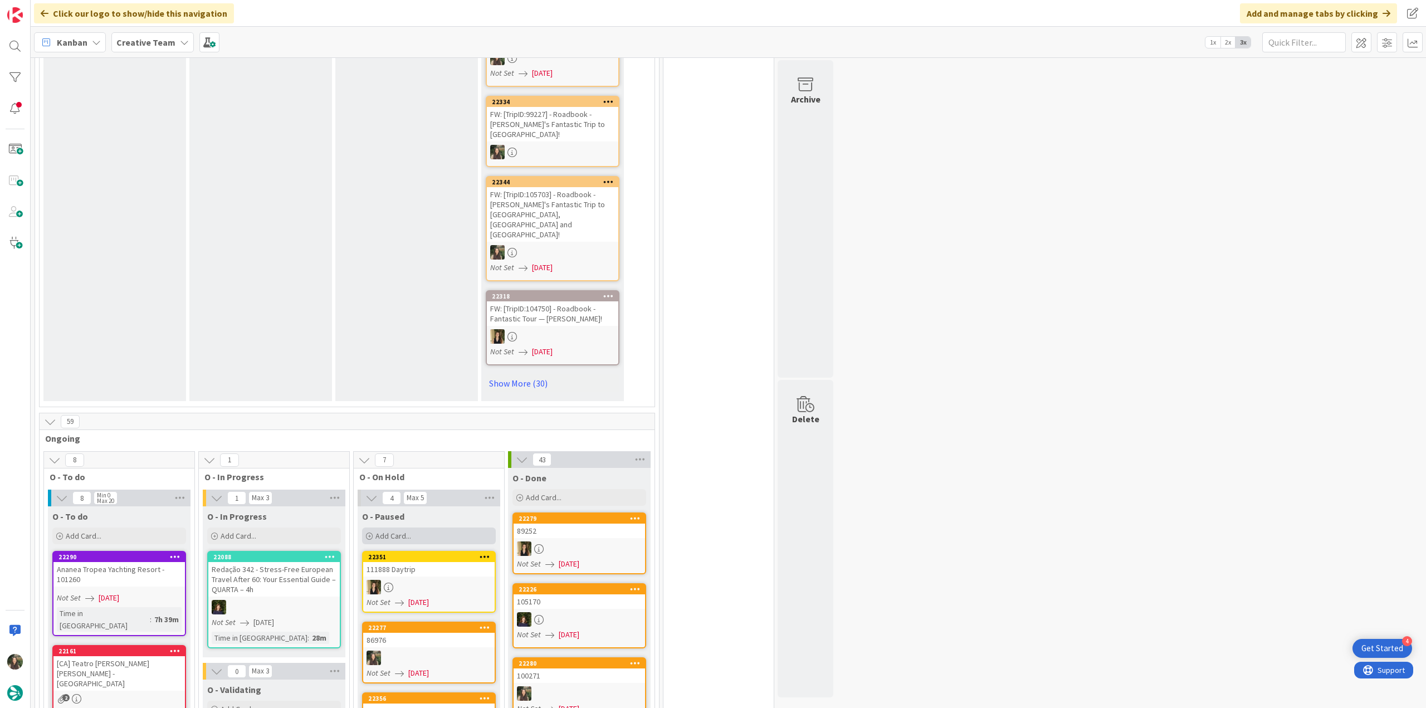
scroll to position [724, 0]
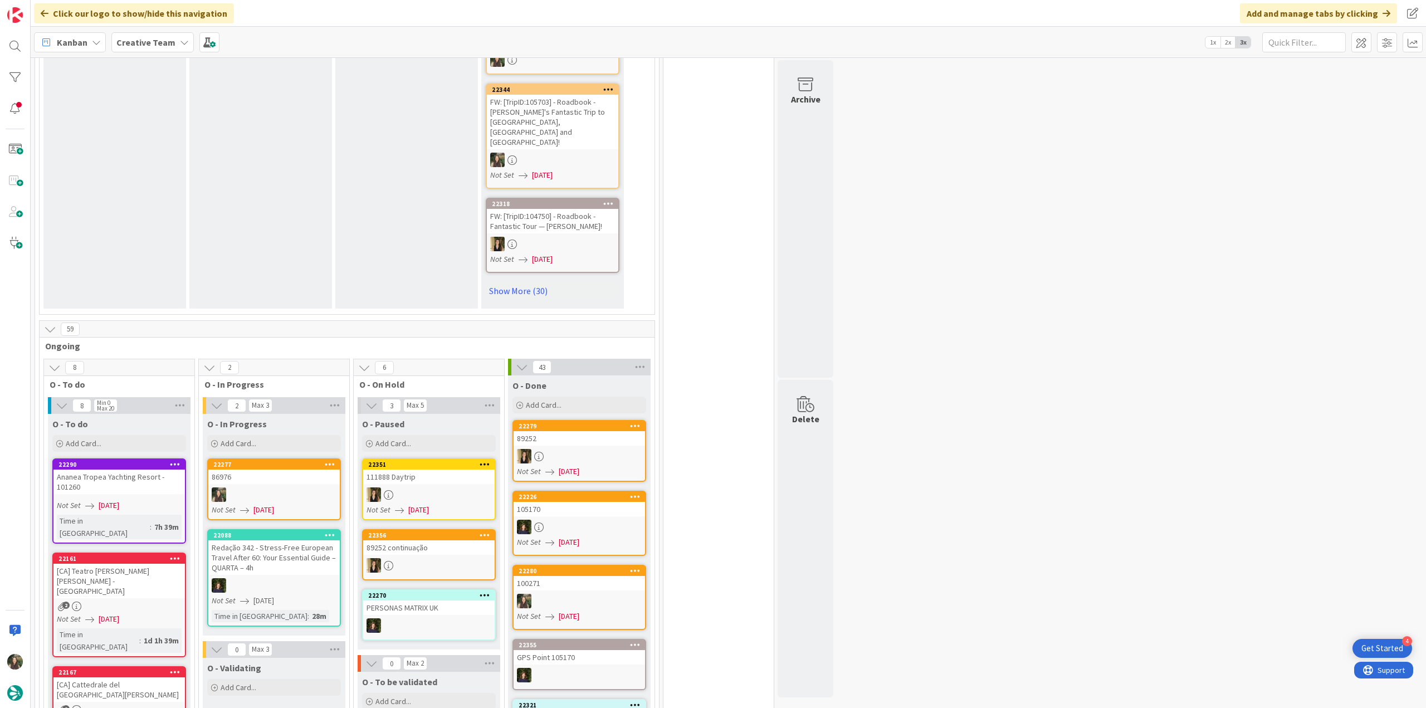
click at [285, 458] on link "22277 86976 Not Set 09/03/2025" at bounding box center [274, 489] width 134 height 62
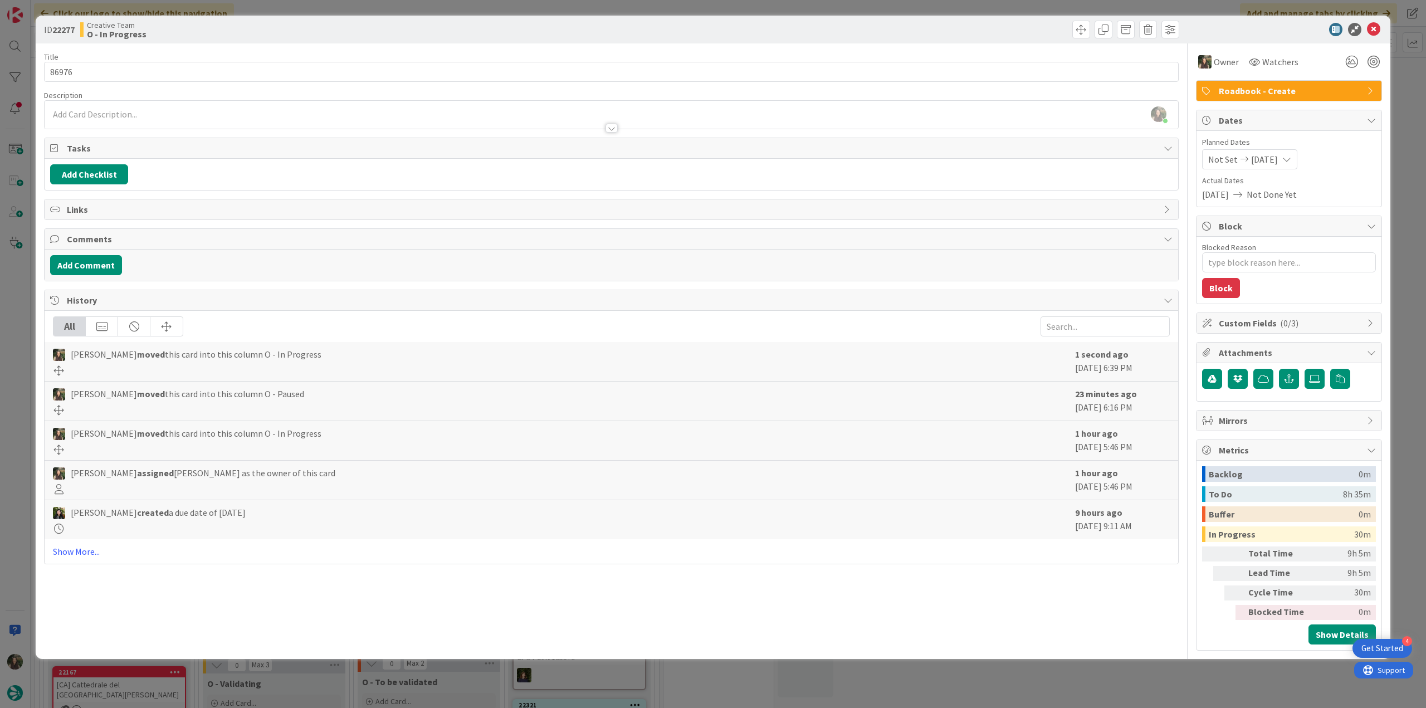
click at [17, 360] on div "ID 22277 Creative Team O - In Progress Title 5 / 128 86976 Description Inês Gon…" at bounding box center [713, 354] width 1426 height 708
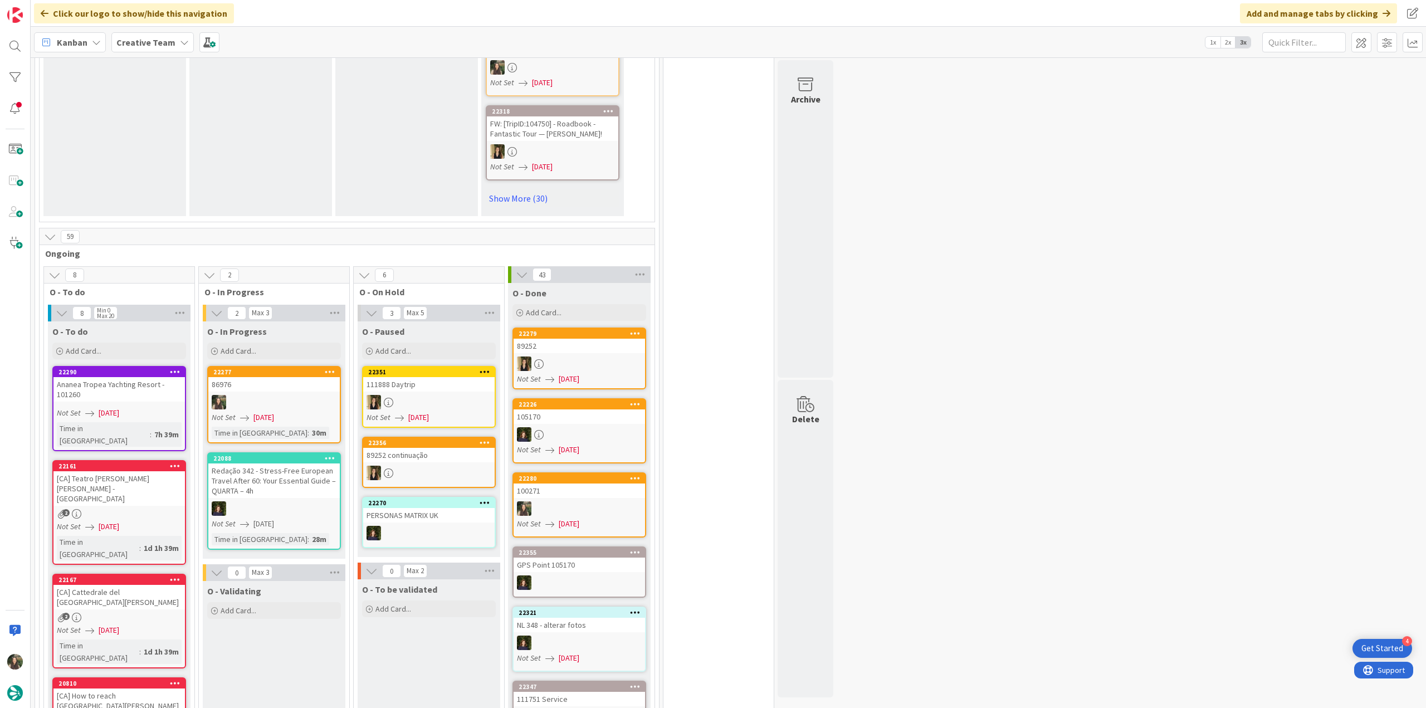
scroll to position [835, 0]
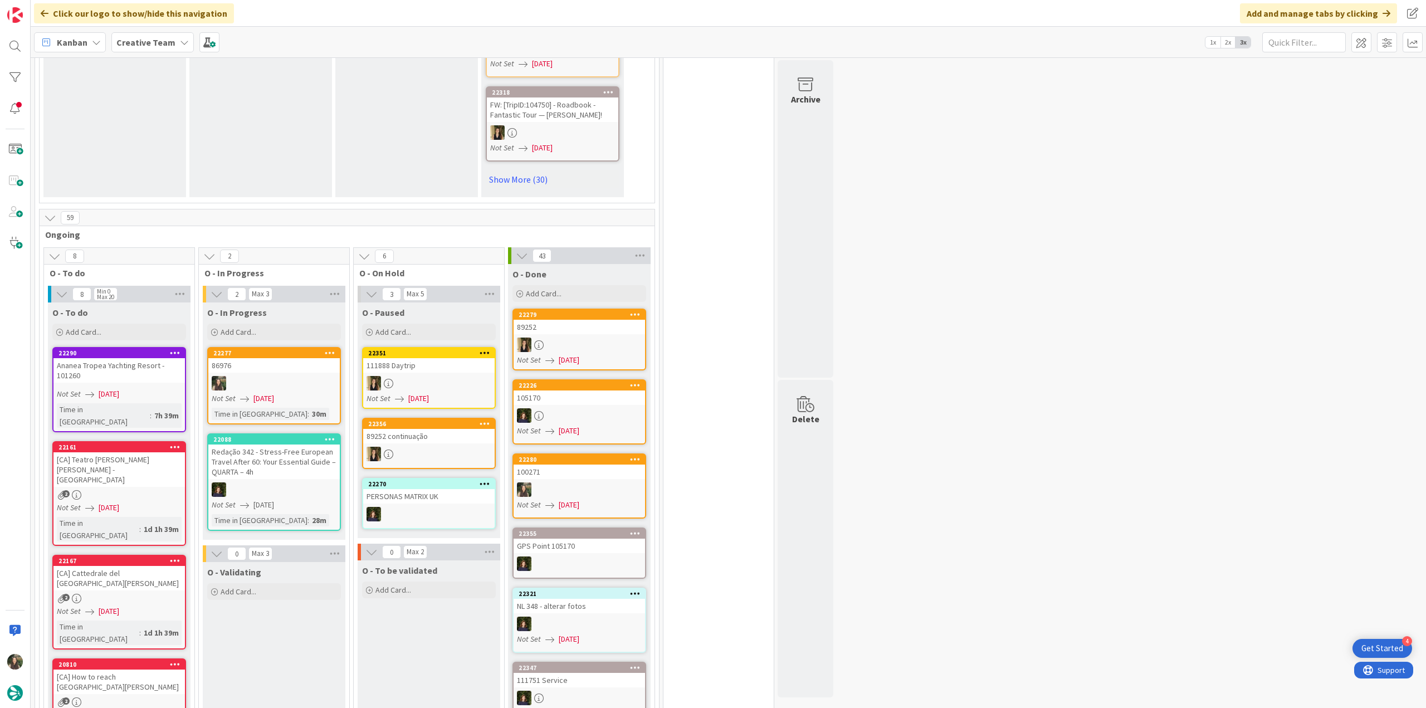
click at [248, 376] on div at bounding box center [273, 383] width 131 height 14
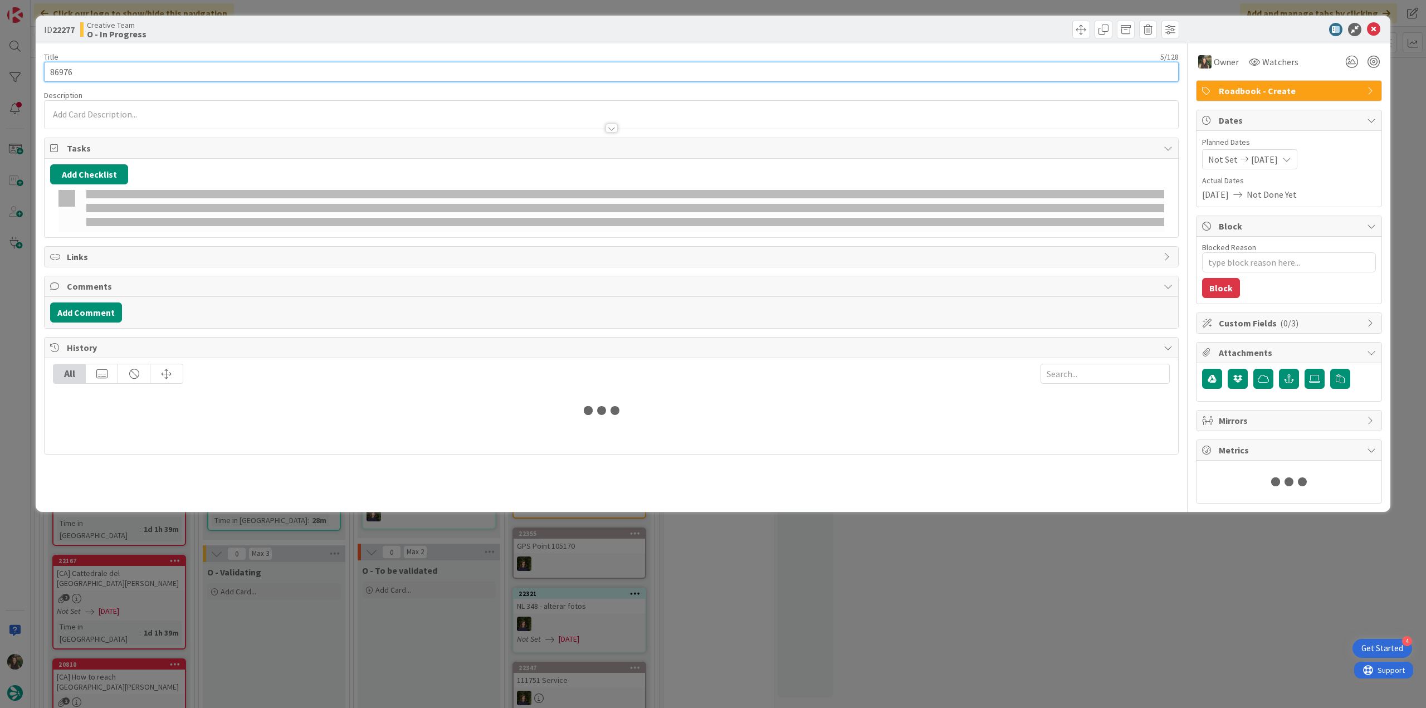
click at [67, 75] on input "86976" at bounding box center [611, 72] width 1135 height 20
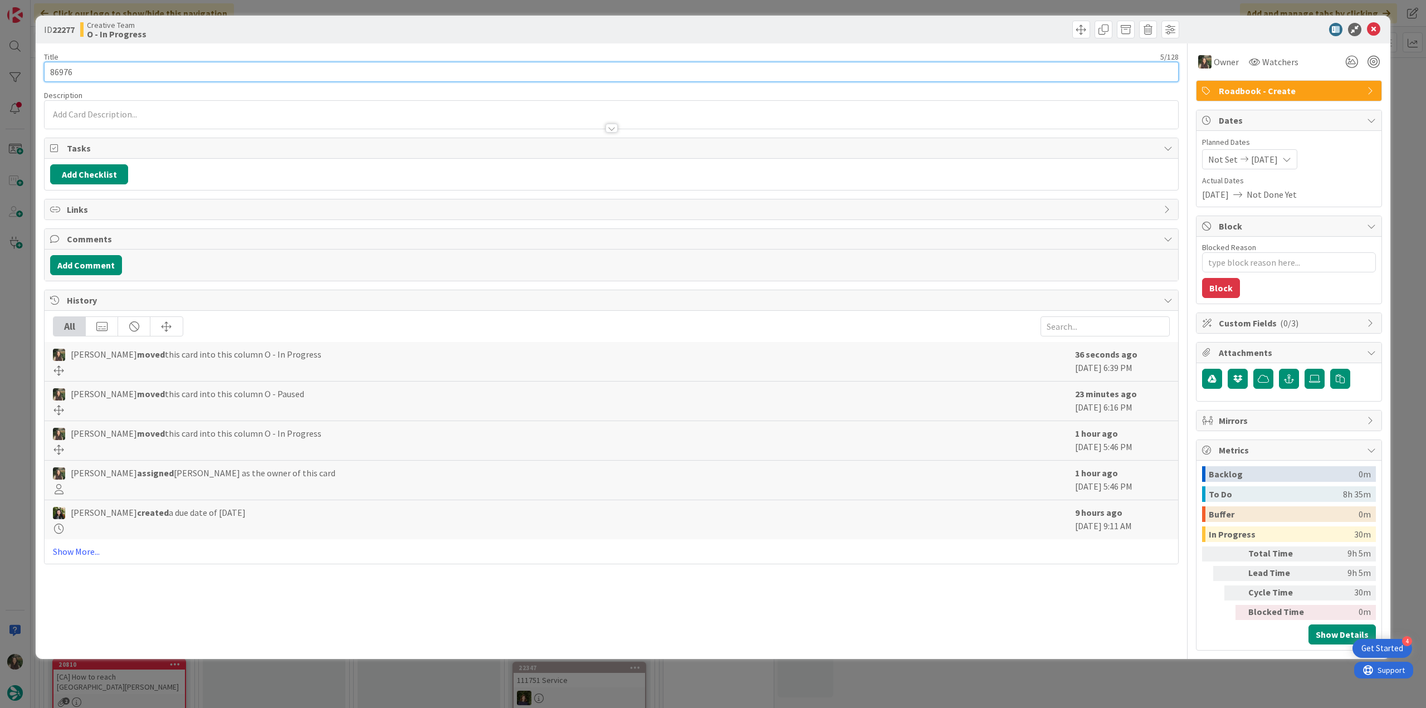
click at [67, 75] on input "86976" at bounding box center [611, 72] width 1135 height 20
click at [14, 387] on div "ID 22277 Creative Team O - In Progress Title 5 / 128 86976 Description Owner Wa…" at bounding box center [713, 354] width 1426 height 708
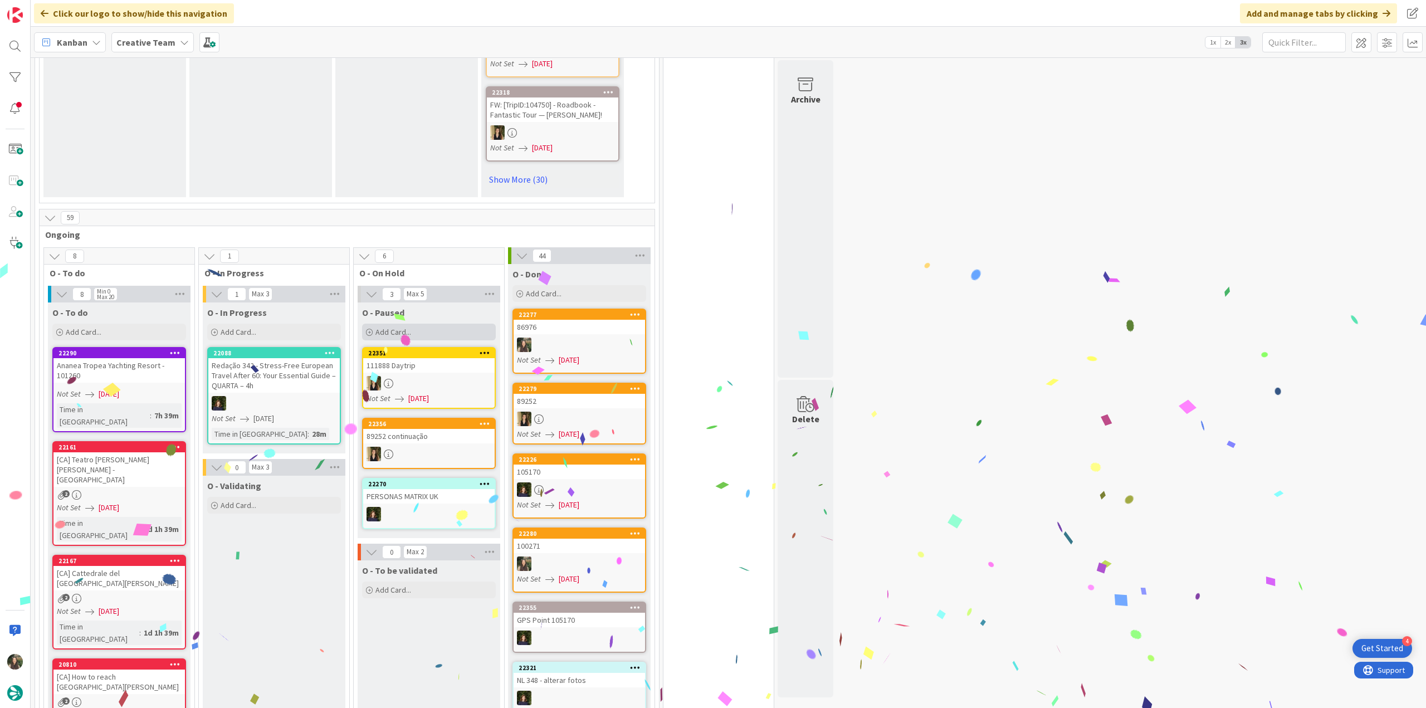
click at [418, 324] on div "Add Card..." at bounding box center [429, 332] width 134 height 17
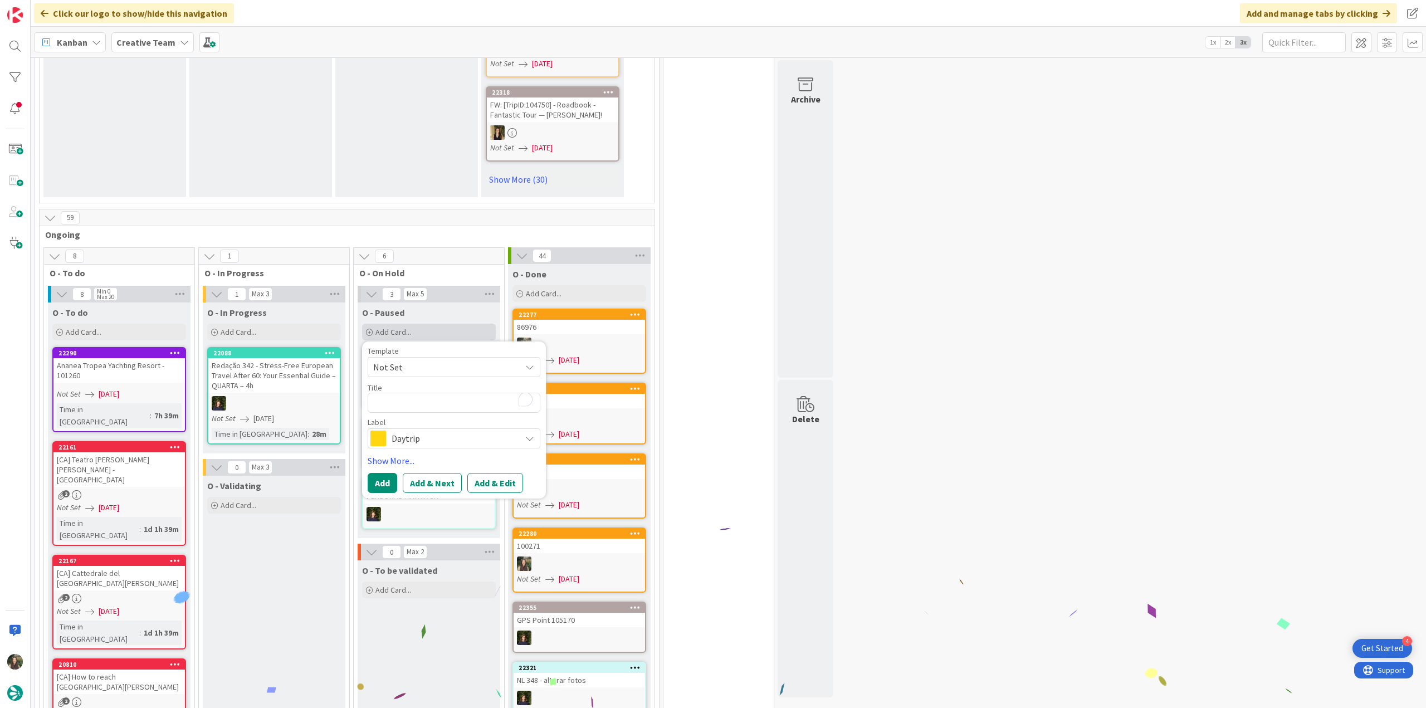
type textarea "x"
type textarea "86976"
type textarea "x"
type textarea "86976"
type textarea "x"
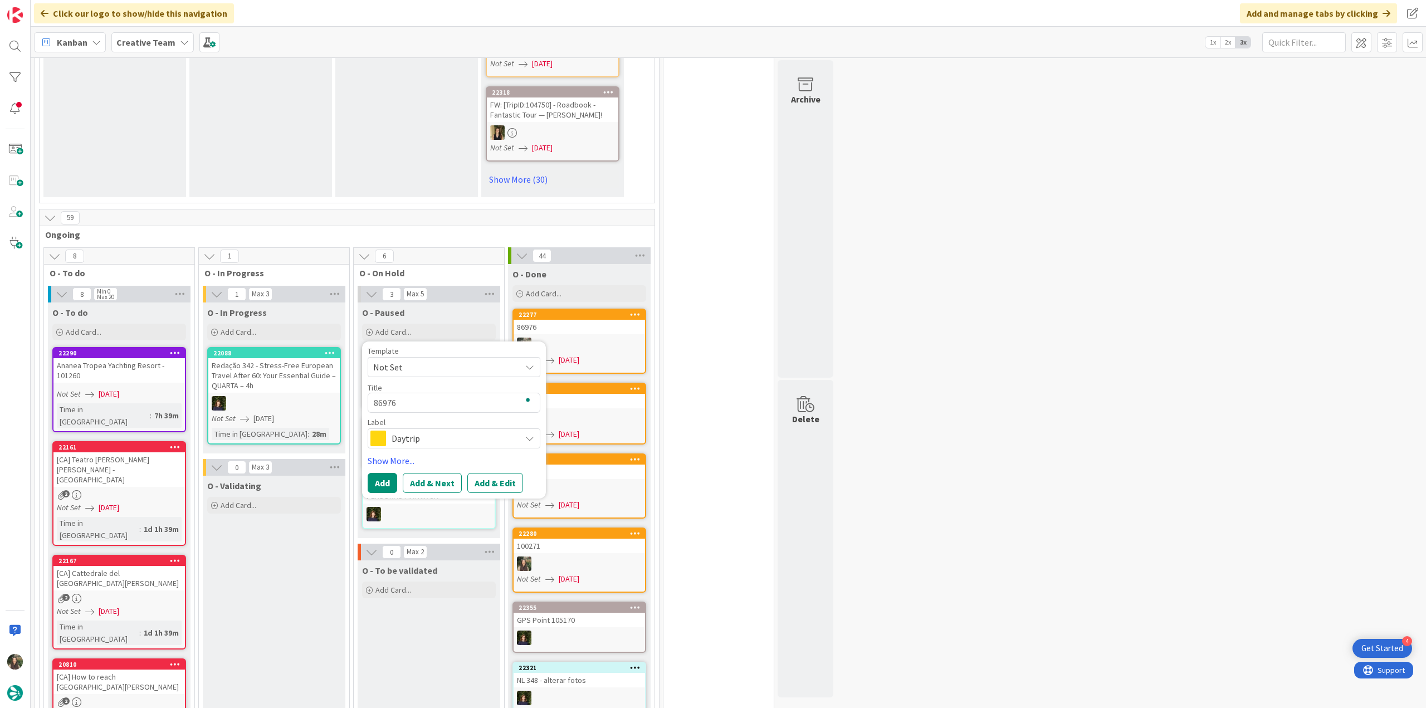
type textarea "86976 -"
type textarea "x"
type textarea "86976 -"
type textarea "x"
type textarea "86976 - c"
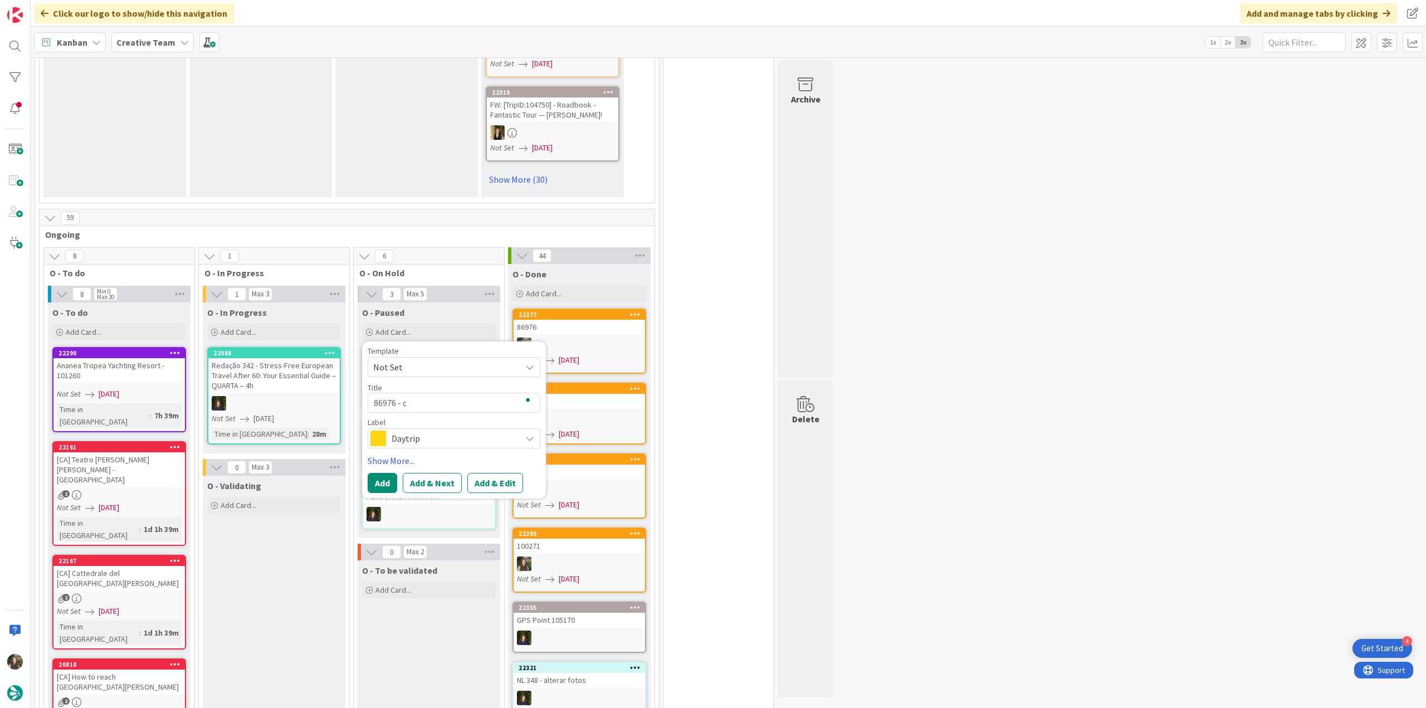
type textarea "x"
type textarea "86976 - co"
type textarea "x"
type textarea "86976 - con"
type textarea "x"
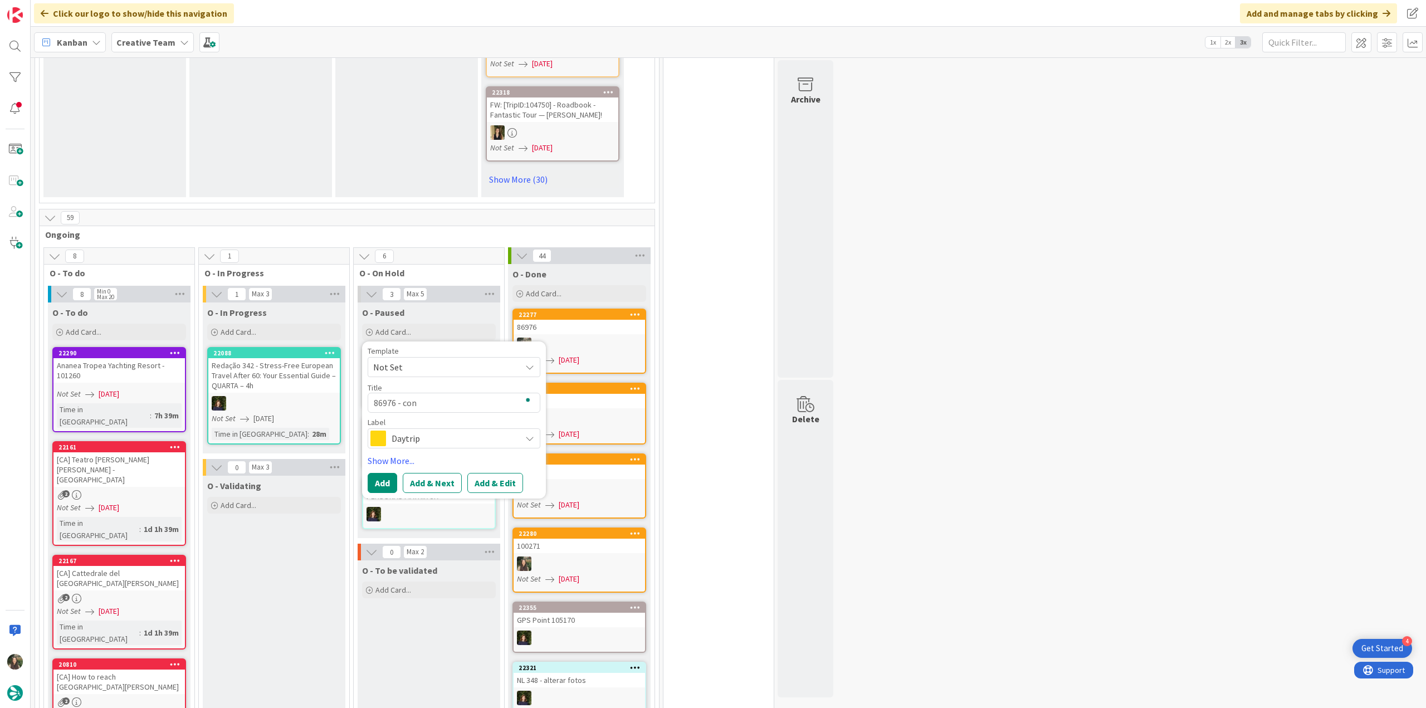
type textarea "86976 - cont"
type textarea "x"
type textarea "86976 - conti"
type textarea "x"
type textarea "86976 - contin"
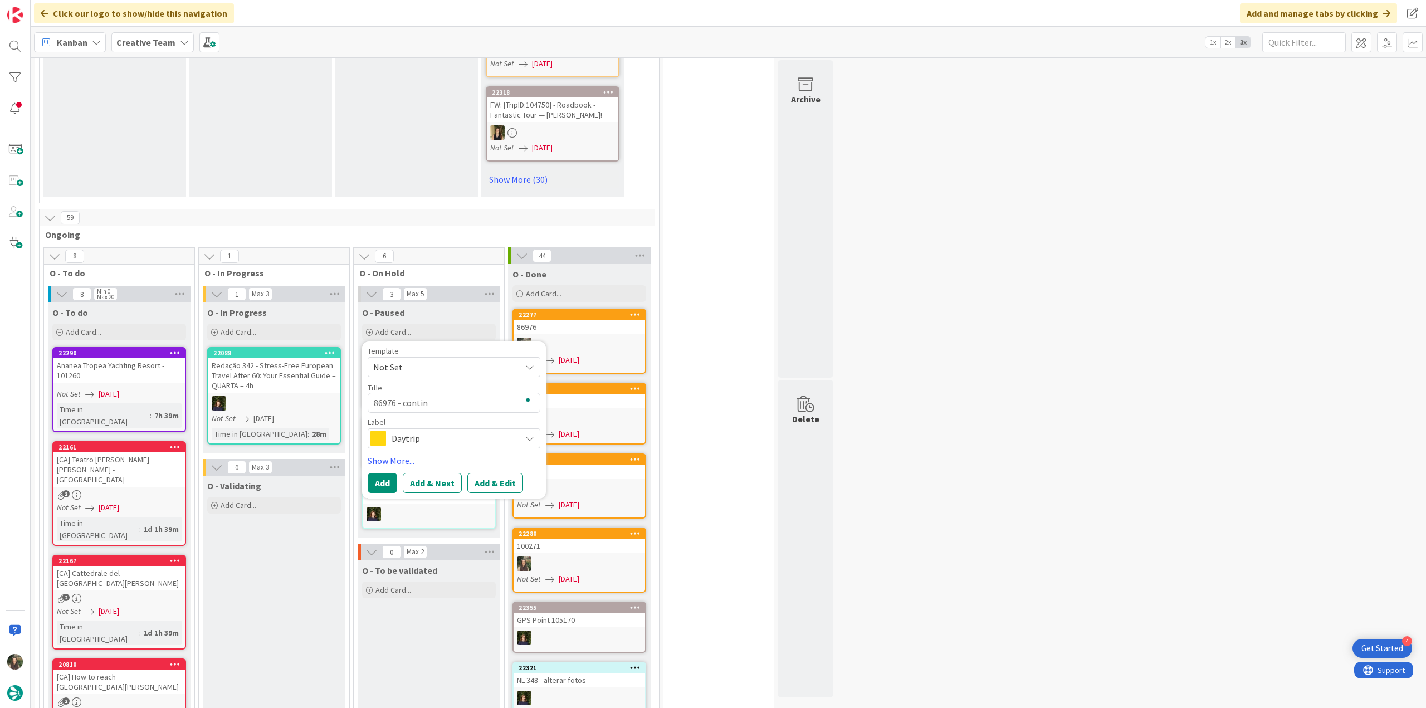
type textarea "x"
type textarea "86976 - continu"
type textarea "x"
type textarea "86976 - continua"
type textarea "x"
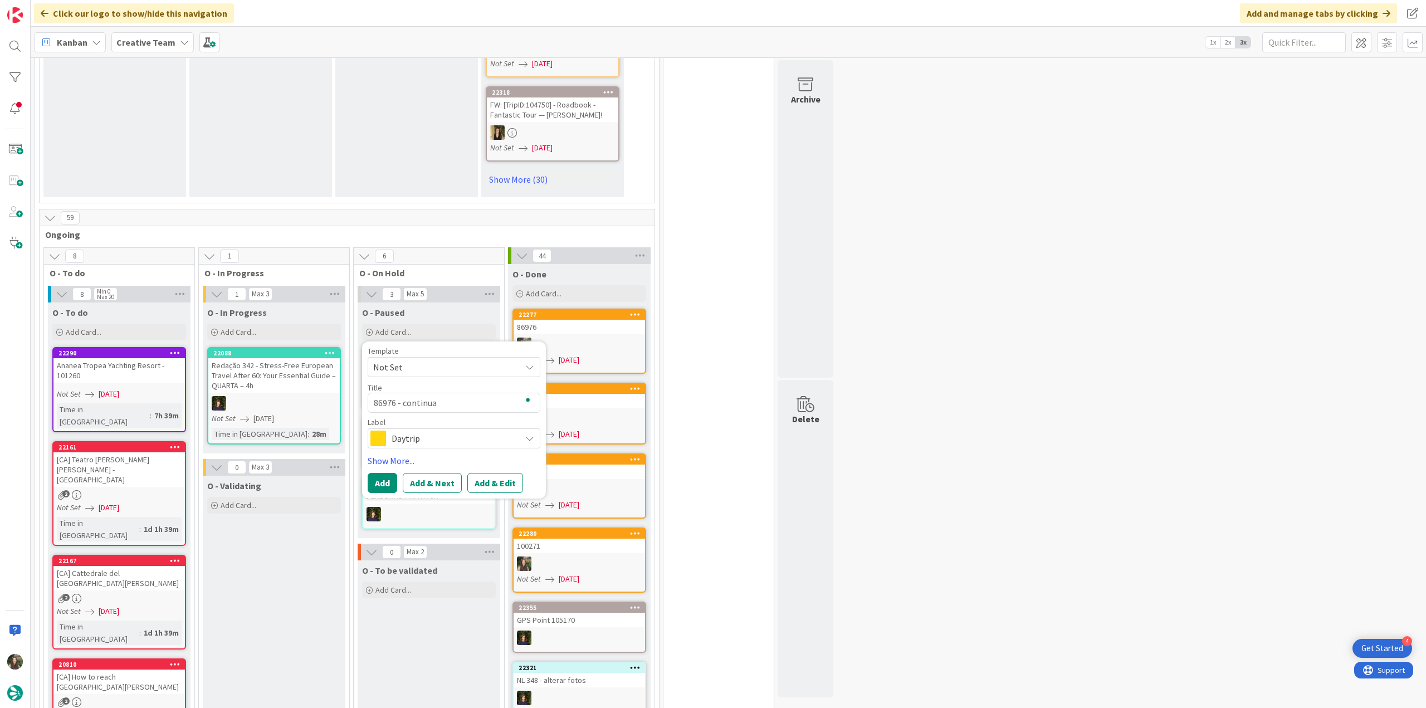
type textarea "86976 - continuaç"
type textarea "x"
type textarea "86976 - continuaçã"
type textarea "x"
type textarea "86976 - continuação"
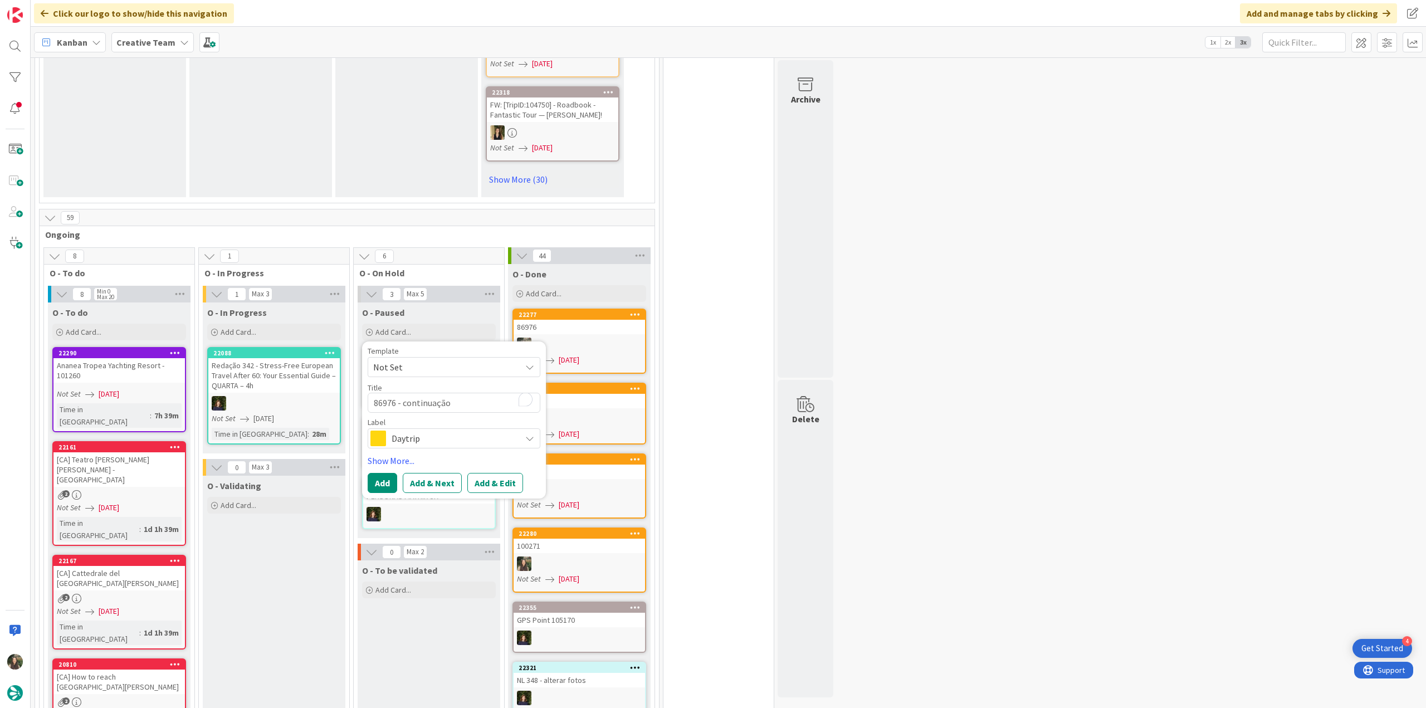
drag, startPoint x: 441, startPoint y: 385, endPoint x: 440, endPoint y: 395, distance: 10.1
click at [442, 431] on span "Daytrip" at bounding box center [454, 439] width 124 height 16
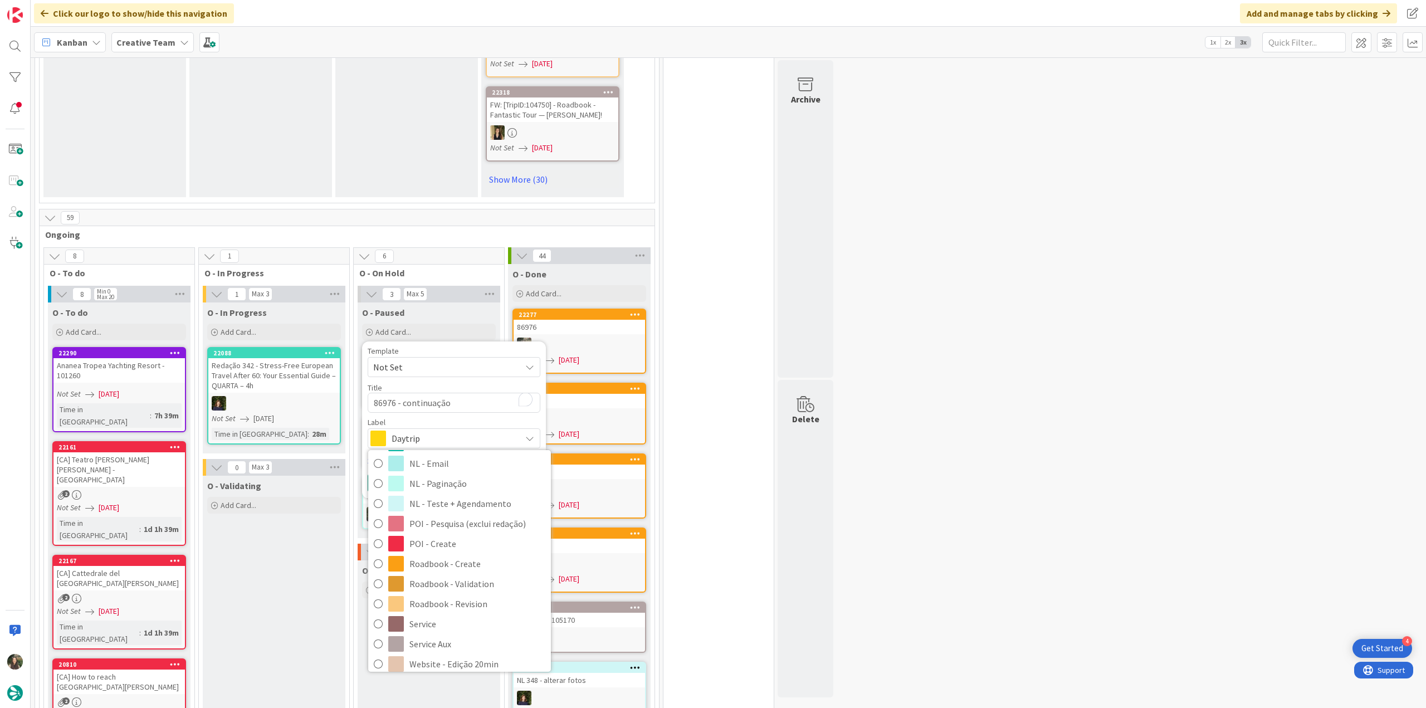
scroll to position [208, 0]
click at [453, 469] on span "Roadbook - Create" at bounding box center [477, 477] width 136 height 17
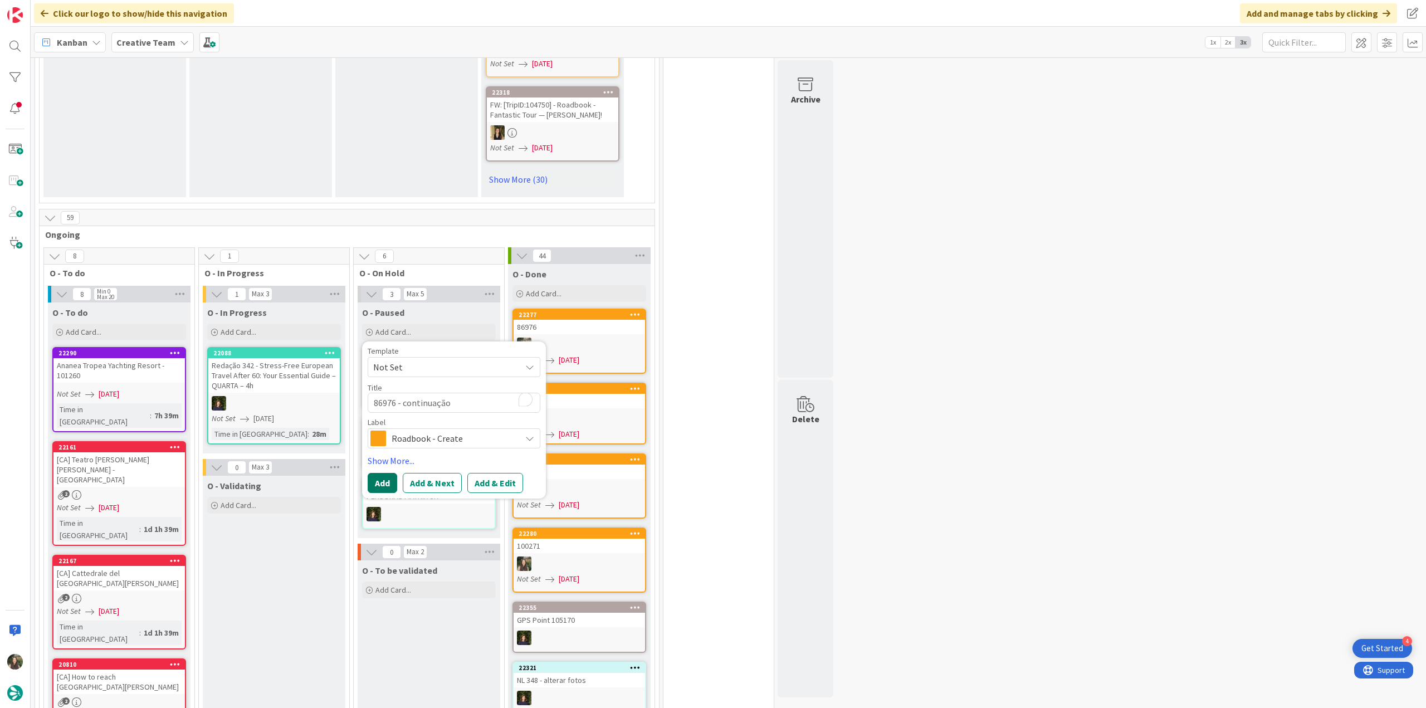
click at [380, 473] on button "Add" at bounding box center [383, 483] width 30 height 20
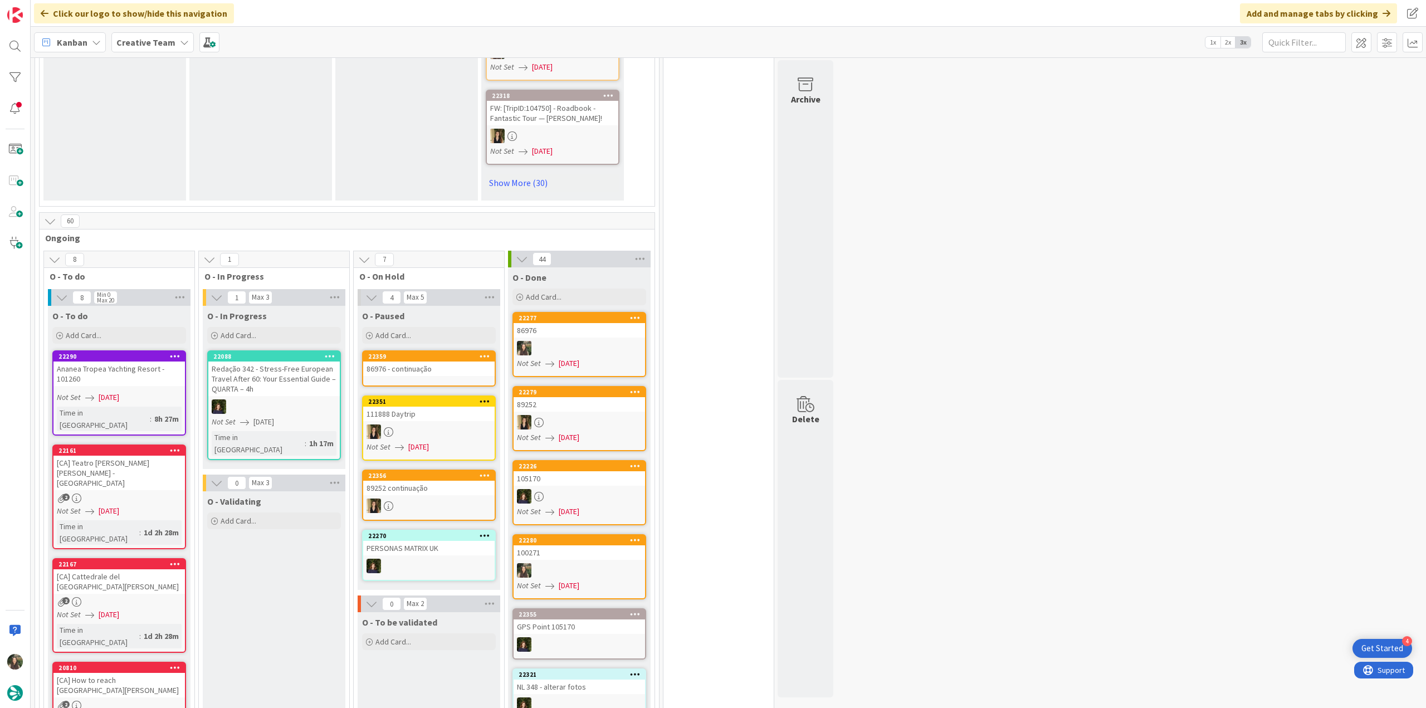
click at [408, 350] on link "22359 86976 - continuação" at bounding box center [429, 368] width 134 height 36
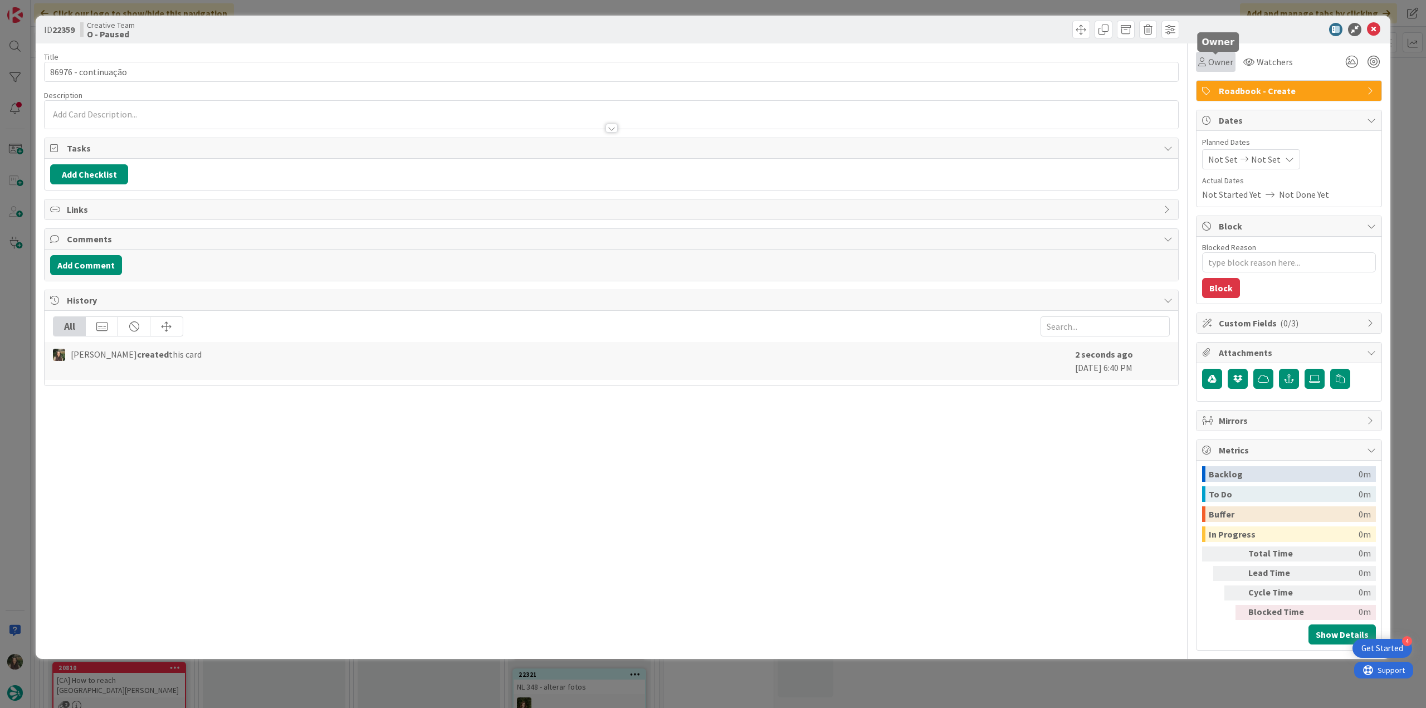
click at [1223, 63] on span "Owner" at bounding box center [1220, 61] width 25 height 13
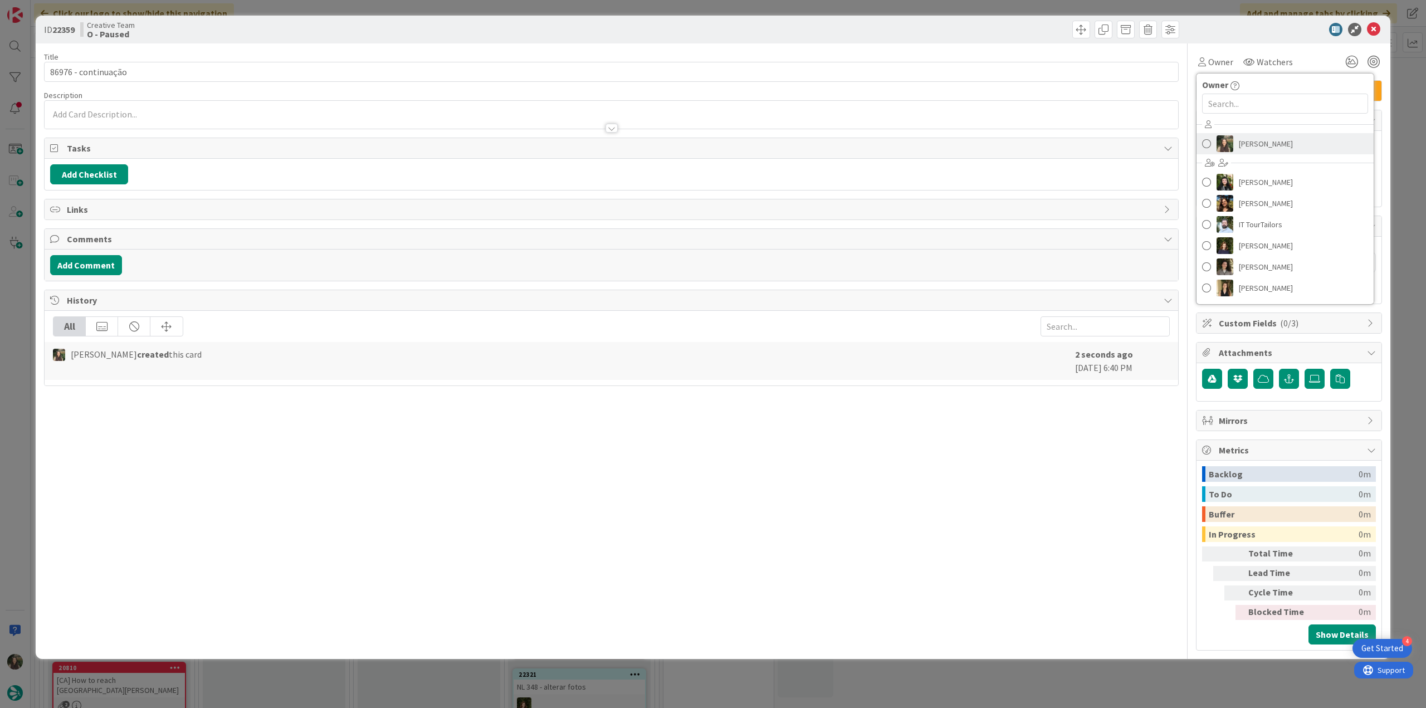
click at [1248, 145] on span "[PERSON_NAME]" at bounding box center [1266, 143] width 54 height 17
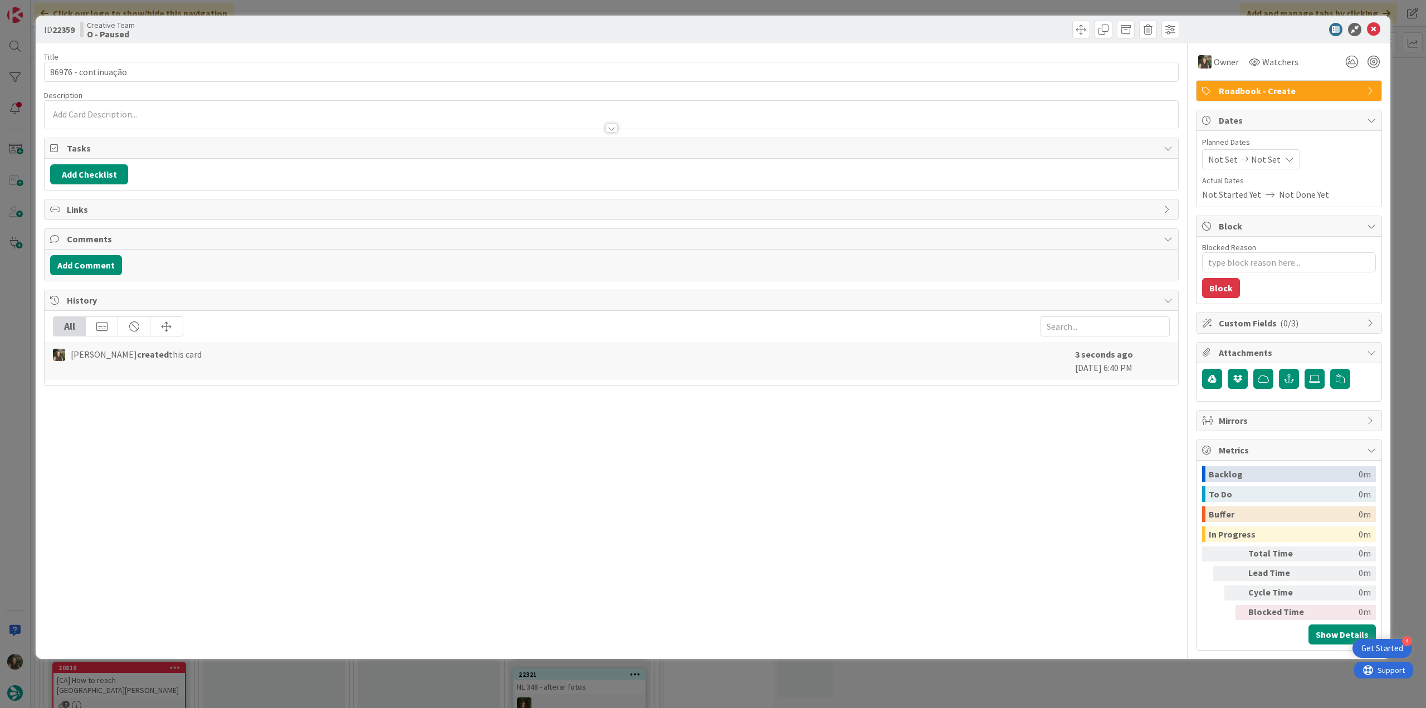
click at [1401, 131] on div "ID 22359 Creative Team O - Paused Title 19 / 128 86976 - continuação Descriptio…" at bounding box center [713, 354] width 1426 height 708
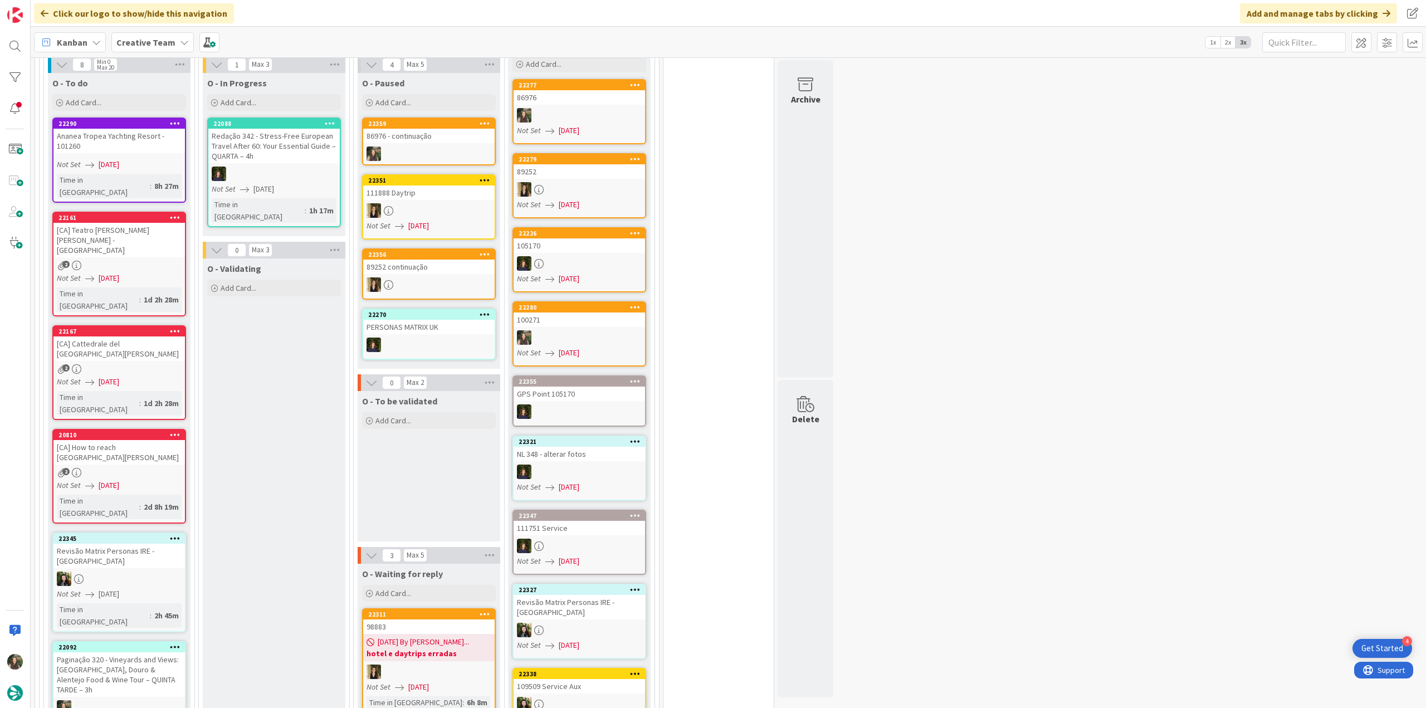
scroll to position [1003, 0]
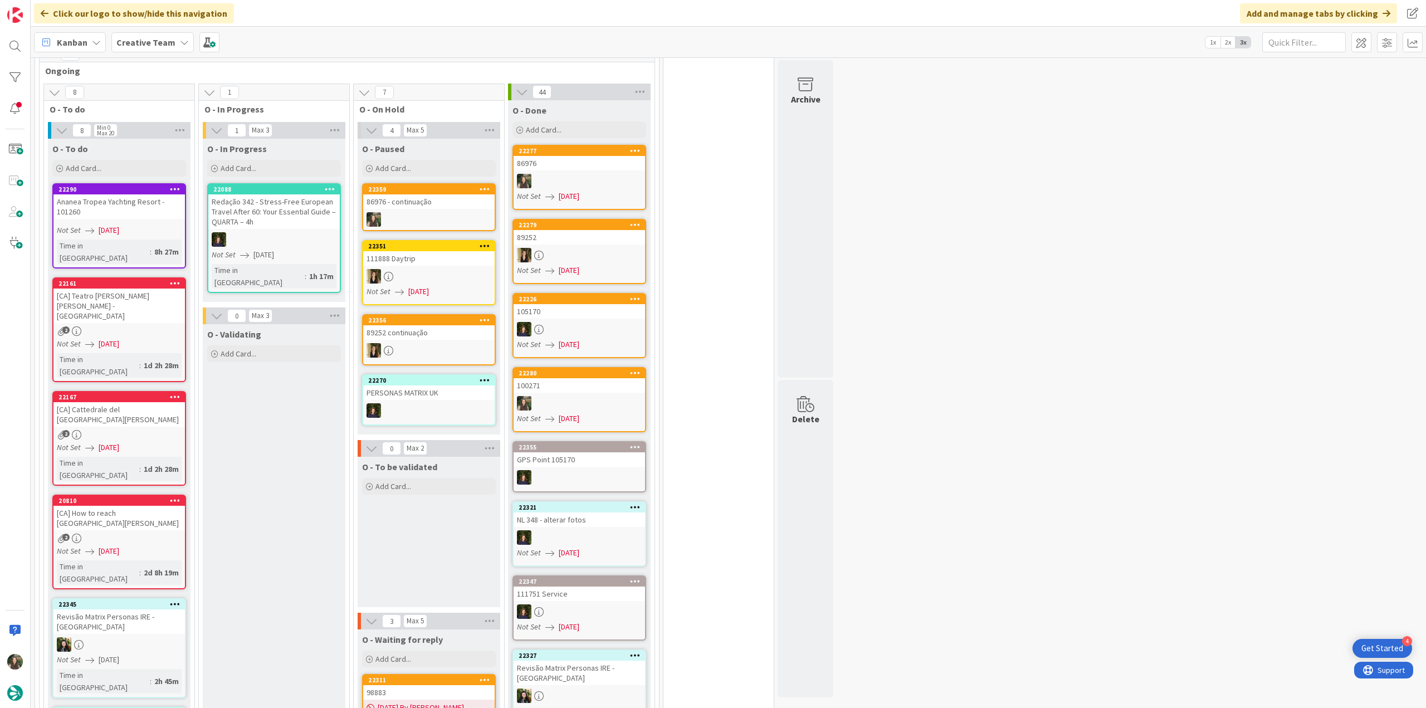
click at [165, 289] on div "[CA] Teatro [PERSON_NAME] [PERSON_NAME] - [GEOGRAPHIC_DATA]" at bounding box center [118, 306] width 131 height 35
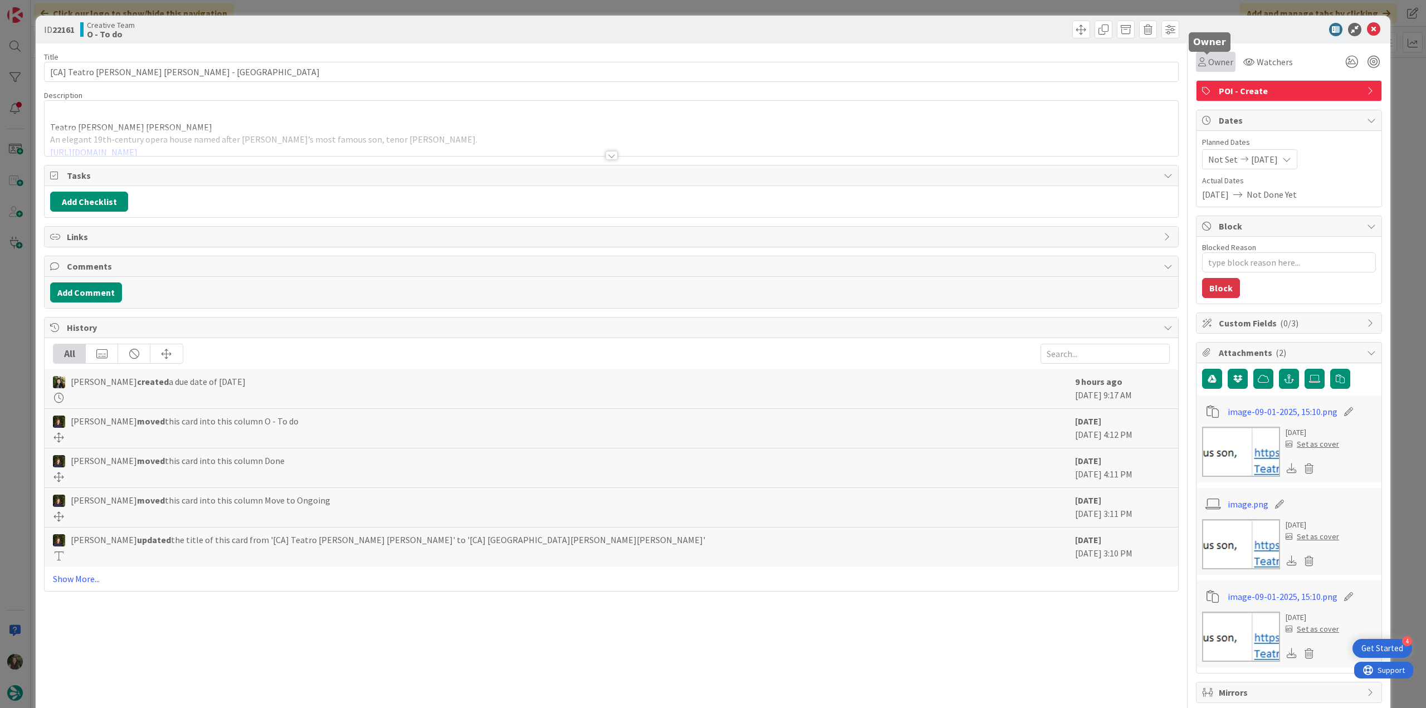
click at [1213, 66] on span "Owner" at bounding box center [1220, 61] width 25 height 13
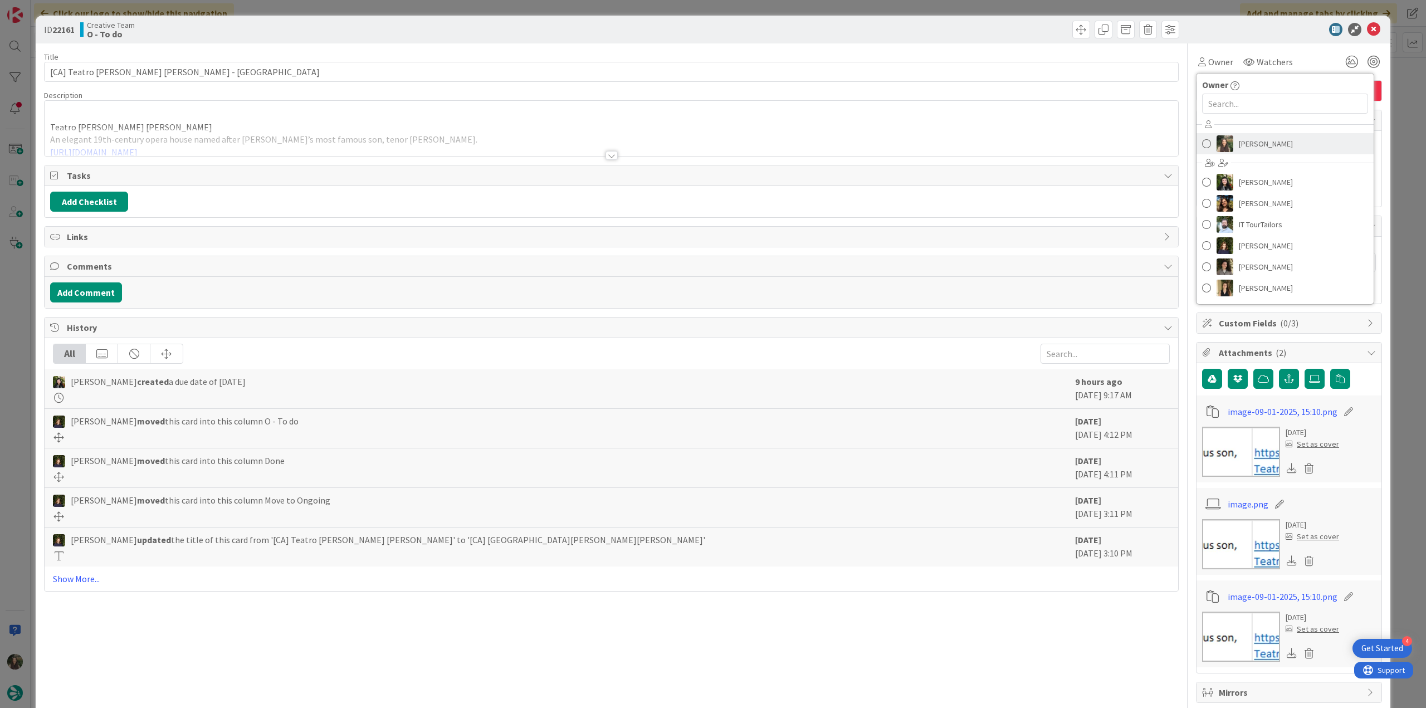
click at [1244, 142] on span "[PERSON_NAME]" at bounding box center [1266, 143] width 54 height 17
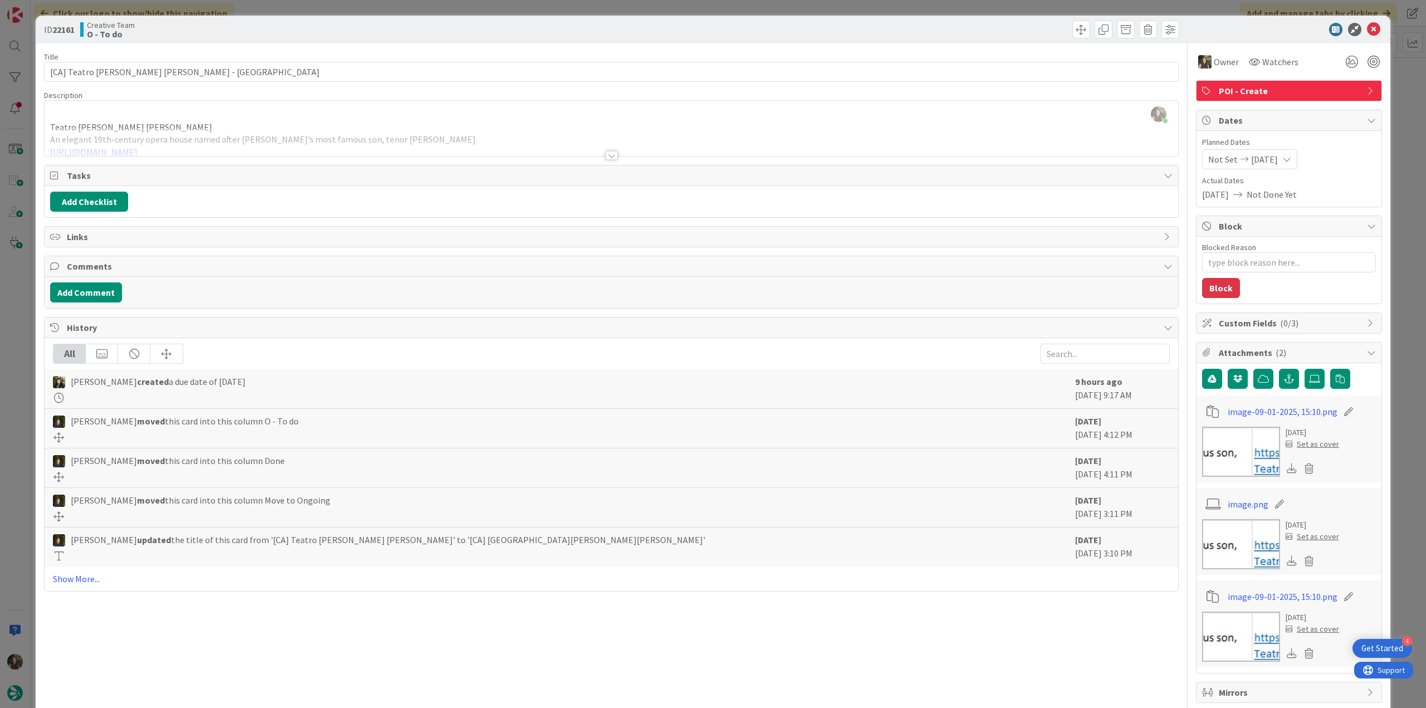
drag, startPoint x: 1383, startPoint y: 133, endPoint x: 1317, endPoint y: 170, distance: 76.1
click at [1384, 131] on div "ID 22161 Creative Team O - To do Title 47 / 128 [CA] Teatro Comunale Luciano Pa…" at bounding box center [713, 354] width 1426 height 708
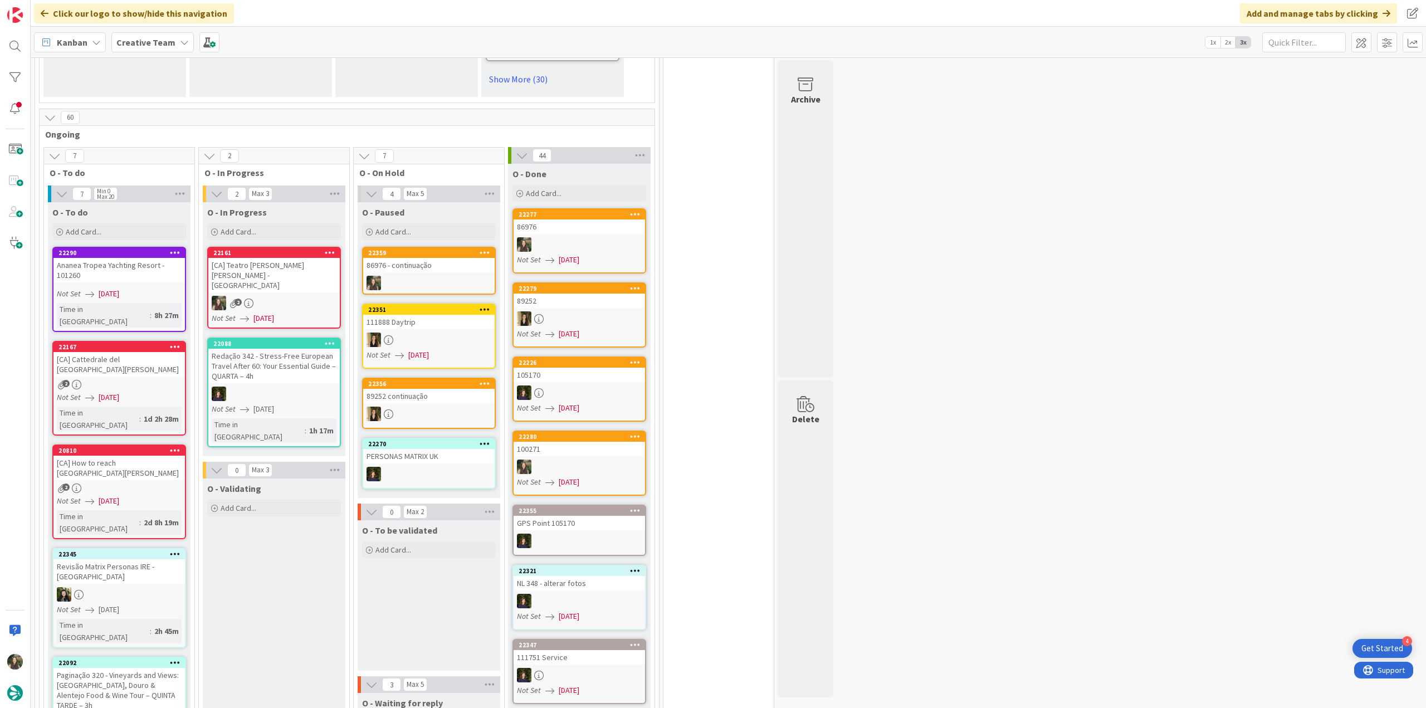
click at [280, 258] on div "[CA] Teatro [PERSON_NAME] [PERSON_NAME] - [GEOGRAPHIC_DATA]" at bounding box center [273, 275] width 131 height 35
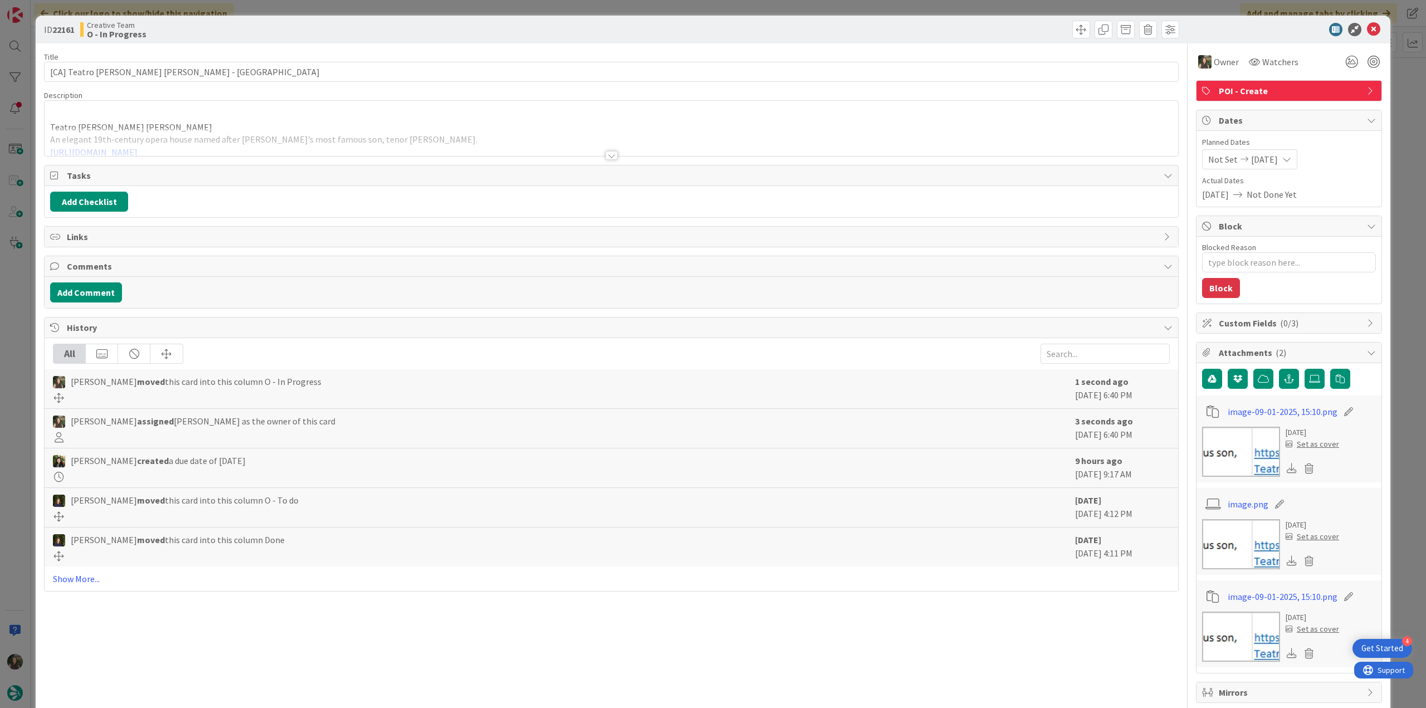
type textarea "x"
click at [242, 121] on p "Teatro Comunale Luciano Pavarotti" at bounding box center [611, 127] width 1122 height 13
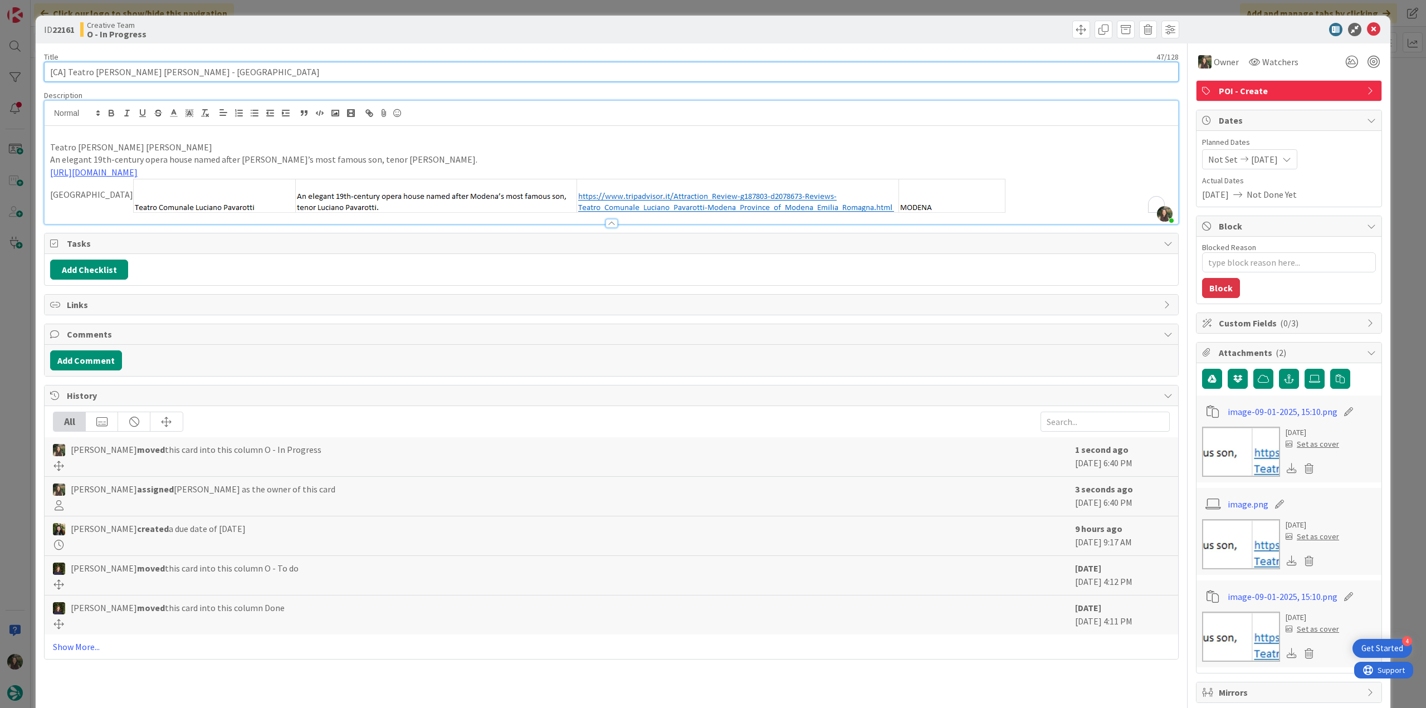
drag, startPoint x: 199, startPoint y: 72, endPoint x: 115, endPoint y: 345, distance: 286.3
click at [0, 356] on html "4 Get Started Click our logo to show/hide this navigation Add and manage tabs b…" at bounding box center [713, 354] width 1426 height 708
click at [190, 70] on input "[CA] Teatro [PERSON_NAME] [PERSON_NAME] - [GEOGRAPHIC_DATA]" at bounding box center [611, 72] width 1135 height 20
drag, startPoint x: 198, startPoint y: 72, endPoint x: 67, endPoint y: 73, distance: 131.5
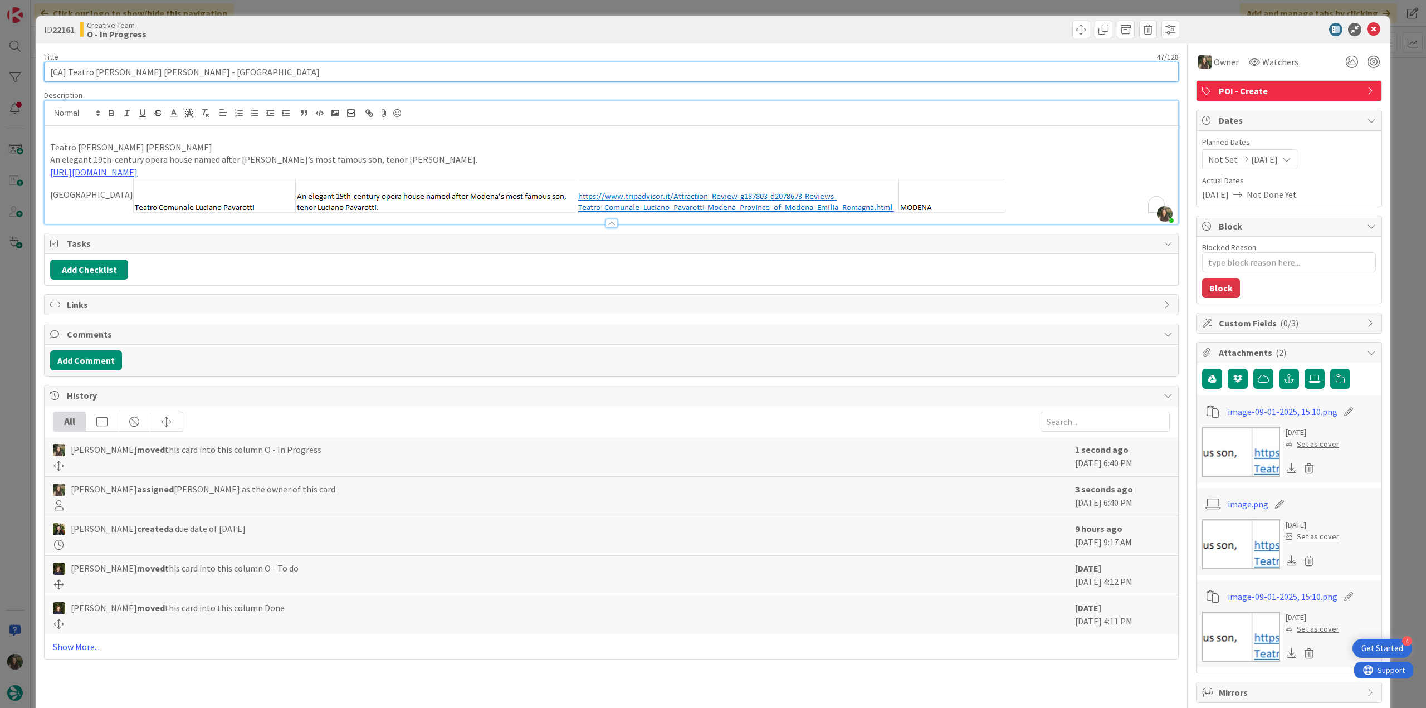
click at [67, 73] on input "[CA] Teatro [PERSON_NAME] [PERSON_NAME] - [GEOGRAPHIC_DATA]" at bounding box center [611, 72] width 1135 height 20
drag, startPoint x: 232, startPoint y: 69, endPoint x: 213, endPoint y: 69, distance: 18.9
click at [231, 67] on input "[CA] Teatro [PERSON_NAME] [PERSON_NAME] - [GEOGRAPHIC_DATA]" at bounding box center [611, 72] width 1135 height 20
drag, startPoint x: 198, startPoint y: 71, endPoint x: 35, endPoint y: 76, distance: 163.8
click at [35, 77] on div "ID 22161 Creative Team O - In Progress Title 47 / 128 [CA] Teatro Comunale Luci…" at bounding box center [713, 354] width 1426 height 708
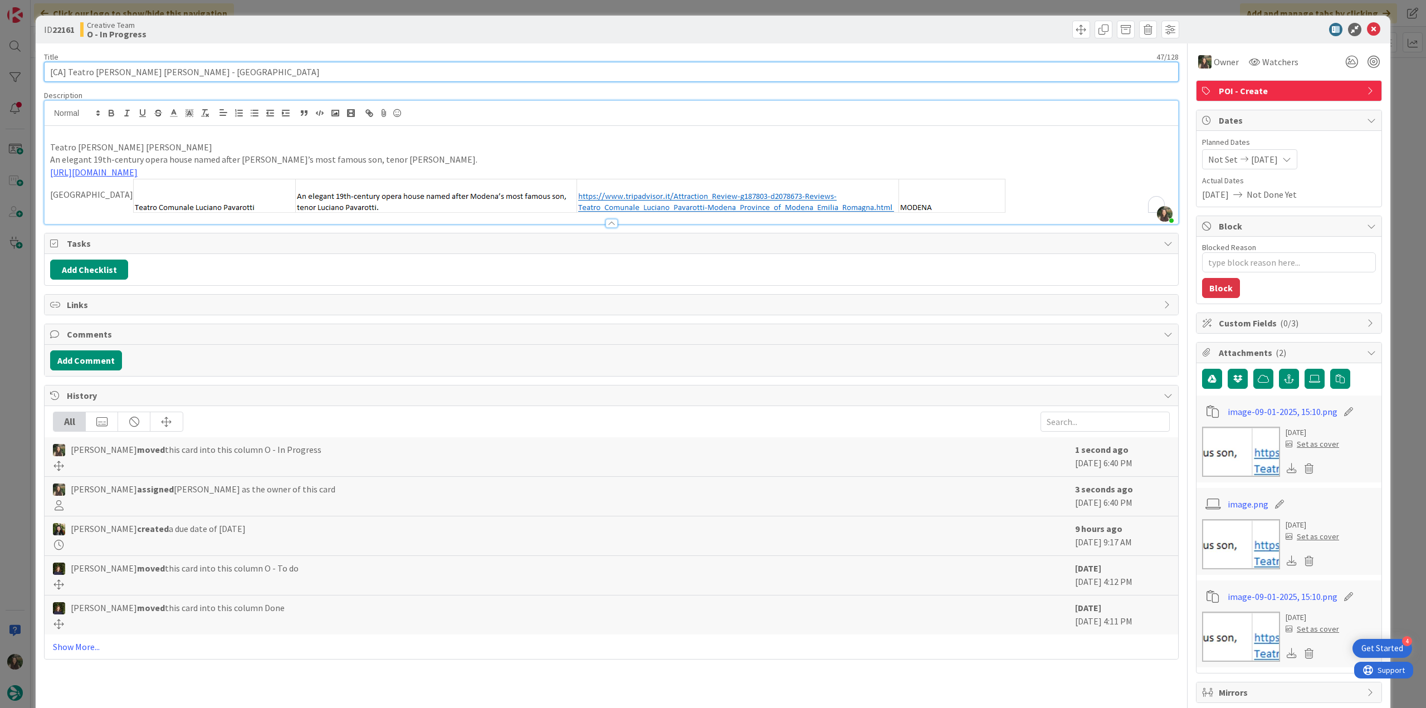
scroll to position [939, 0]
click at [23, 392] on div "ID 22161 Creative Team O - In Progress Title 47 / 128 [CA] Teatro Comunale Luci…" at bounding box center [713, 354] width 1426 height 708
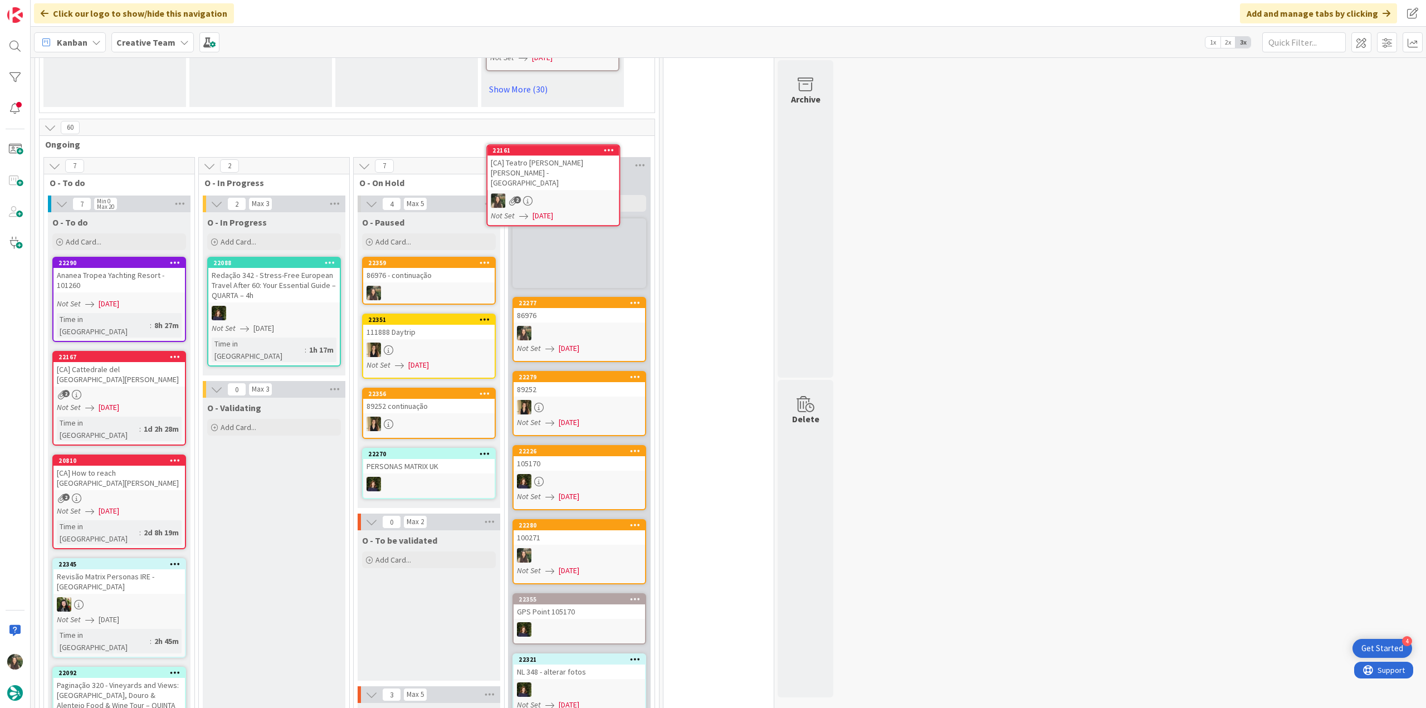
scroll to position [920, 0]
